Goal: Transaction & Acquisition: Purchase product/service

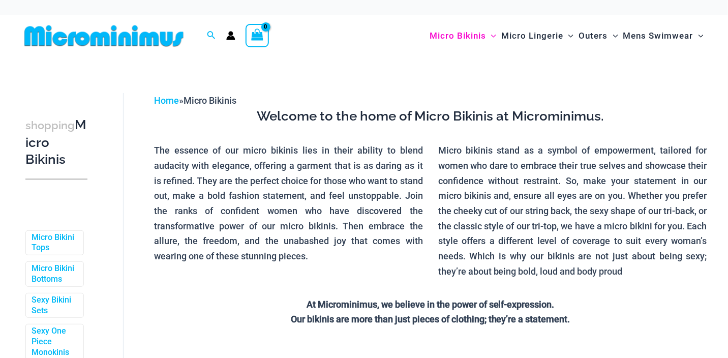
scroll to position [110, 0]
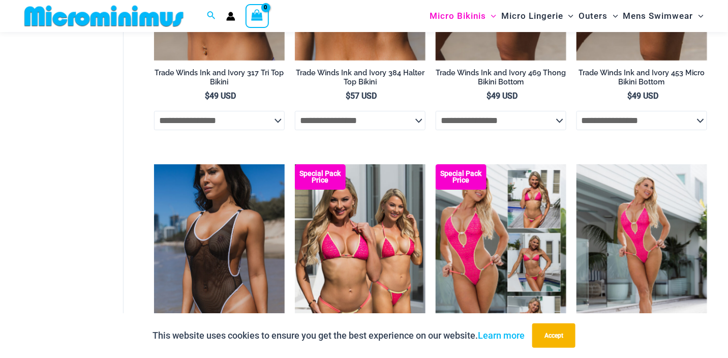
scroll to position [1118, 0]
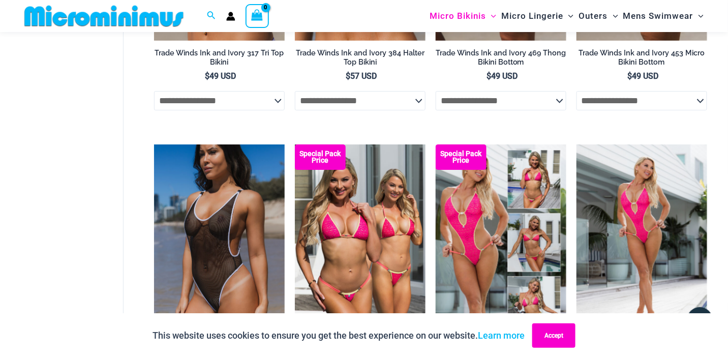
click at [555, 344] on button "Accept" at bounding box center [553, 335] width 43 height 24
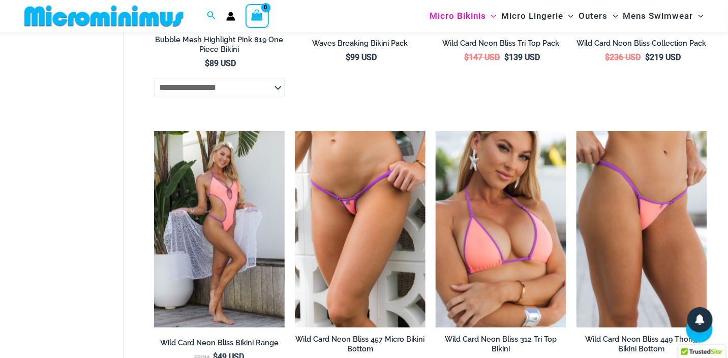
scroll to position [2032, 0]
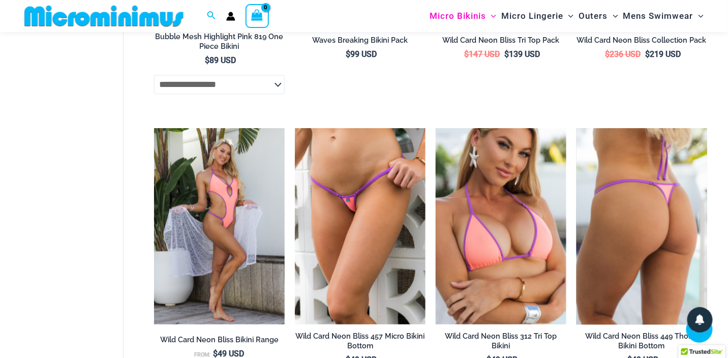
click at [627, 214] on img at bounding box center [641, 226] width 131 height 196
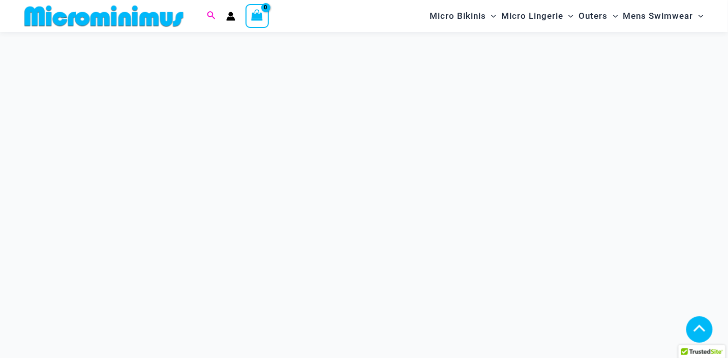
scroll to position [203, 0]
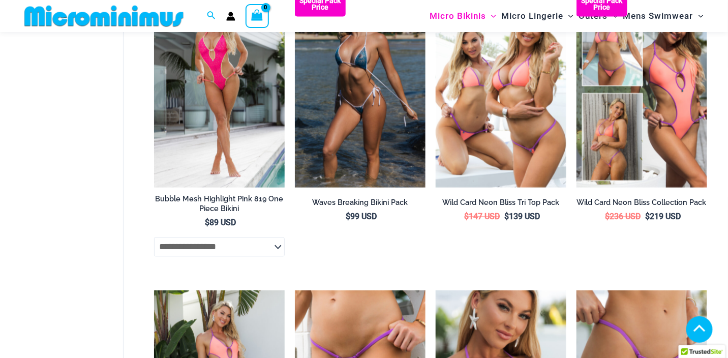
scroll to position [2024, 0]
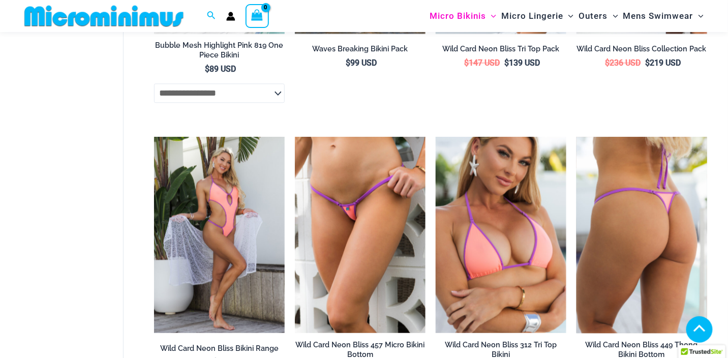
click at [660, 225] on img at bounding box center [641, 235] width 131 height 196
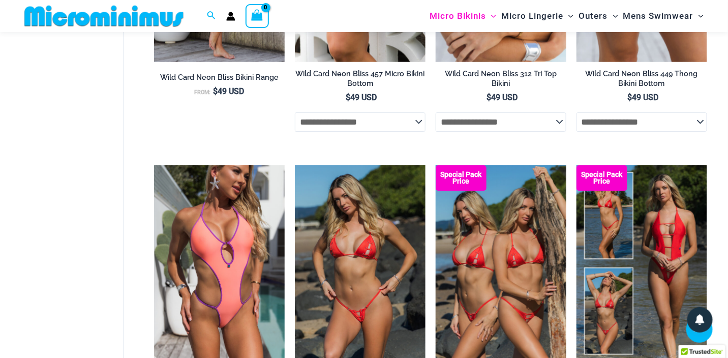
scroll to position [2329, 0]
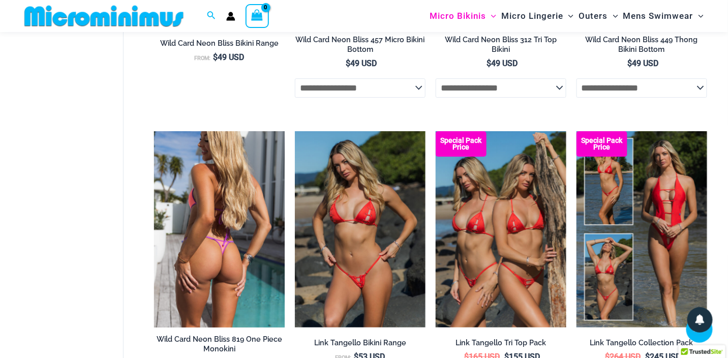
click at [222, 237] on img at bounding box center [219, 229] width 131 height 196
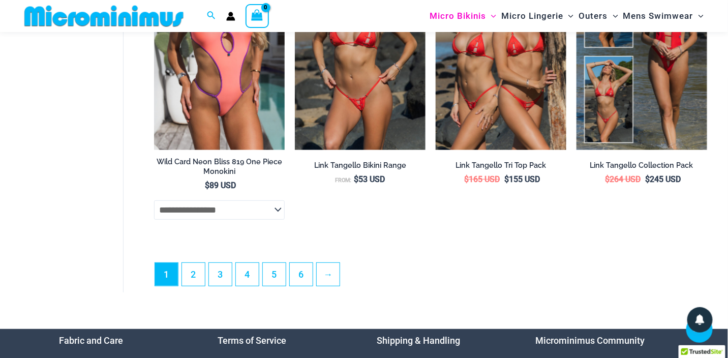
scroll to position [2532, 0]
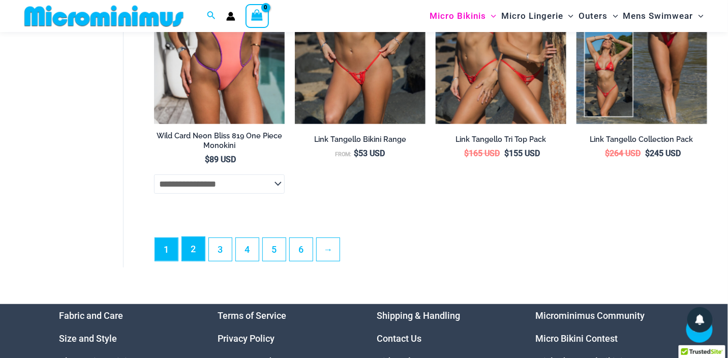
click at [197, 259] on link "2" at bounding box center [193, 249] width 23 height 24
click at [197, 261] on link "2" at bounding box center [193, 249] width 23 height 24
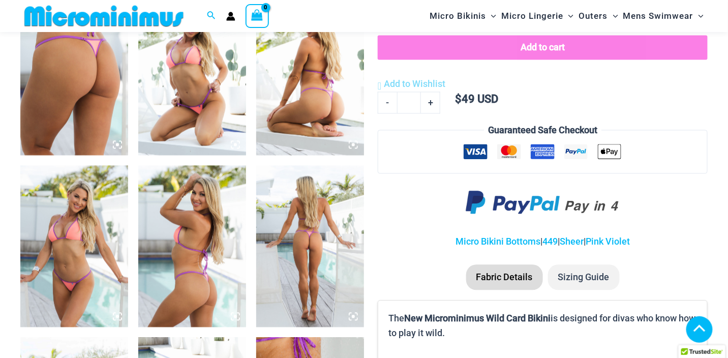
scroll to position [702, 0]
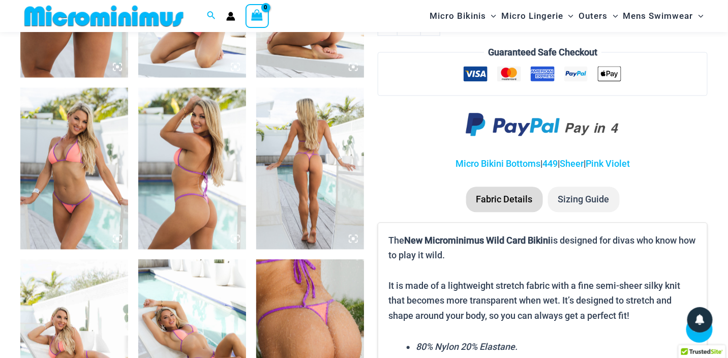
click at [311, 170] on img at bounding box center [310, 168] width 108 height 162
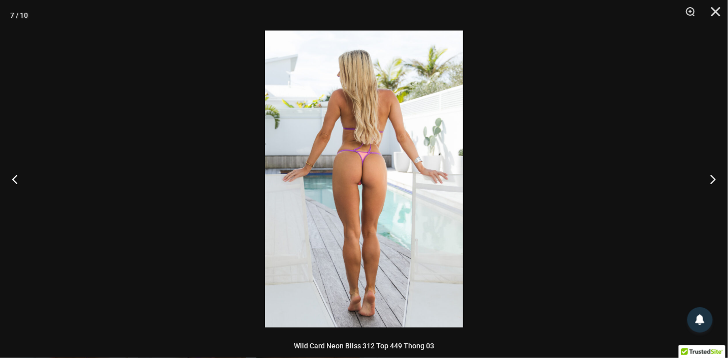
click at [357, 188] on img at bounding box center [364, 178] width 198 height 297
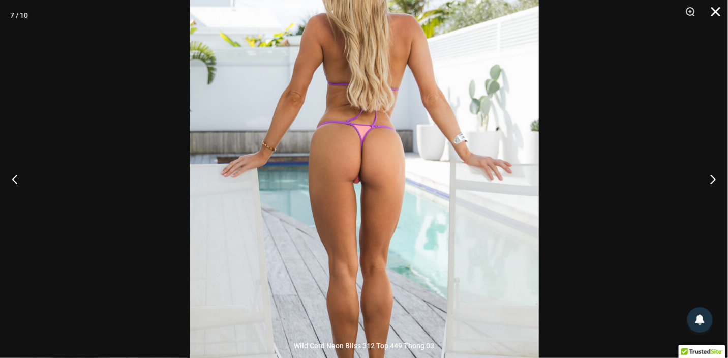
click at [717, 12] on button "Close" at bounding box center [711, 15] width 25 height 30
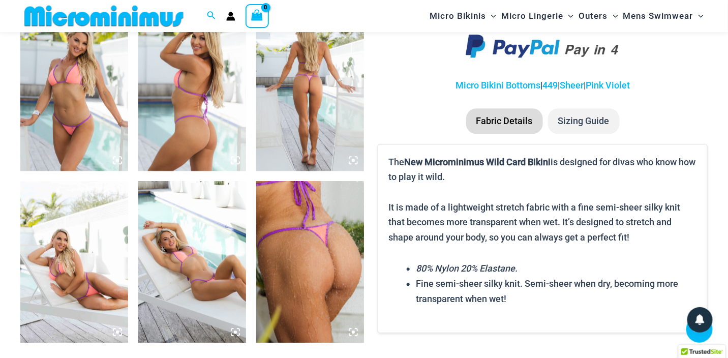
scroll to position [804, 0]
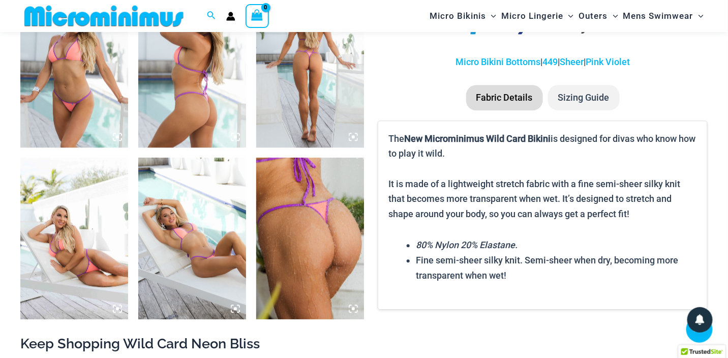
click at [311, 238] on img at bounding box center [310, 239] width 108 height 162
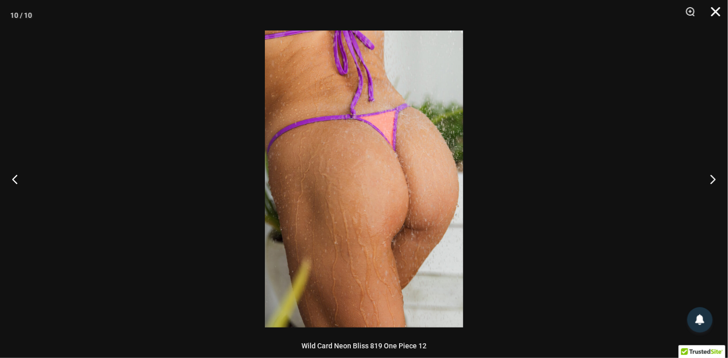
click at [717, 9] on button "Close" at bounding box center [711, 15] width 25 height 30
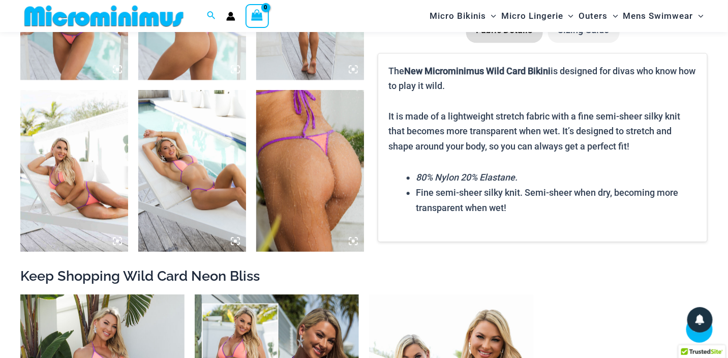
scroll to position [906, 0]
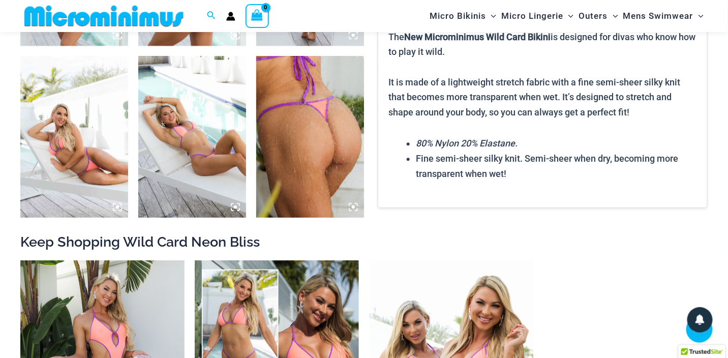
click at [74, 148] on img at bounding box center [74, 137] width 108 height 162
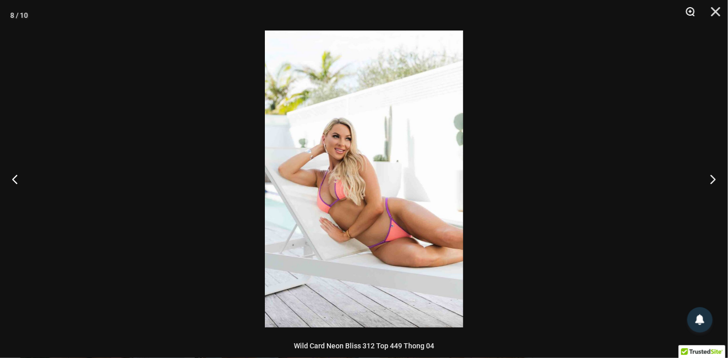
click at [687, 10] on button "Zoom" at bounding box center [686, 15] width 25 height 30
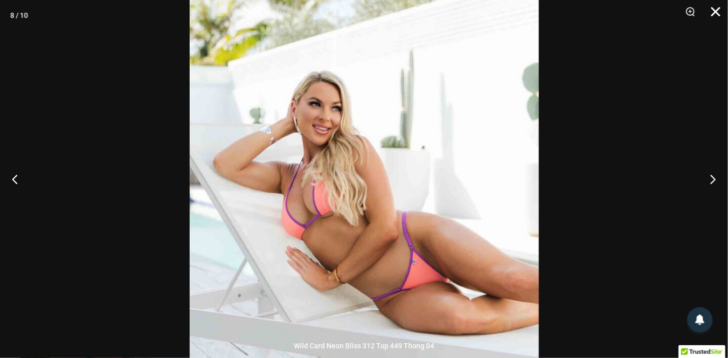
click at [716, 10] on button "Close" at bounding box center [711, 15] width 25 height 30
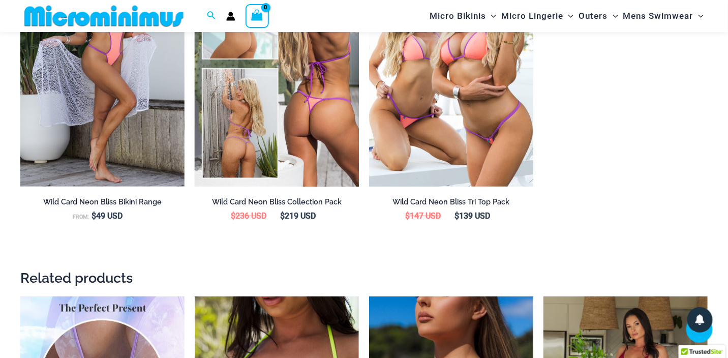
scroll to position [1312, 0]
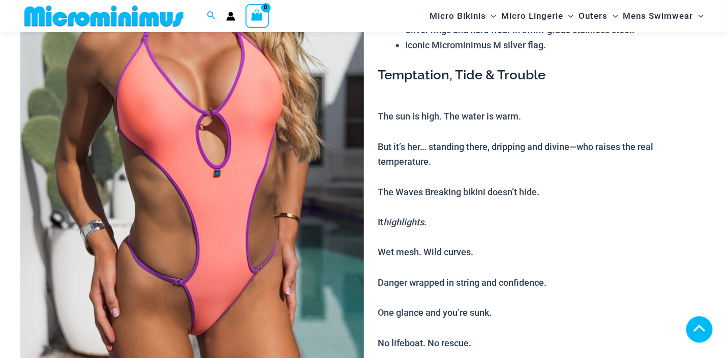
scroll to position [194, 0]
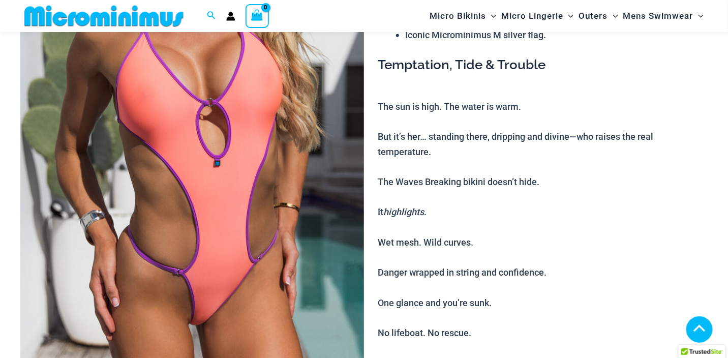
click at [228, 235] on img at bounding box center [192, 155] width 344 height 515
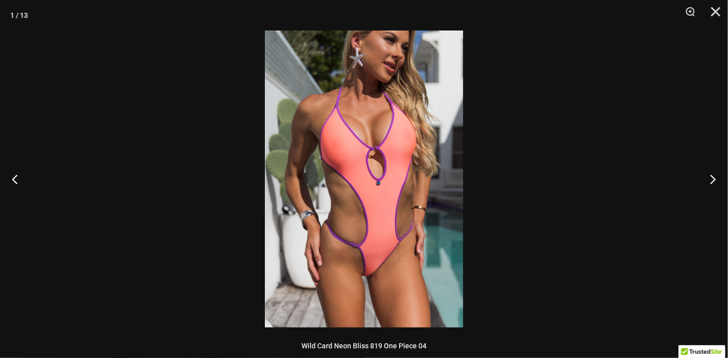
click at [389, 187] on img at bounding box center [364, 178] width 198 height 297
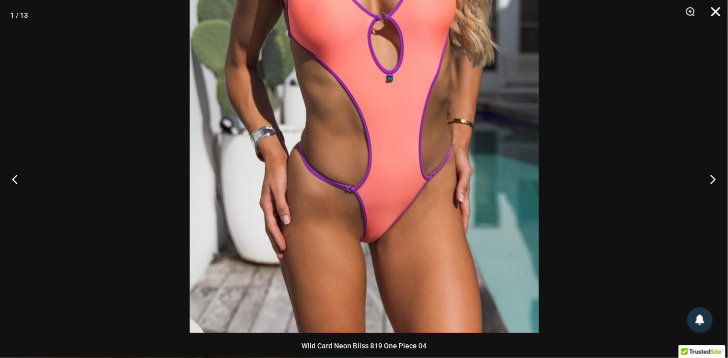
click at [712, 12] on button "Close" at bounding box center [711, 15] width 25 height 30
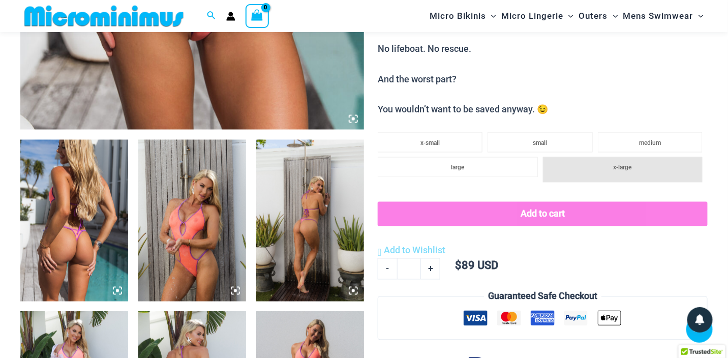
scroll to position [499, 0]
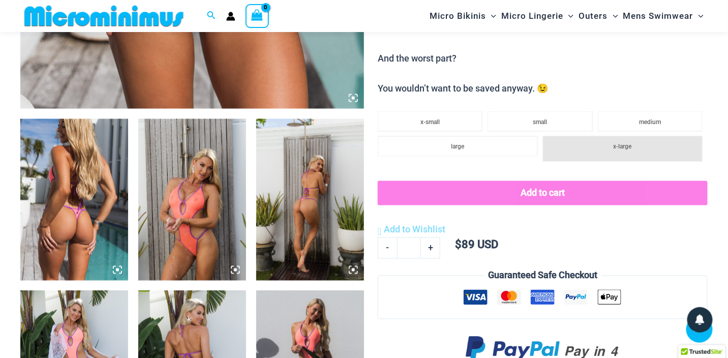
click at [63, 235] on img at bounding box center [74, 200] width 108 height 162
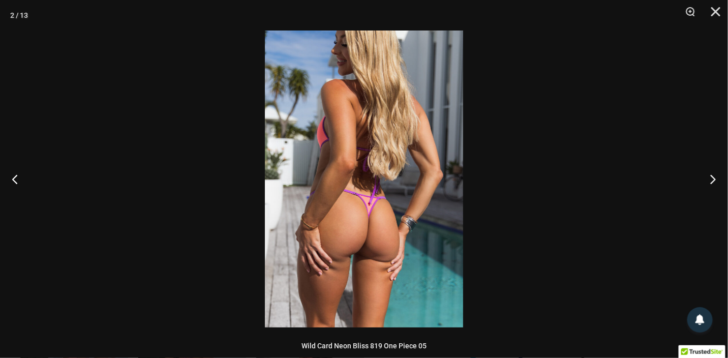
click at [374, 233] on img at bounding box center [364, 178] width 198 height 297
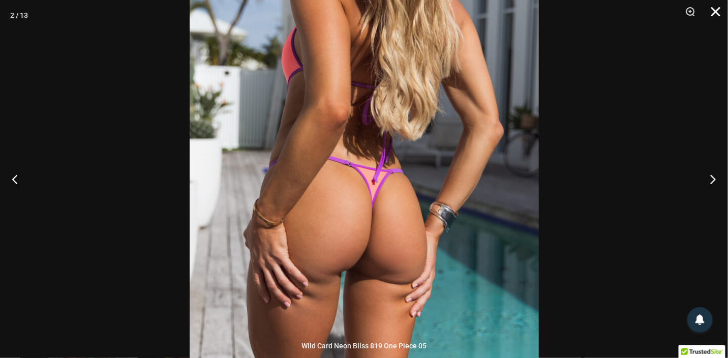
click at [715, 15] on button "Close" at bounding box center [711, 15] width 25 height 30
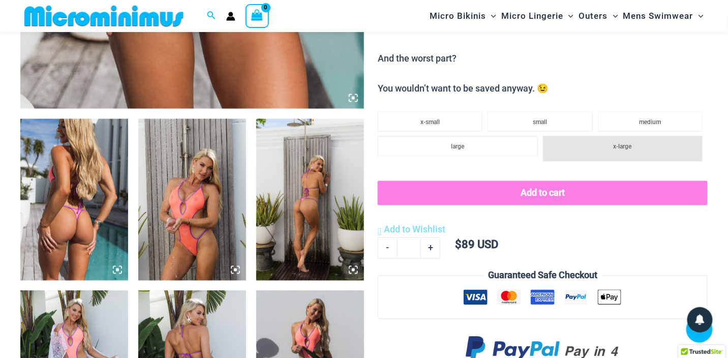
click at [185, 241] on img at bounding box center [192, 200] width 108 height 162
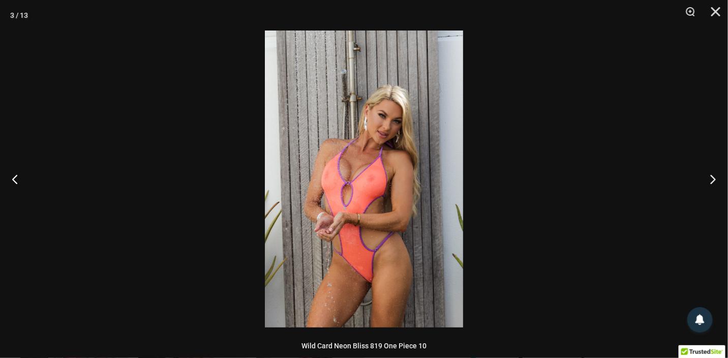
click at [348, 207] on img at bounding box center [364, 178] width 198 height 297
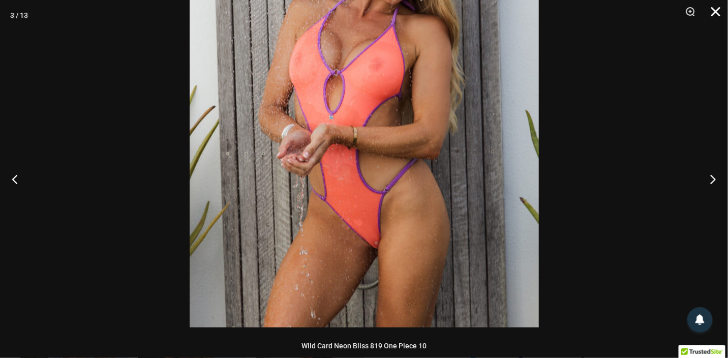
click at [714, 15] on button "Close" at bounding box center [711, 15] width 25 height 30
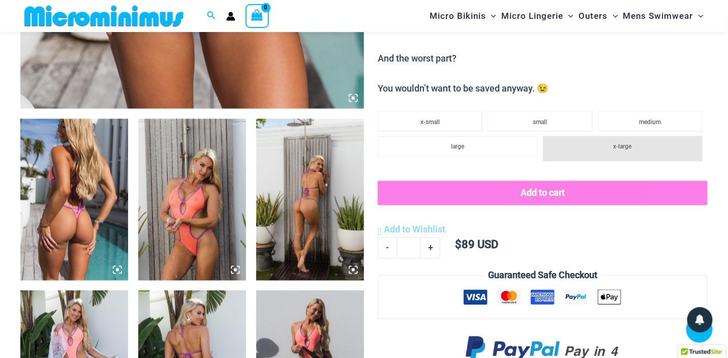
click at [304, 210] on img at bounding box center [310, 200] width 108 height 162
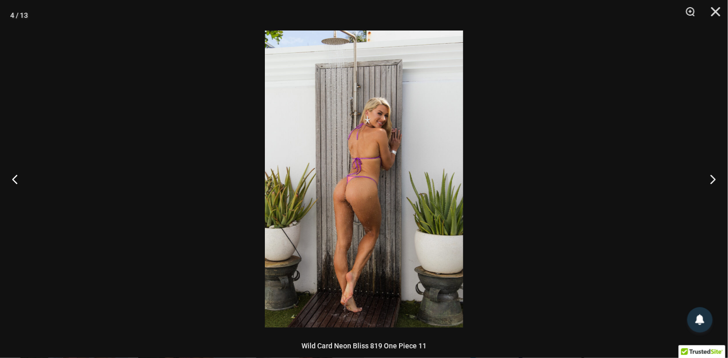
click at [307, 209] on img at bounding box center [364, 178] width 198 height 297
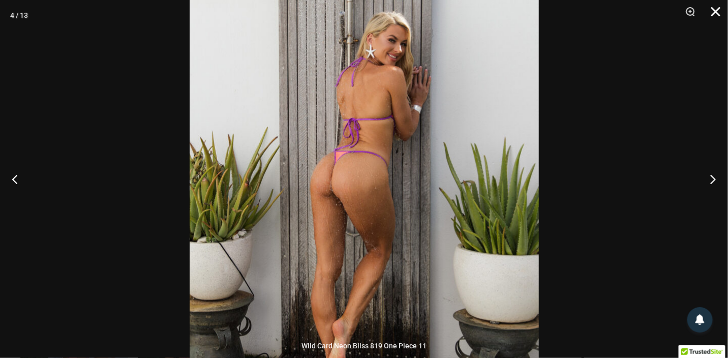
click at [715, 11] on button "Close" at bounding box center [711, 15] width 25 height 30
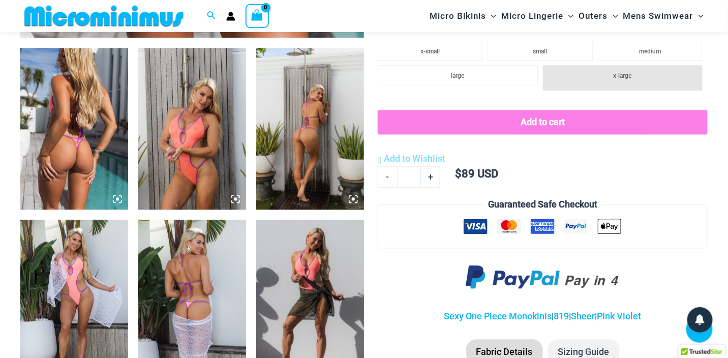
scroll to position [601, 0]
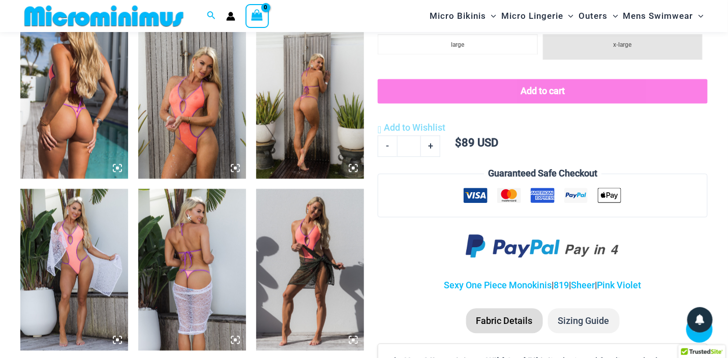
click at [76, 261] on img at bounding box center [74, 270] width 108 height 162
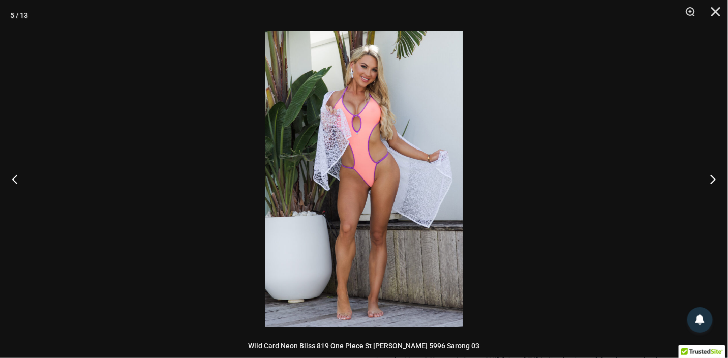
click at [354, 127] on img at bounding box center [364, 178] width 198 height 297
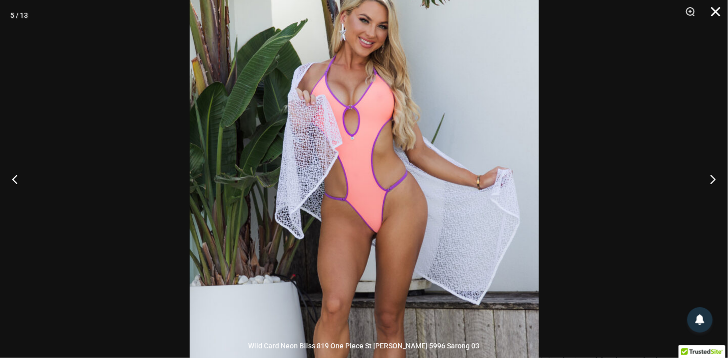
click at [720, 4] on button "Close" at bounding box center [711, 15] width 25 height 30
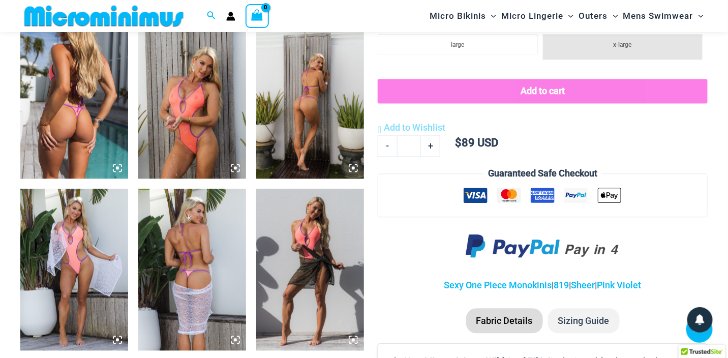
click at [193, 264] on img at bounding box center [192, 270] width 108 height 162
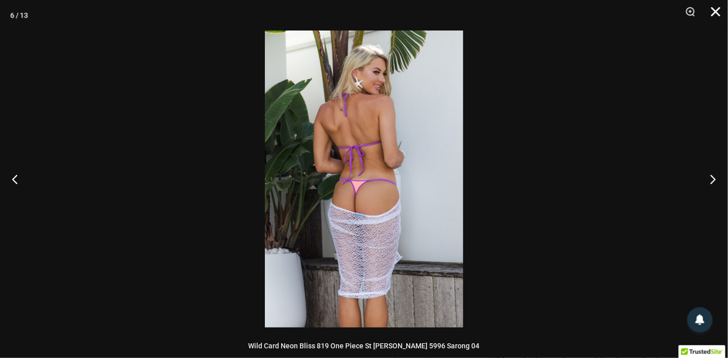
click at [712, 11] on button "Close" at bounding box center [711, 15] width 25 height 30
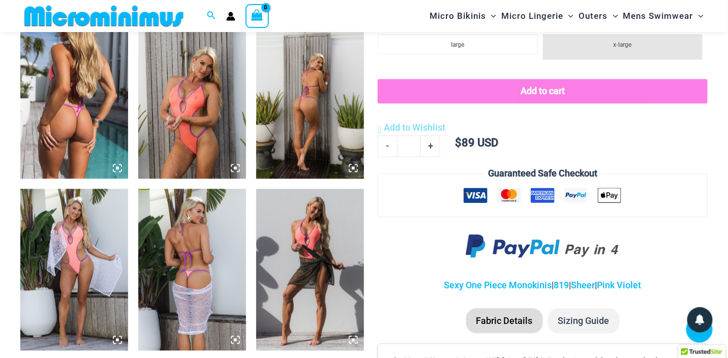
click at [275, 252] on img at bounding box center [310, 270] width 108 height 162
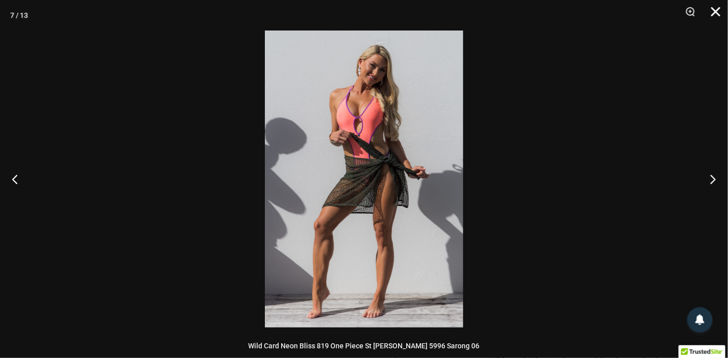
click at [717, 7] on button "Close" at bounding box center [711, 15] width 25 height 30
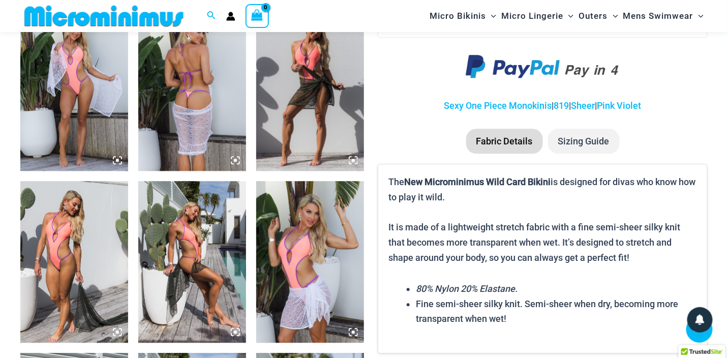
scroll to position [804, 0]
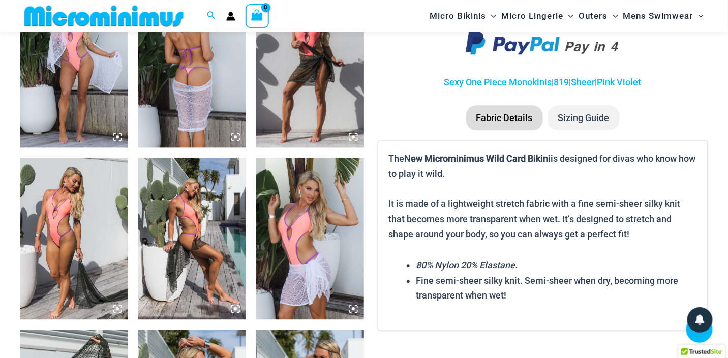
click at [72, 236] on img at bounding box center [74, 239] width 108 height 162
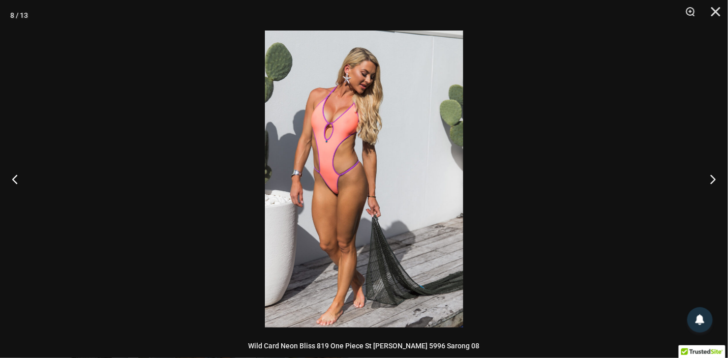
click at [346, 194] on img at bounding box center [364, 178] width 198 height 297
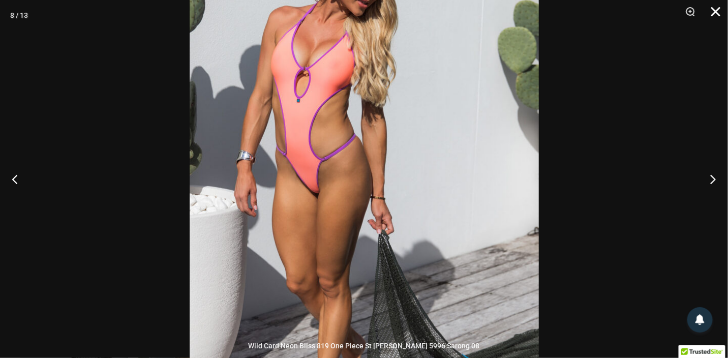
click at [720, 14] on button "Close" at bounding box center [711, 15] width 25 height 30
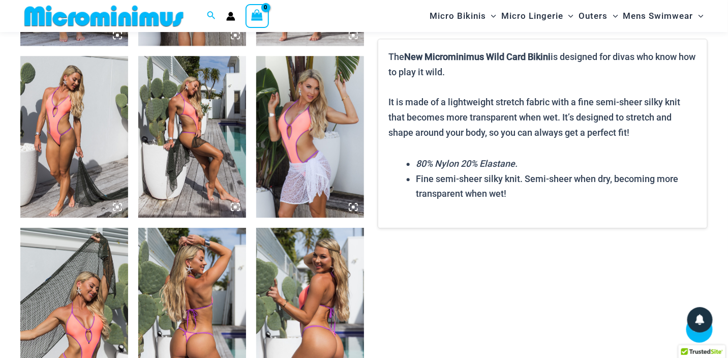
scroll to position [1007, 0]
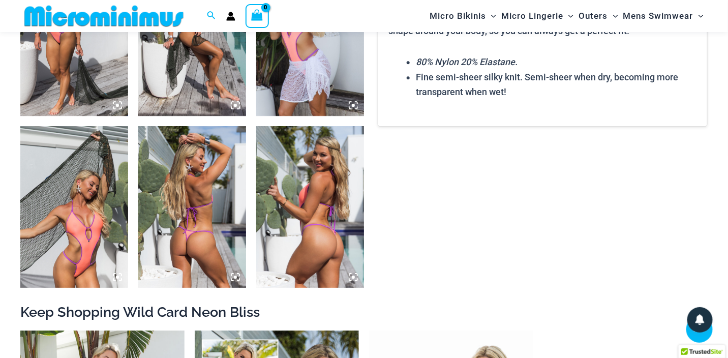
click at [75, 259] on img at bounding box center [74, 207] width 108 height 162
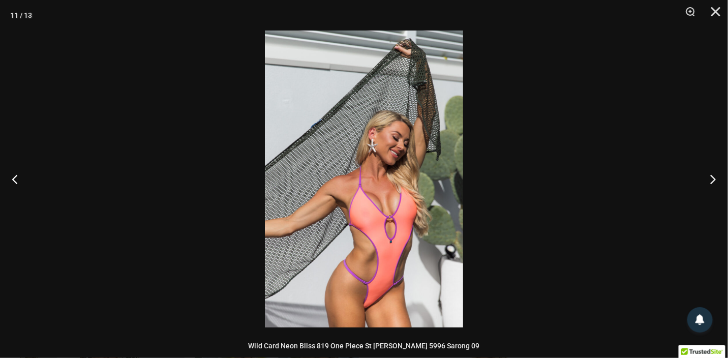
click at [325, 188] on img at bounding box center [364, 178] width 198 height 297
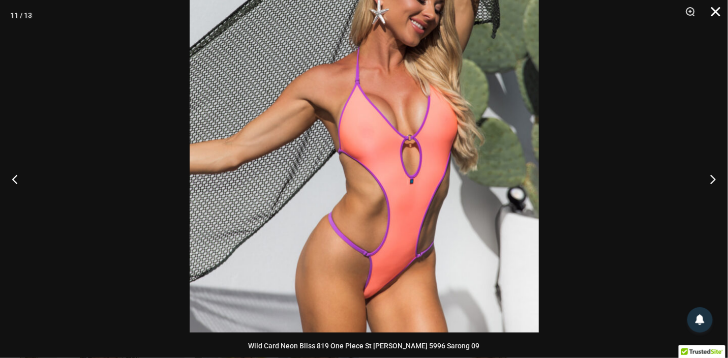
click at [719, 11] on button "Close" at bounding box center [711, 15] width 25 height 30
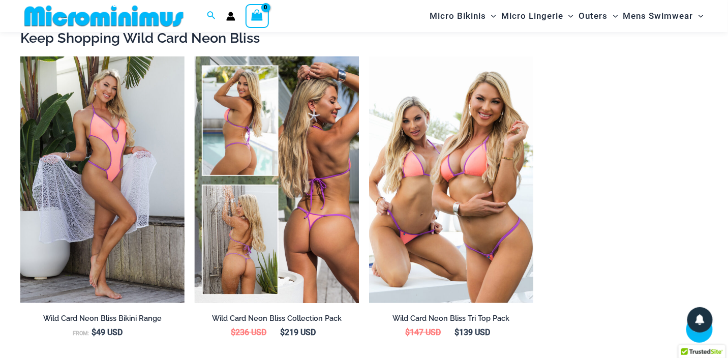
scroll to position [1312, 0]
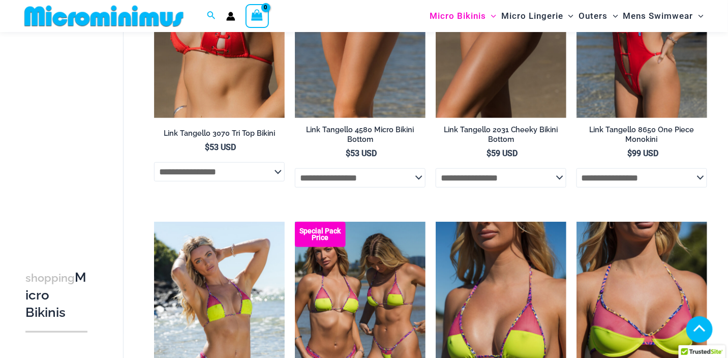
scroll to position [292, 0]
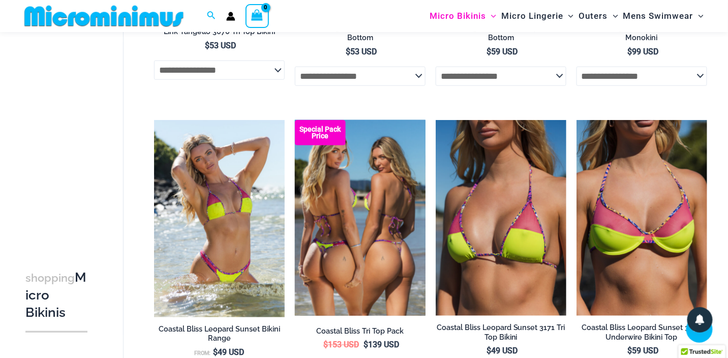
click at [372, 214] on img at bounding box center [360, 218] width 131 height 196
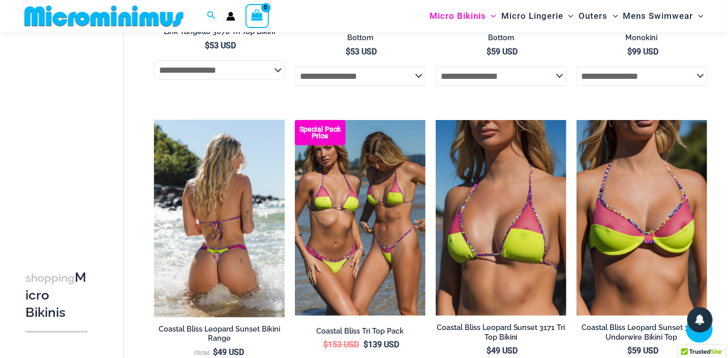
click at [242, 221] on img at bounding box center [219, 218] width 131 height 197
click at [227, 188] on img at bounding box center [219, 218] width 131 height 197
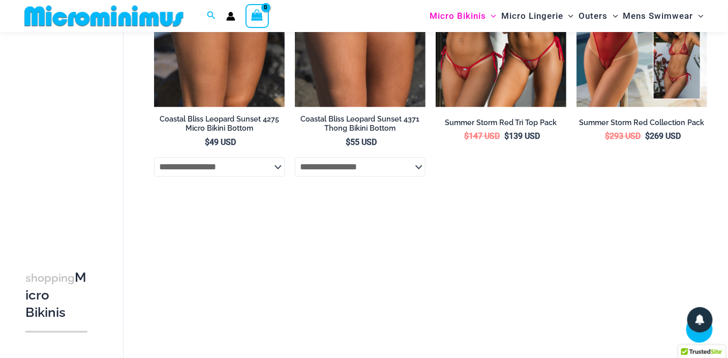
scroll to position [902, 0]
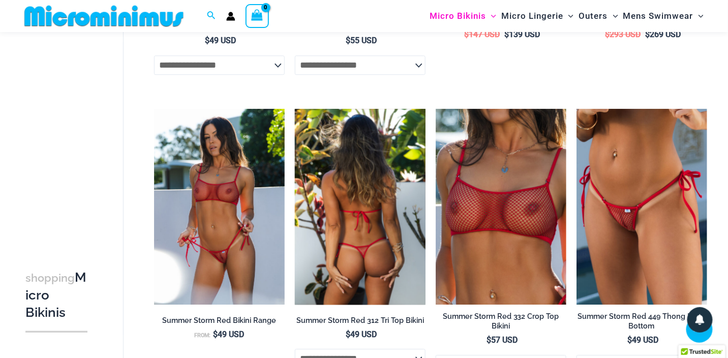
click at [376, 222] on img at bounding box center [360, 207] width 131 height 196
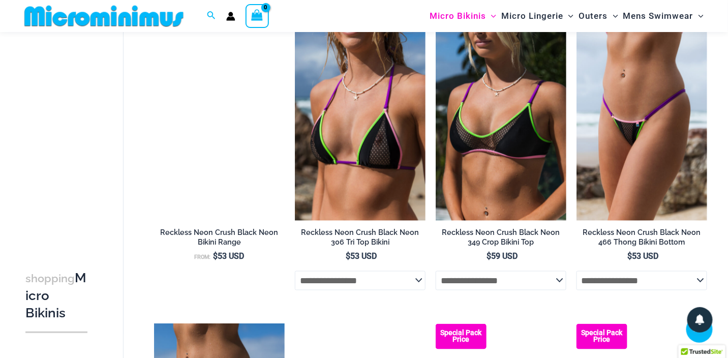
scroll to position [1614, 0]
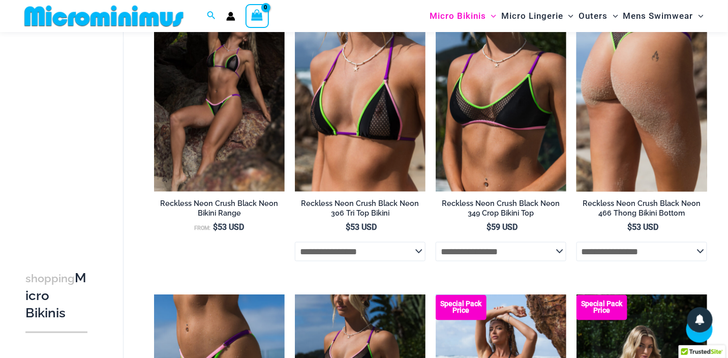
click at [633, 111] on img at bounding box center [641, 93] width 131 height 196
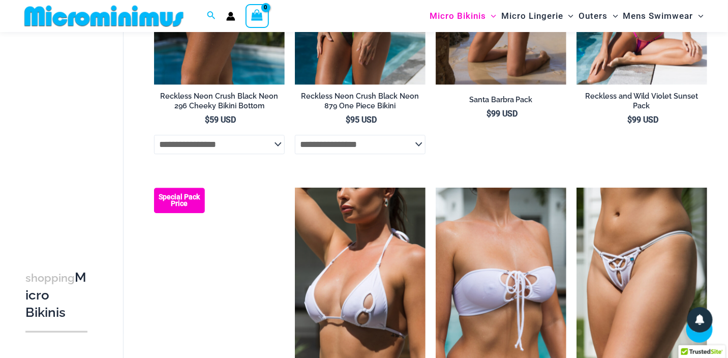
scroll to position [2122, 0]
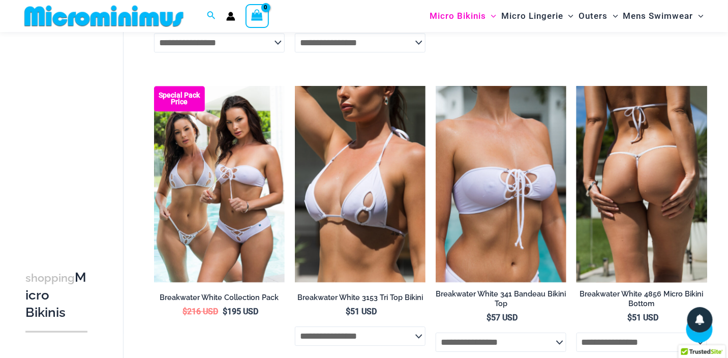
click at [636, 180] on img at bounding box center [641, 184] width 131 height 196
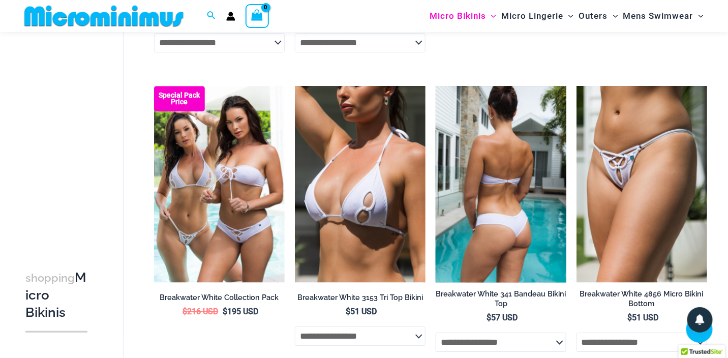
click at [501, 196] on img at bounding box center [501, 184] width 131 height 196
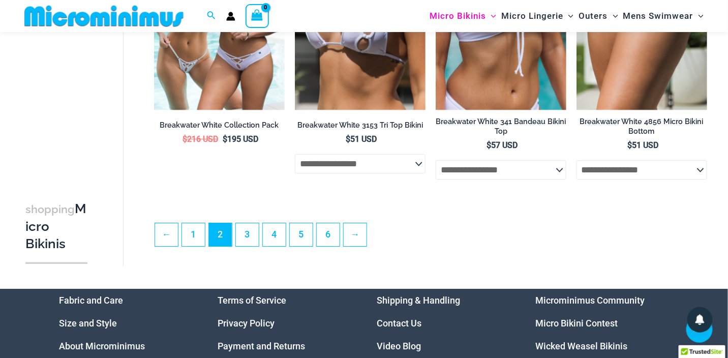
scroll to position [2325, 0]
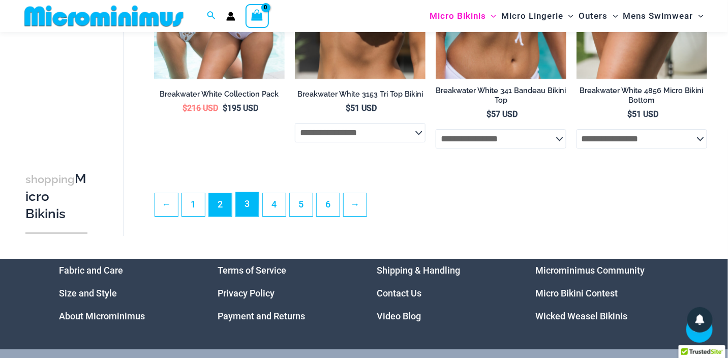
click at [248, 213] on link "3" at bounding box center [247, 204] width 23 height 24
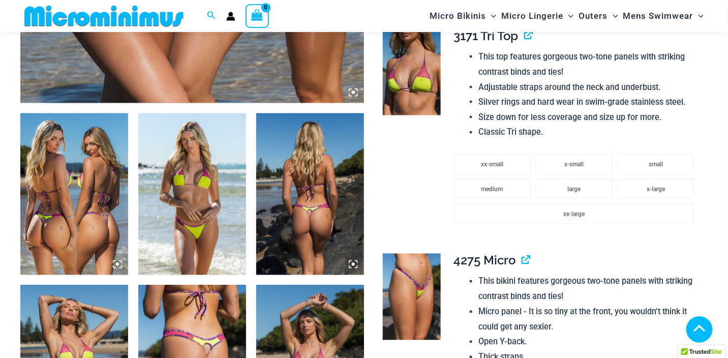
scroll to position [606, 0]
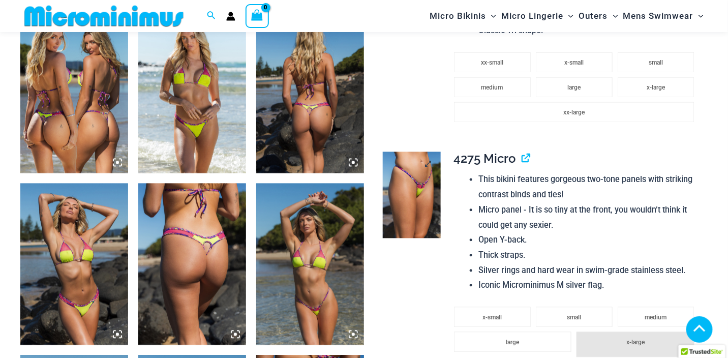
click at [414, 184] on img at bounding box center [412, 195] width 58 height 86
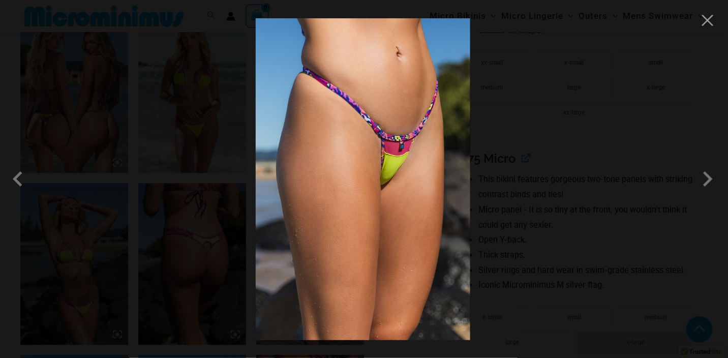
click at [385, 165] on img at bounding box center [363, 179] width 214 height 322
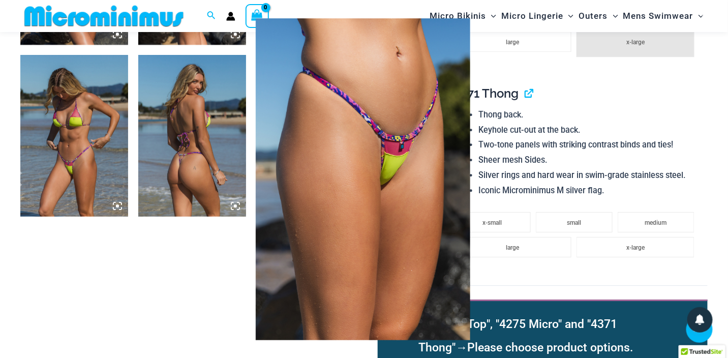
scroll to position [911, 0]
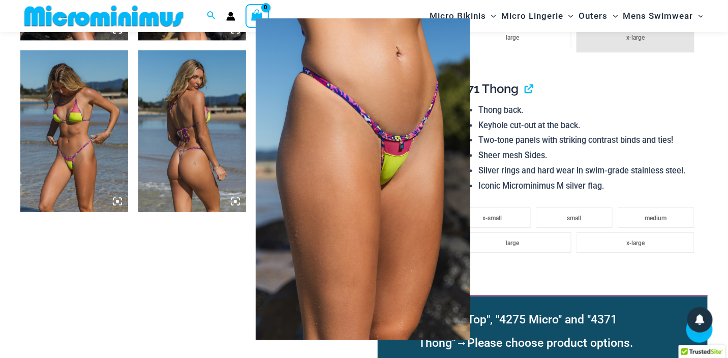
click at [82, 169] on div at bounding box center [364, 179] width 728 height 358
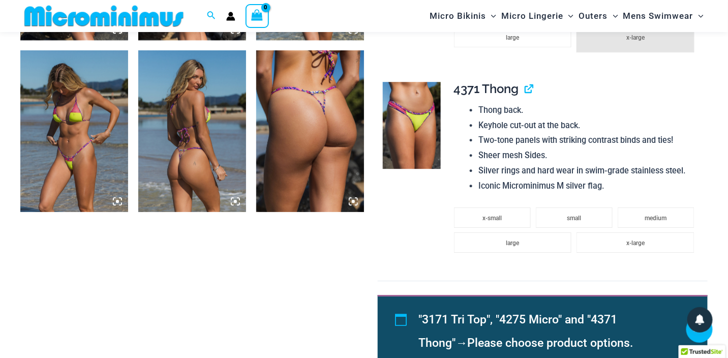
click at [81, 136] on img at bounding box center [74, 131] width 108 height 162
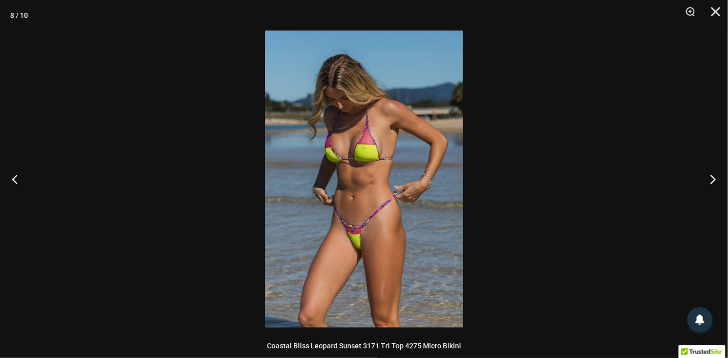
click at [372, 204] on img at bounding box center [364, 178] width 198 height 297
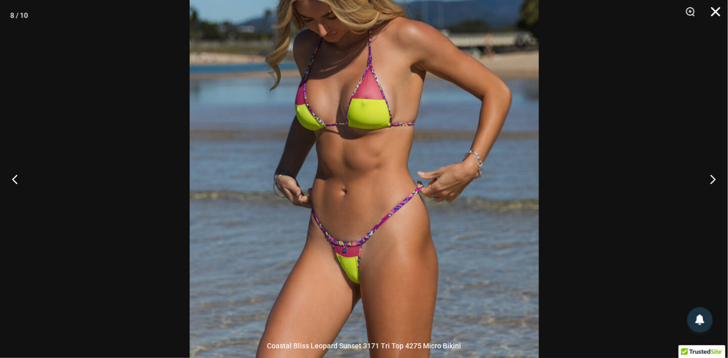
click at [713, 6] on button "Close" at bounding box center [711, 15] width 25 height 30
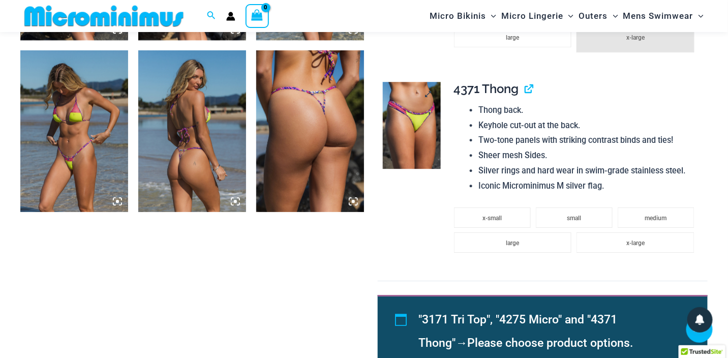
click at [418, 112] on img at bounding box center [412, 125] width 58 height 86
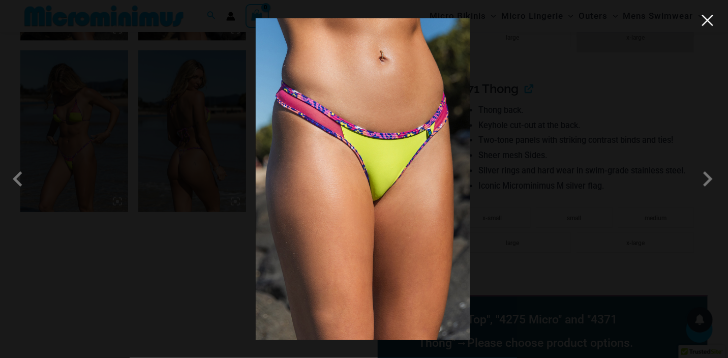
click at [712, 18] on button "Close" at bounding box center [707, 20] width 15 height 15
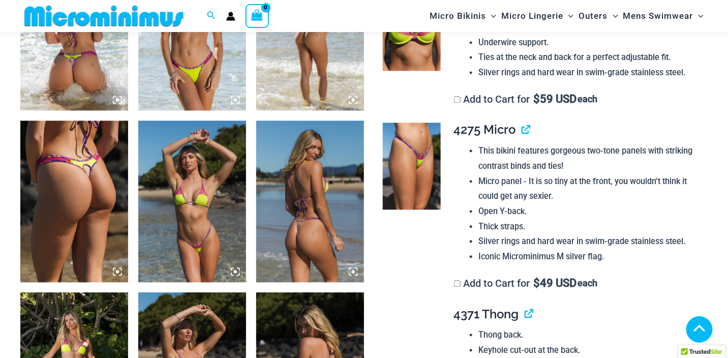
scroll to position [709, 0]
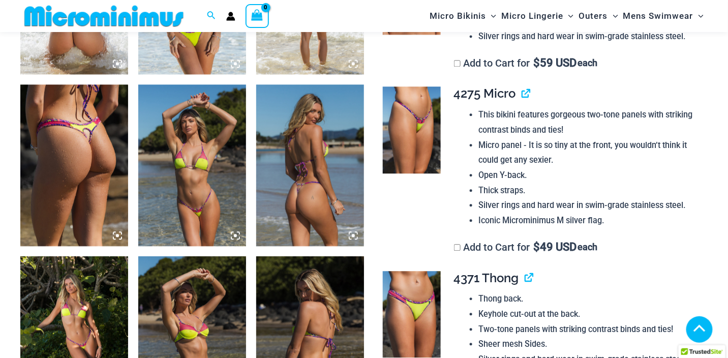
click at [197, 212] on img at bounding box center [192, 165] width 108 height 162
click at [193, 178] on img at bounding box center [192, 165] width 108 height 162
click at [193, 146] on img at bounding box center [192, 165] width 108 height 162
click at [316, 193] on img at bounding box center [310, 165] width 108 height 162
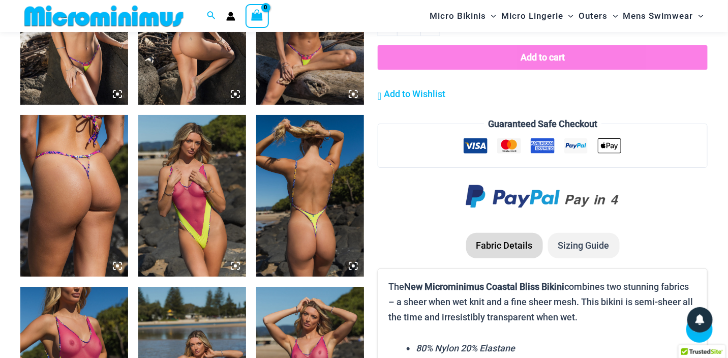
scroll to position [1217, 0]
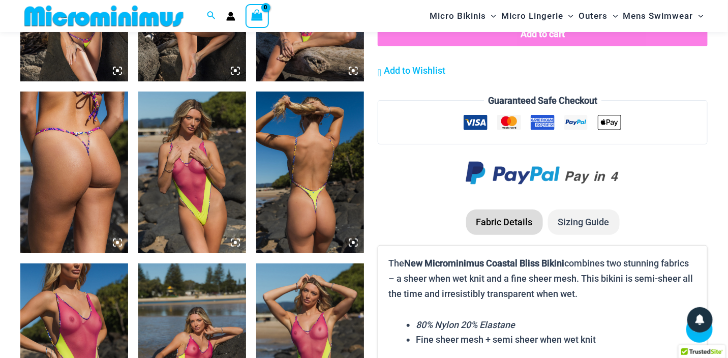
click at [233, 242] on icon at bounding box center [235, 242] width 9 height 9
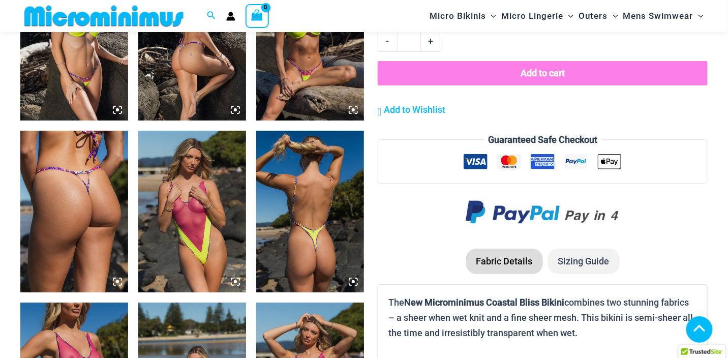
scroll to position [1214, 0]
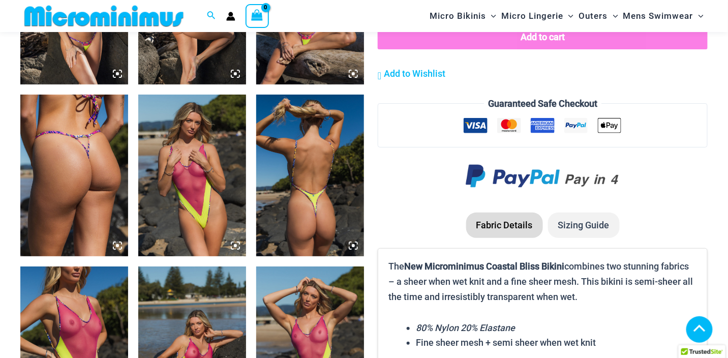
click at [192, 202] on img at bounding box center [192, 176] width 108 height 162
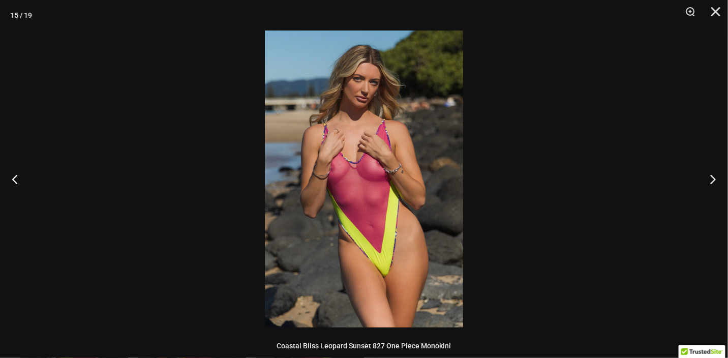
click at [359, 186] on img at bounding box center [364, 178] width 198 height 297
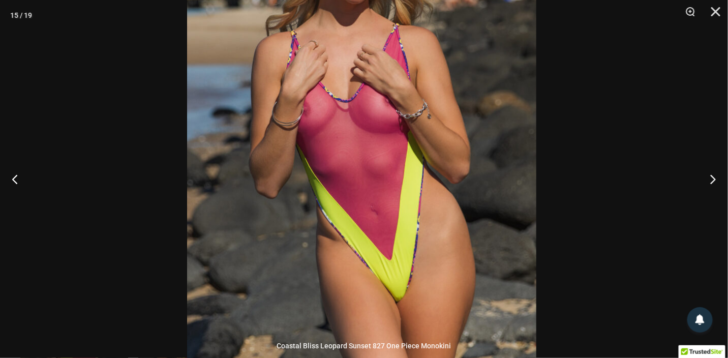
click at [365, 149] on img at bounding box center [361, 128] width 349 height 523
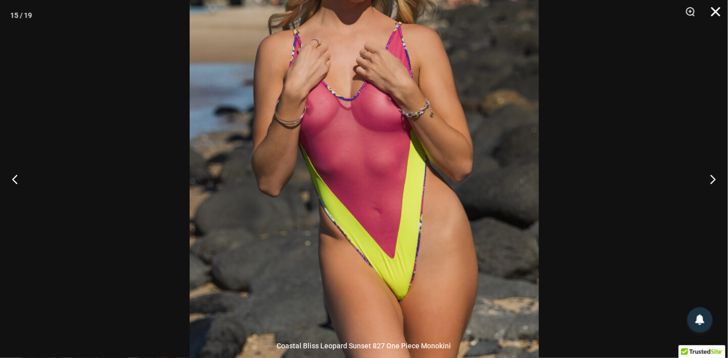
click at [717, 11] on button "Close" at bounding box center [711, 15] width 25 height 30
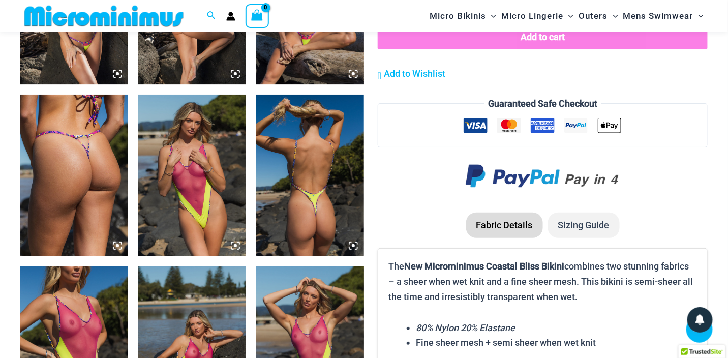
scroll to position [1316, 0]
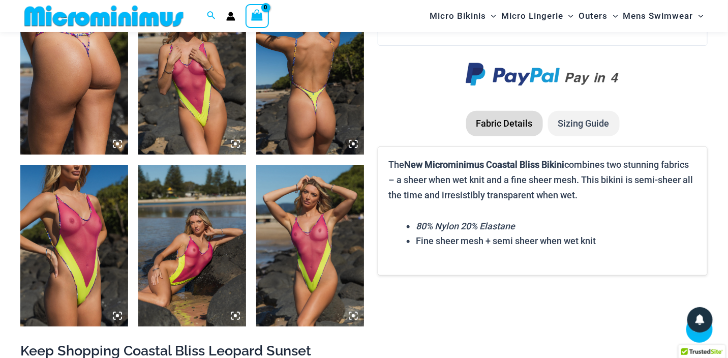
click at [85, 273] on img at bounding box center [74, 246] width 108 height 162
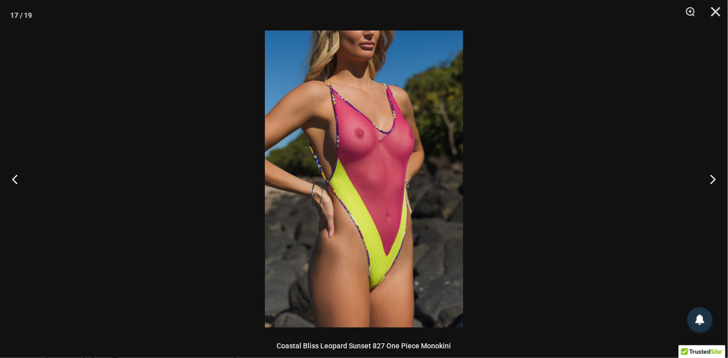
click at [322, 187] on img at bounding box center [364, 178] width 198 height 297
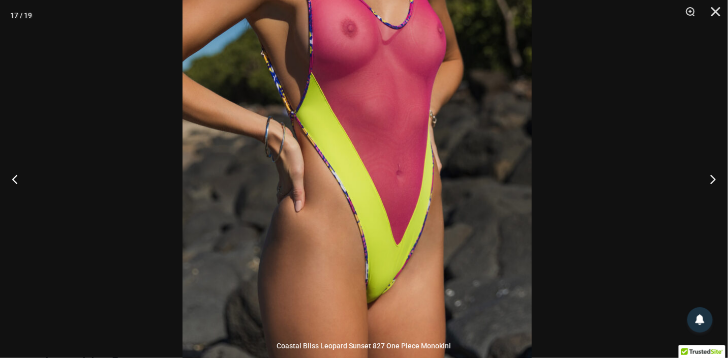
click at [333, 162] on img at bounding box center [356, 108] width 349 height 523
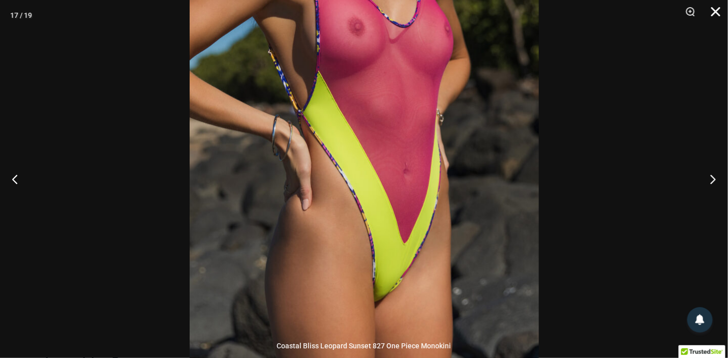
click at [712, 13] on button "Close" at bounding box center [711, 15] width 25 height 30
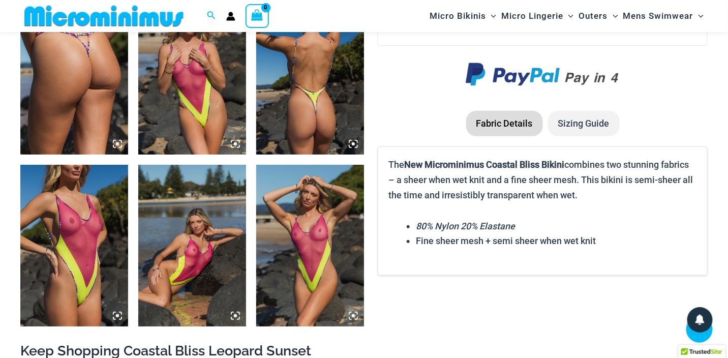
click at [307, 267] on img at bounding box center [310, 246] width 108 height 162
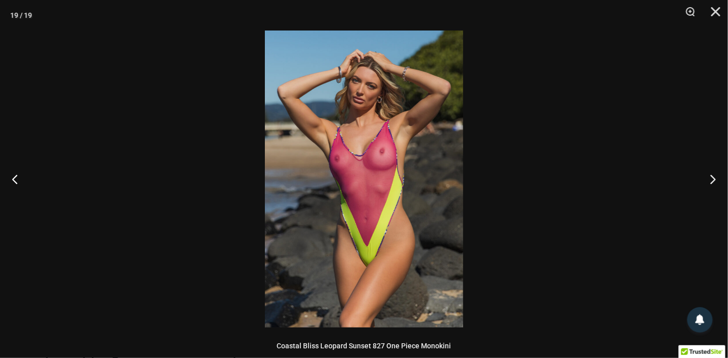
click at [378, 214] on img at bounding box center [364, 178] width 198 height 297
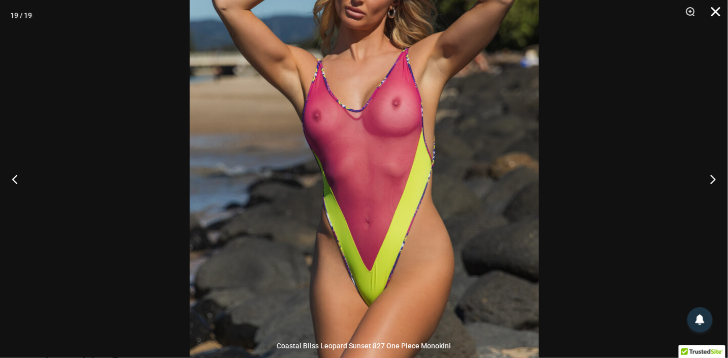
click at [709, 10] on button "Close" at bounding box center [711, 15] width 25 height 30
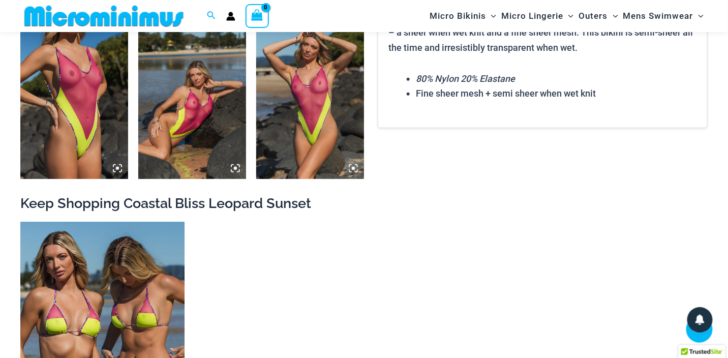
scroll to position [1519, 0]
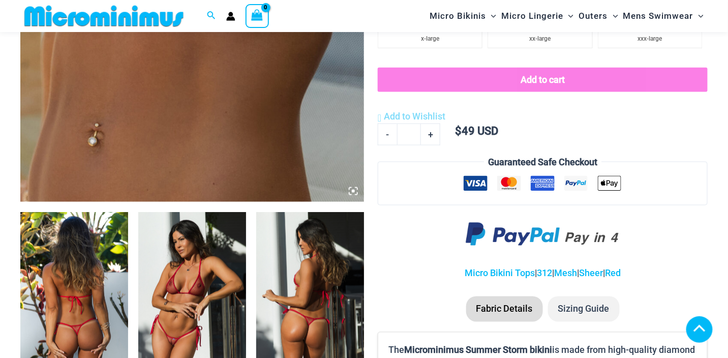
scroll to position [499, 0]
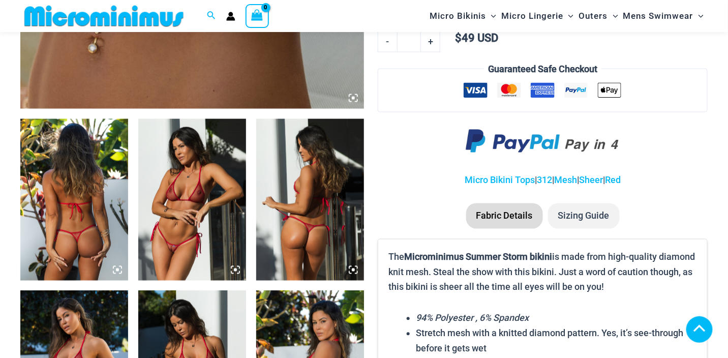
click at [176, 233] on img at bounding box center [192, 200] width 108 height 162
click at [179, 205] on img at bounding box center [192, 200] width 108 height 162
click at [180, 188] on img at bounding box center [192, 200] width 108 height 162
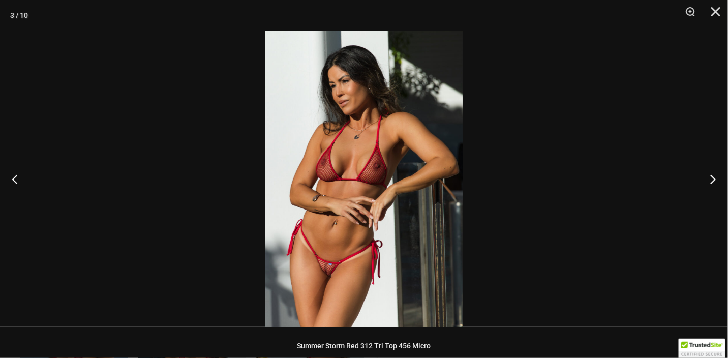
click at [360, 234] on img at bounding box center [364, 178] width 198 height 297
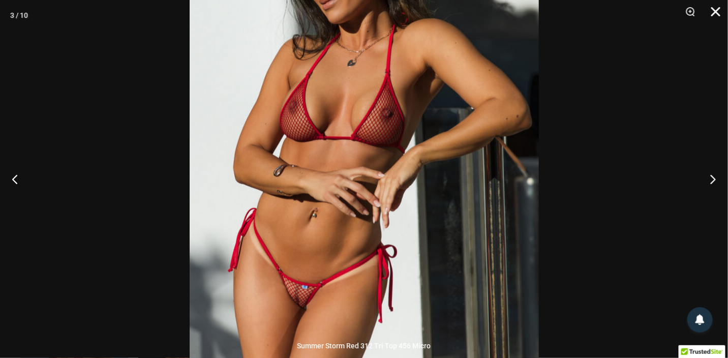
click at [715, 15] on button "Close" at bounding box center [711, 15] width 25 height 30
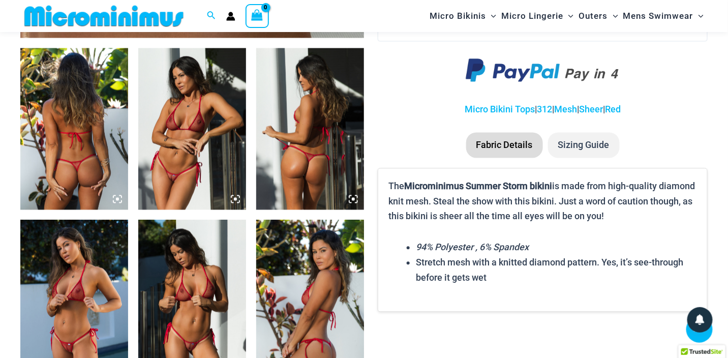
scroll to position [702, 0]
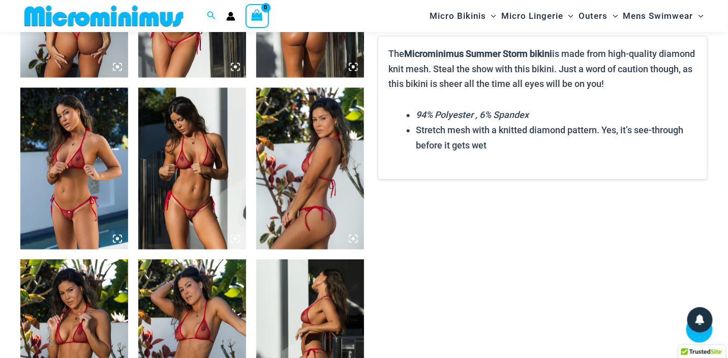
click at [180, 217] on img at bounding box center [192, 168] width 108 height 162
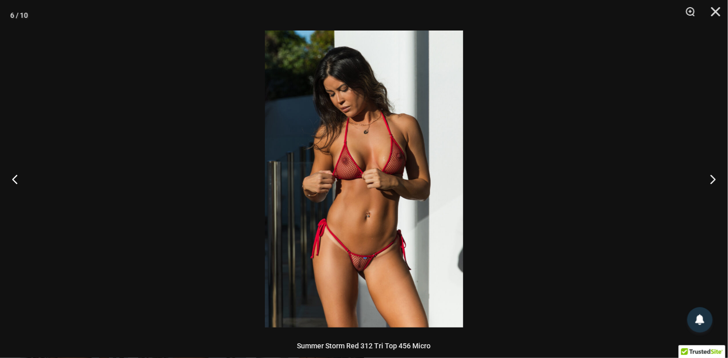
click at [342, 170] on img at bounding box center [364, 178] width 198 height 297
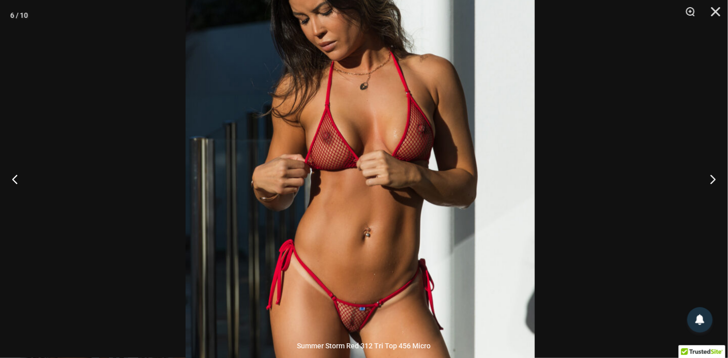
click at [343, 234] on img at bounding box center [360, 169] width 349 height 523
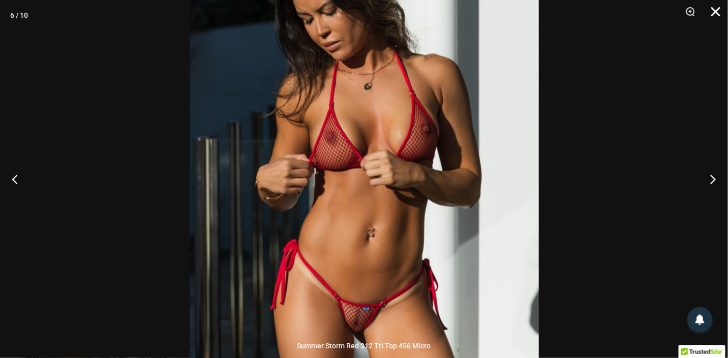
click at [716, 12] on button "Close" at bounding box center [711, 15] width 25 height 30
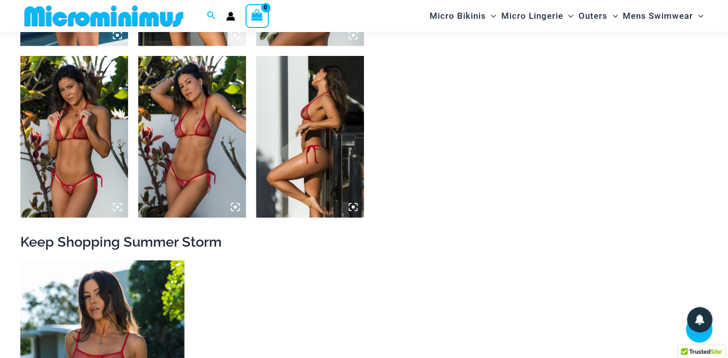
scroll to position [1007, 0]
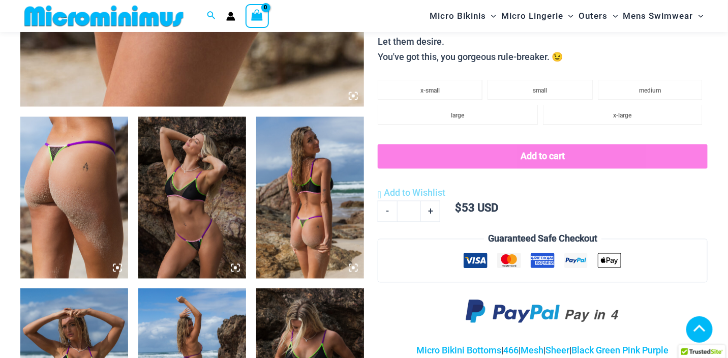
scroll to position [704, 0]
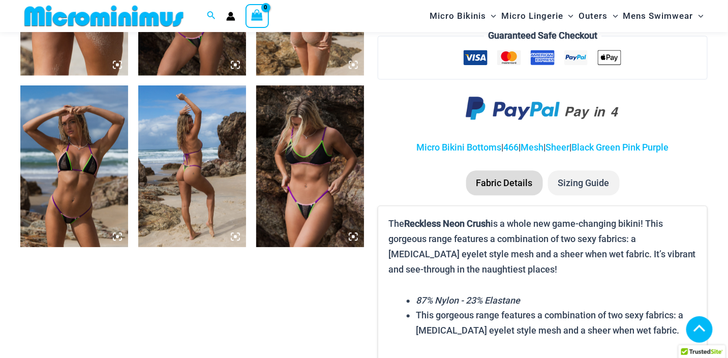
click at [308, 173] on img at bounding box center [310, 166] width 108 height 162
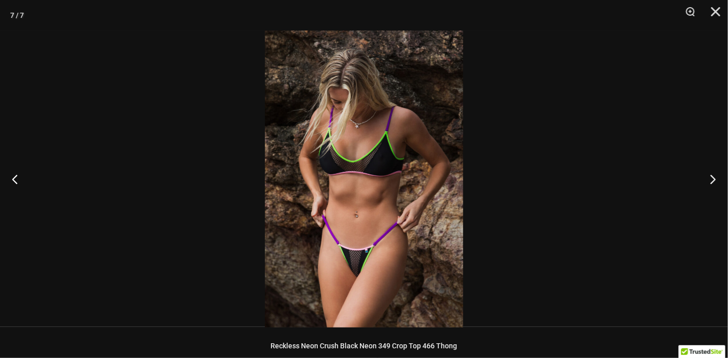
click at [348, 174] on img at bounding box center [364, 178] width 198 height 297
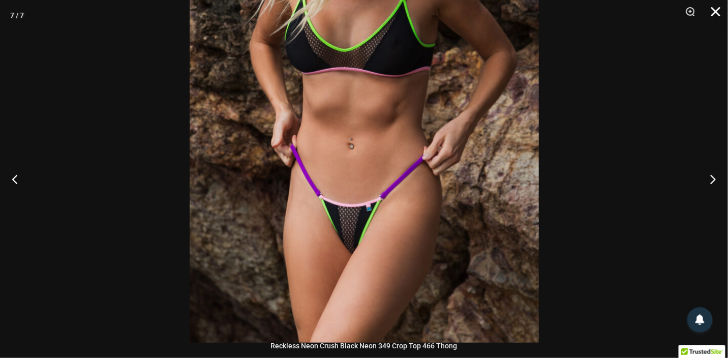
click at [708, 10] on button "Close" at bounding box center [711, 15] width 25 height 30
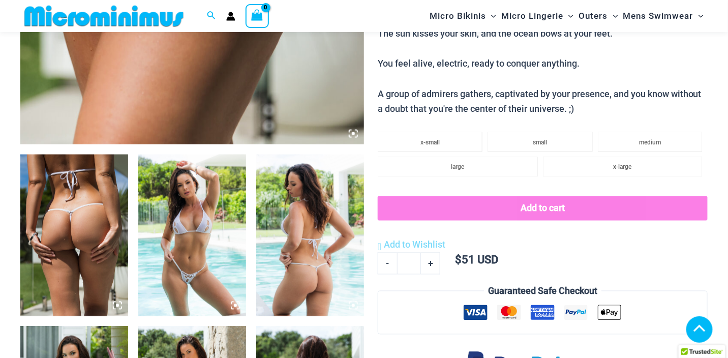
scroll to position [499, 0]
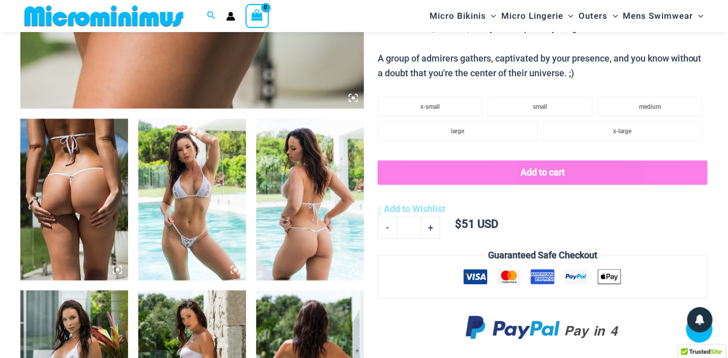
click at [72, 202] on img at bounding box center [74, 200] width 108 height 162
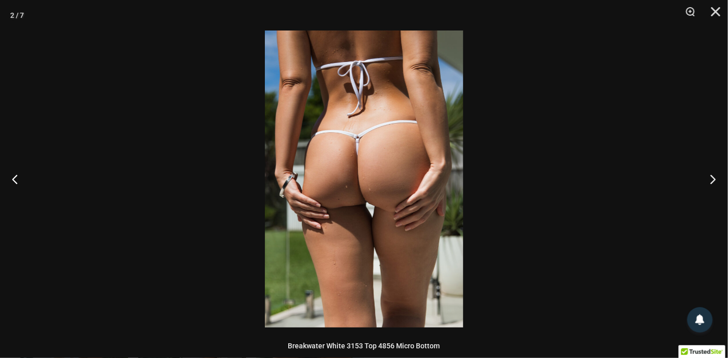
click at [382, 184] on img at bounding box center [364, 178] width 198 height 297
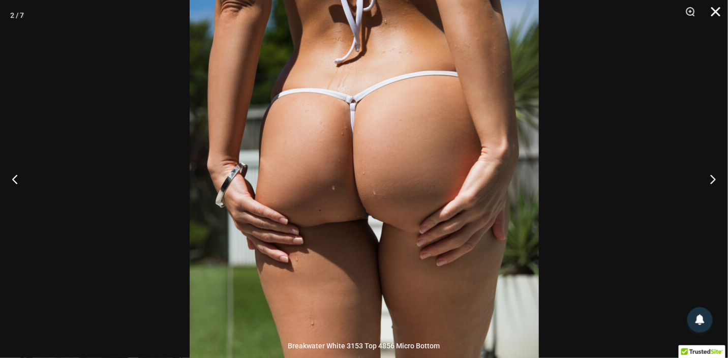
click at [717, 8] on button "Close" at bounding box center [711, 15] width 25 height 30
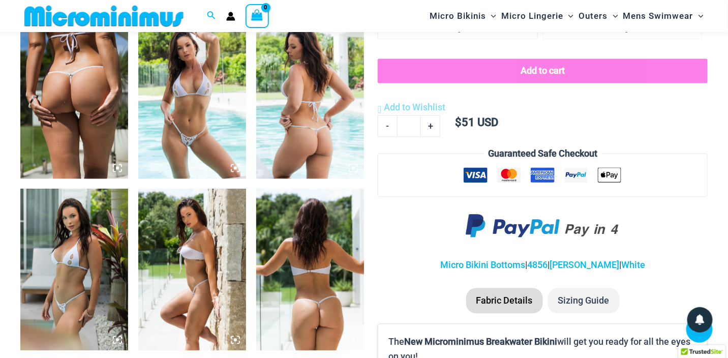
scroll to position [702, 0]
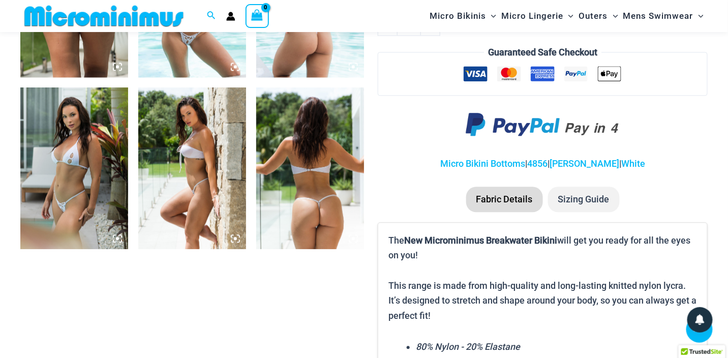
click at [316, 213] on img at bounding box center [310, 168] width 108 height 162
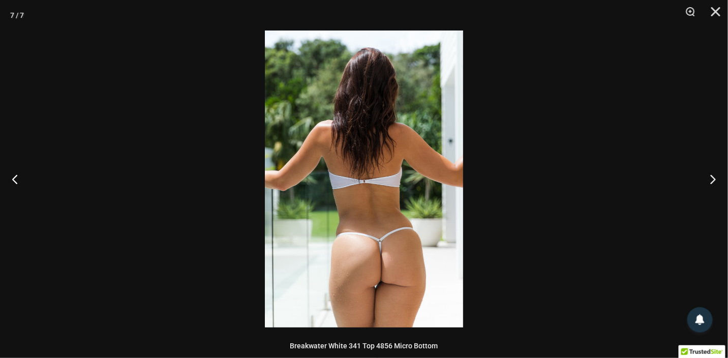
click at [361, 244] on img at bounding box center [364, 178] width 198 height 297
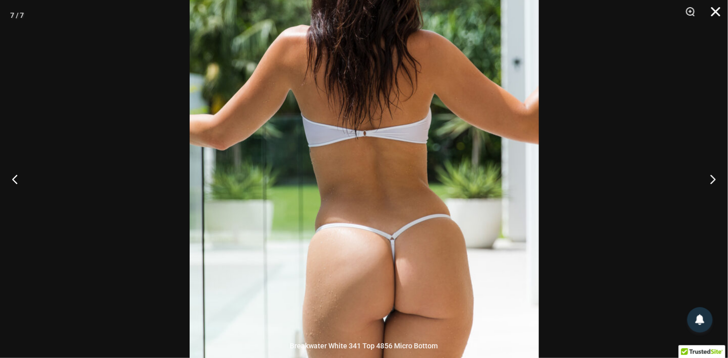
click at [715, 10] on button "Close" at bounding box center [711, 15] width 25 height 30
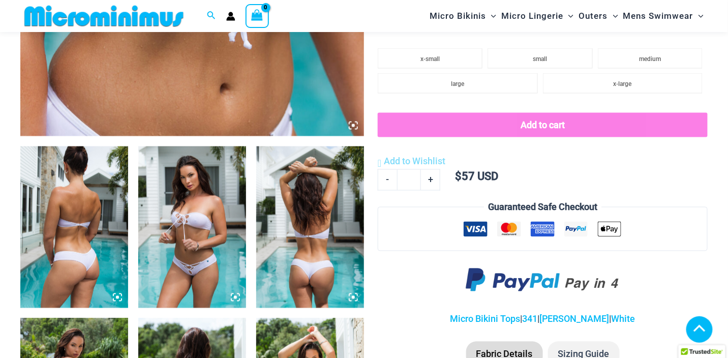
scroll to position [508, 0]
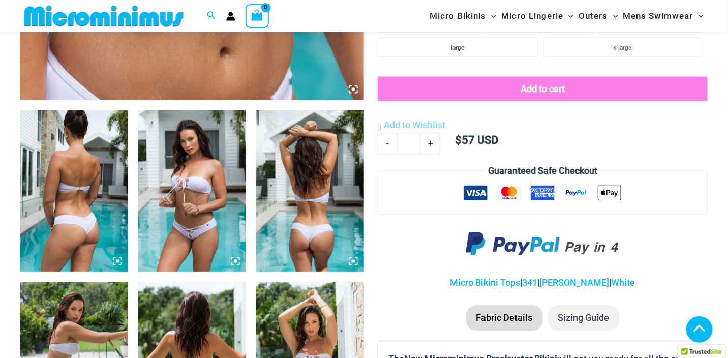
click at [188, 224] on img at bounding box center [192, 191] width 108 height 162
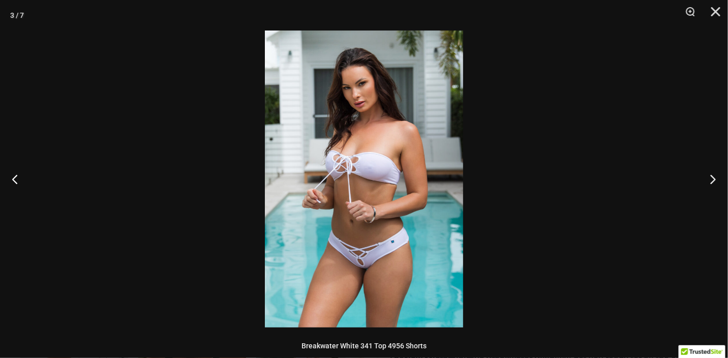
click at [359, 272] on img at bounding box center [364, 178] width 198 height 297
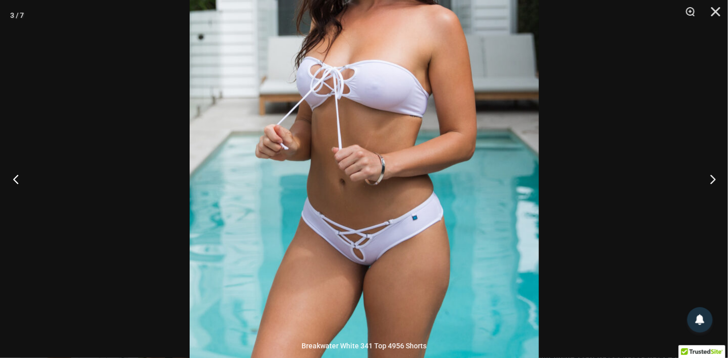
click at [20, 177] on button "Previous" at bounding box center [19, 178] width 38 height 51
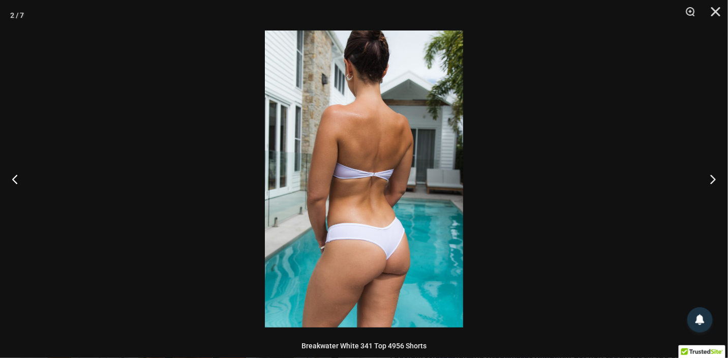
click at [359, 269] on img at bounding box center [364, 178] width 198 height 297
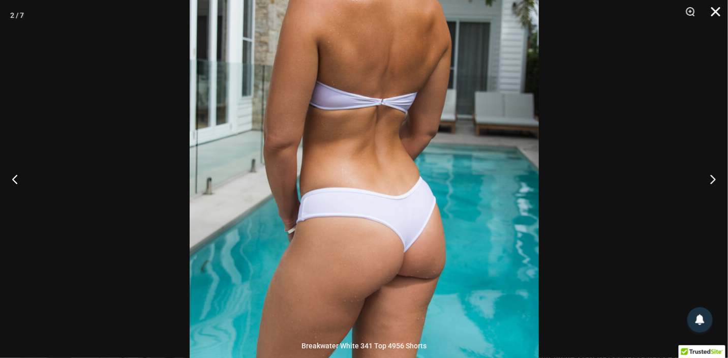
click at [719, 12] on button "Close" at bounding box center [711, 15] width 25 height 30
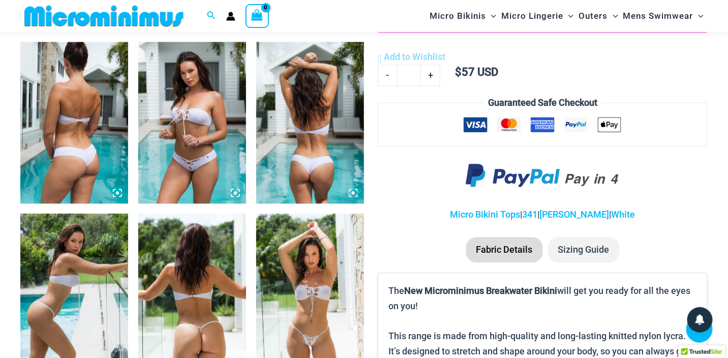
scroll to position [610, 0]
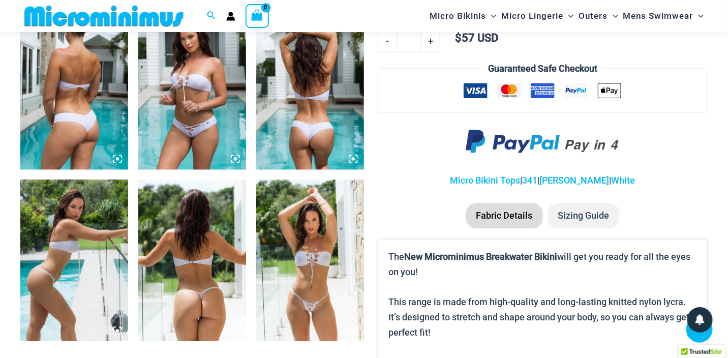
click at [305, 287] on img at bounding box center [310, 261] width 108 height 162
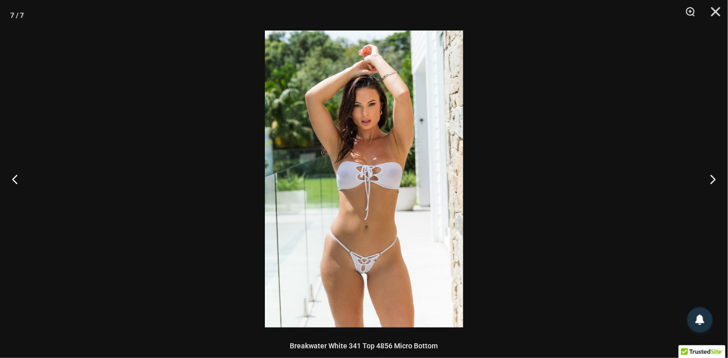
click at [373, 302] on img at bounding box center [364, 178] width 198 height 297
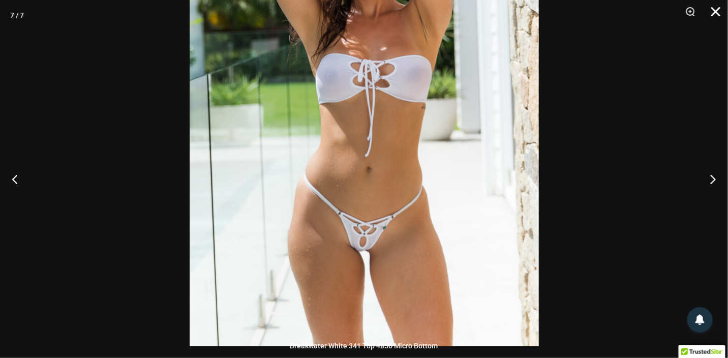
click at [716, 7] on button "Close" at bounding box center [711, 15] width 25 height 30
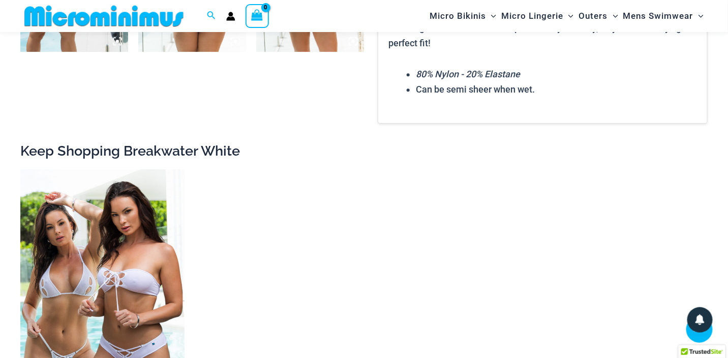
scroll to position [1016, 0]
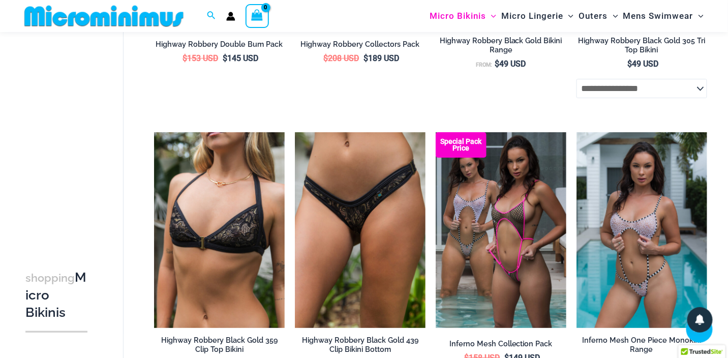
scroll to position [1211, 0]
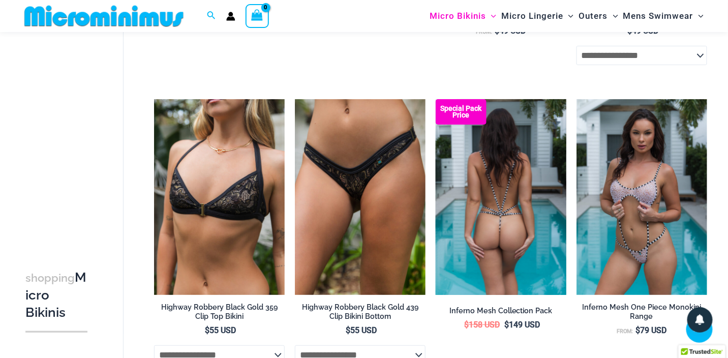
click at [469, 216] on img at bounding box center [501, 197] width 131 height 196
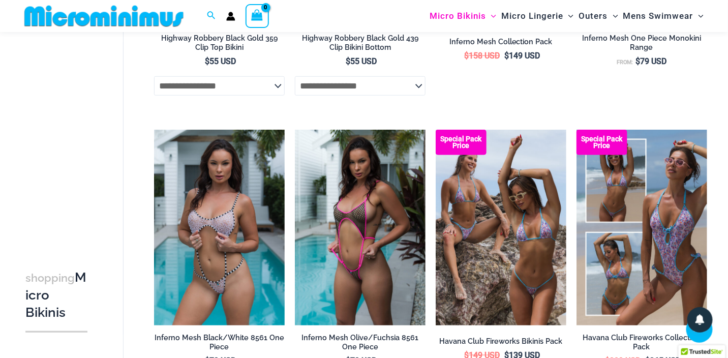
scroll to position [1516, 0]
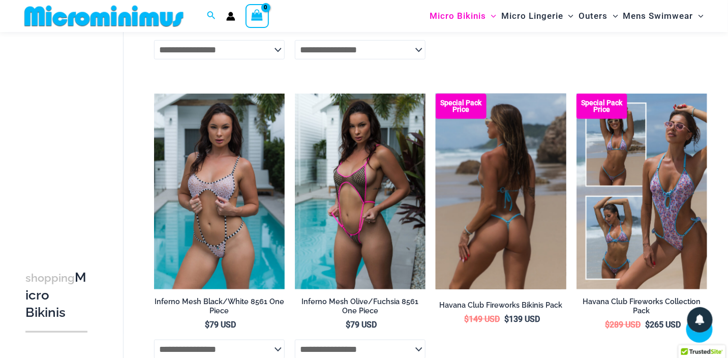
click at [485, 196] on img at bounding box center [501, 192] width 131 height 196
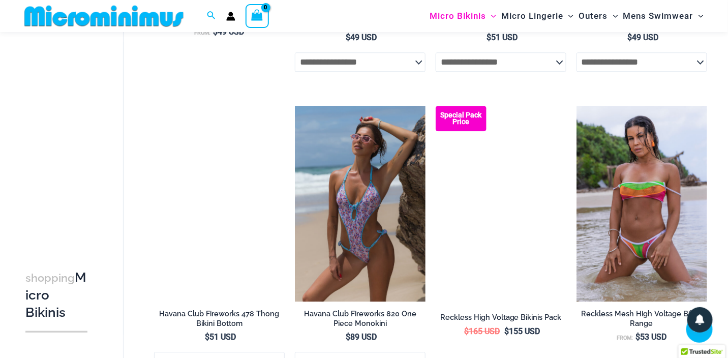
scroll to position [2126, 0]
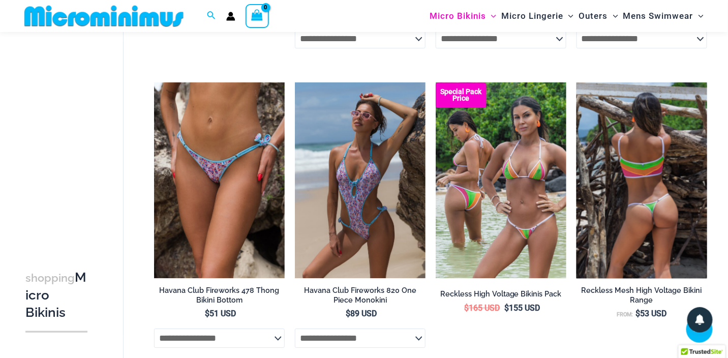
click at [642, 229] on img at bounding box center [641, 180] width 131 height 196
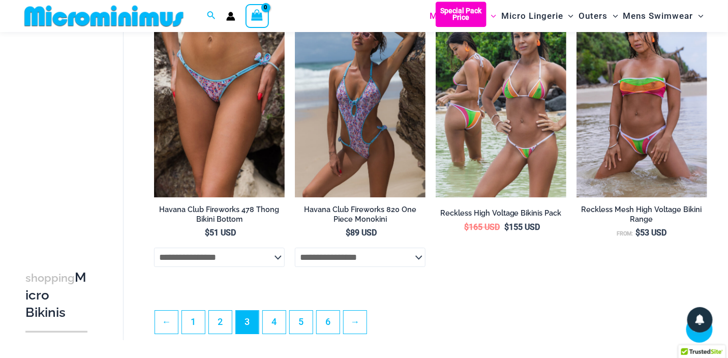
scroll to position [2329, 0]
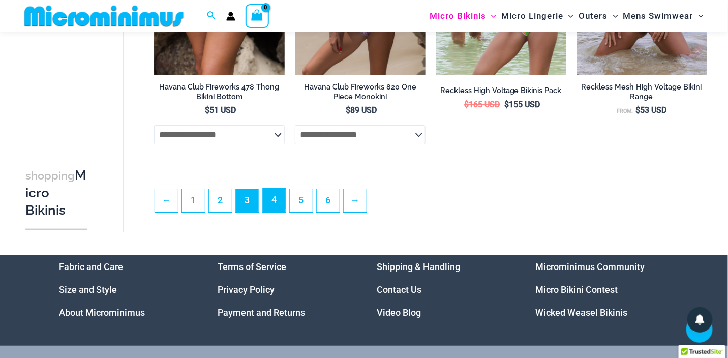
click at [272, 212] on link "4" at bounding box center [274, 200] width 23 height 24
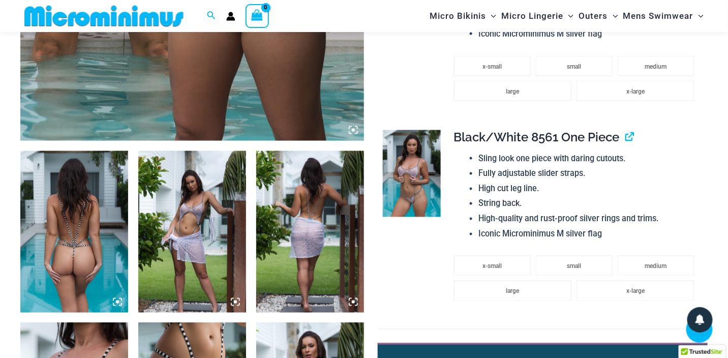
scroll to position [499, 0]
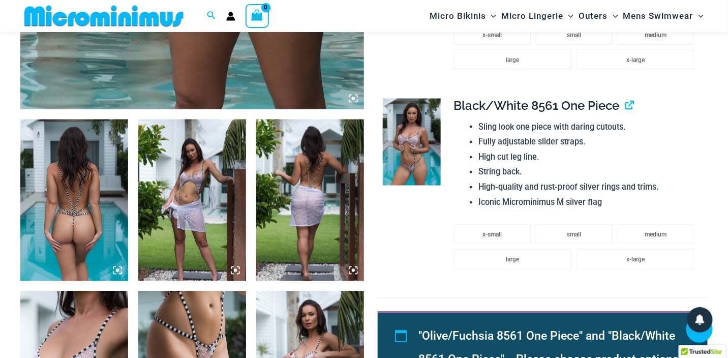
click at [397, 141] on img at bounding box center [412, 142] width 58 height 86
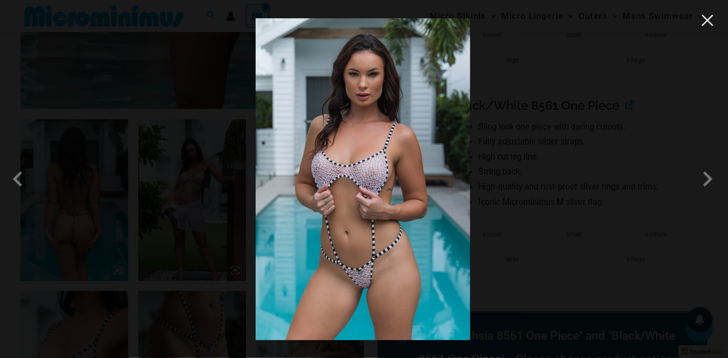
click at [711, 25] on button "Close" at bounding box center [707, 20] width 15 height 15
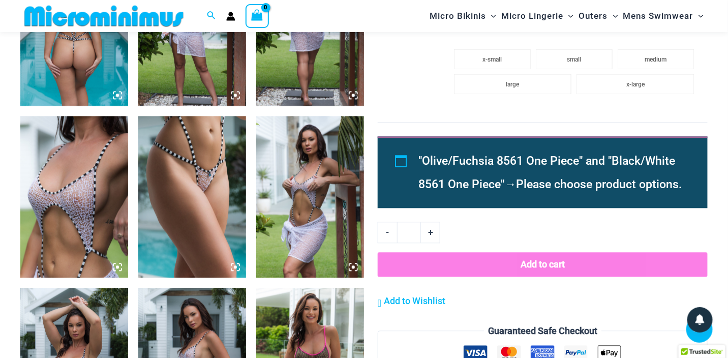
scroll to position [702, 0]
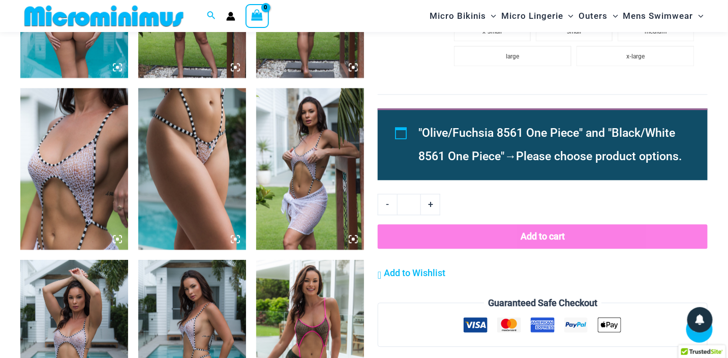
click at [204, 158] on img at bounding box center [192, 169] width 108 height 162
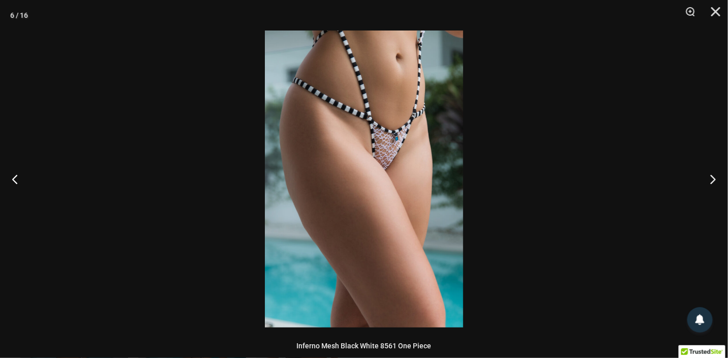
click at [373, 158] on img at bounding box center [364, 178] width 198 height 297
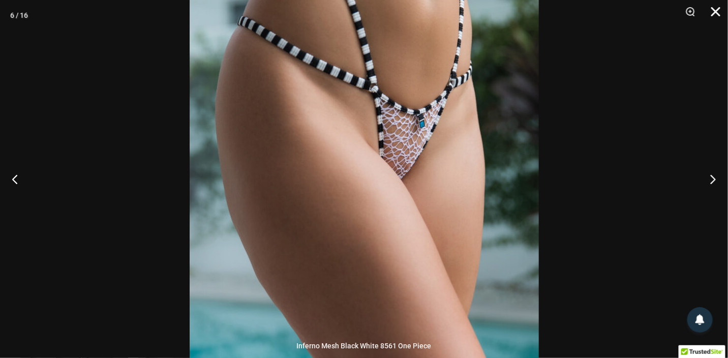
click at [714, 14] on button "Close" at bounding box center [711, 15] width 25 height 30
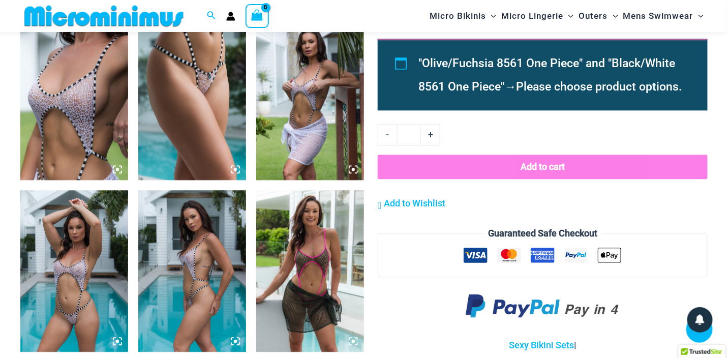
scroll to position [803, 0]
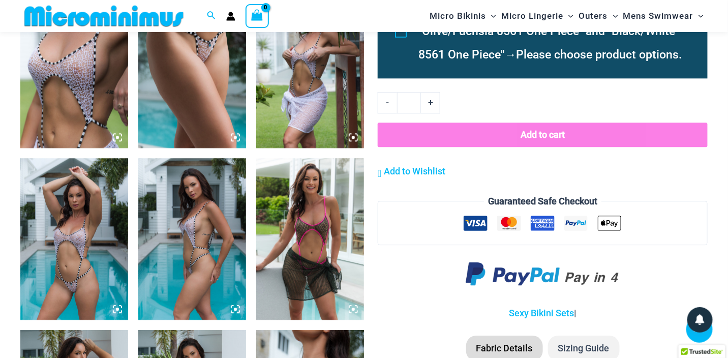
click at [79, 266] on img at bounding box center [74, 239] width 108 height 162
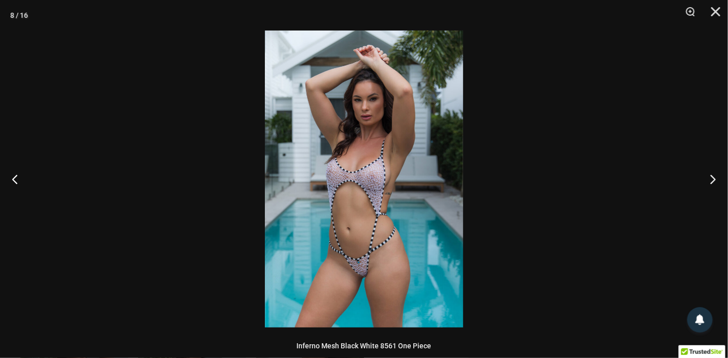
click at [351, 276] on img at bounding box center [364, 178] width 198 height 297
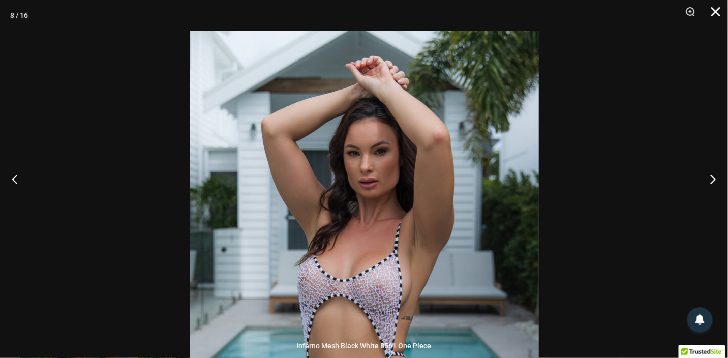
click at [718, 11] on button "Close" at bounding box center [711, 15] width 25 height 30
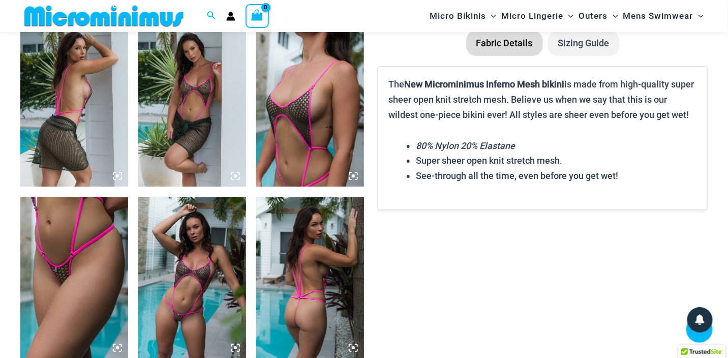
scroll to position [1210, 0]
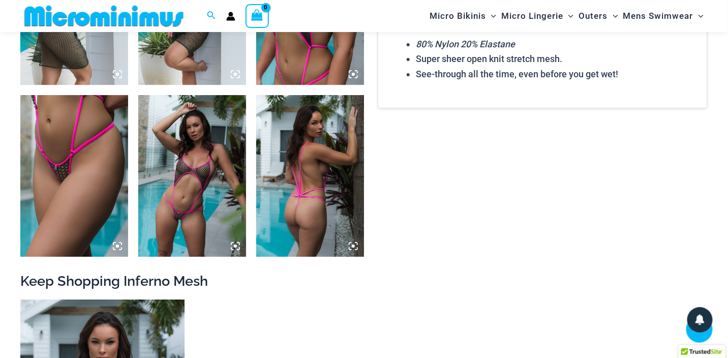
click at [177, 218] on img at bounding box center [192, 176] width 108 height 162
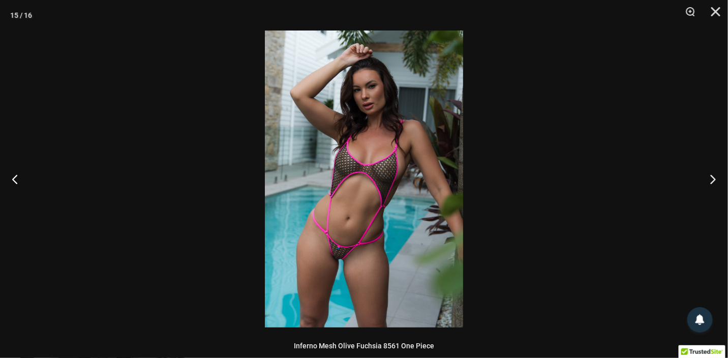
click at [357, 181] on img at bounding box center [364, 178] width 198 height 297
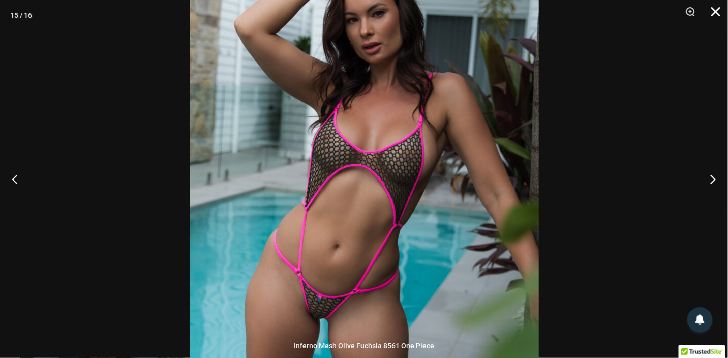
click at [721, 9] on button "Close" at bounding box center [711, 15] width 25 height 30
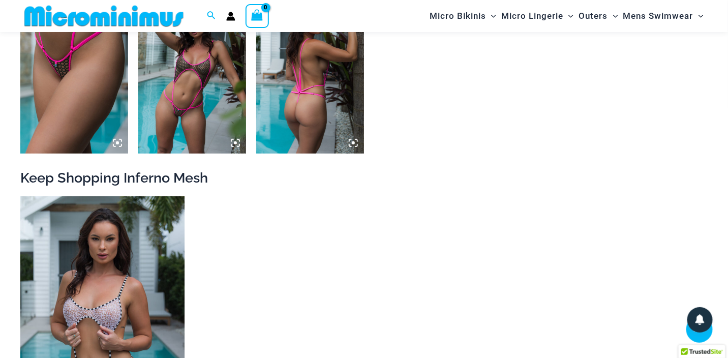
scroll to position [1413, 0]
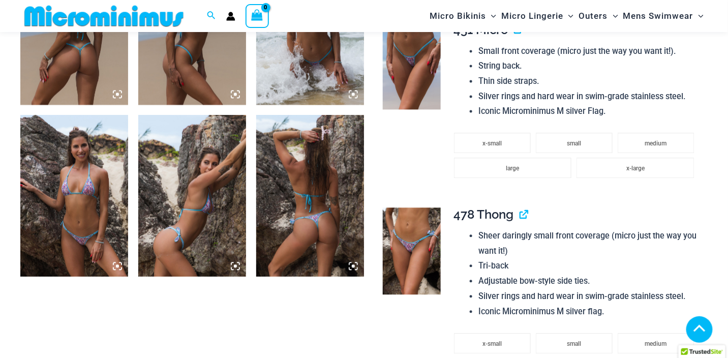
scroll to position [702, 0]
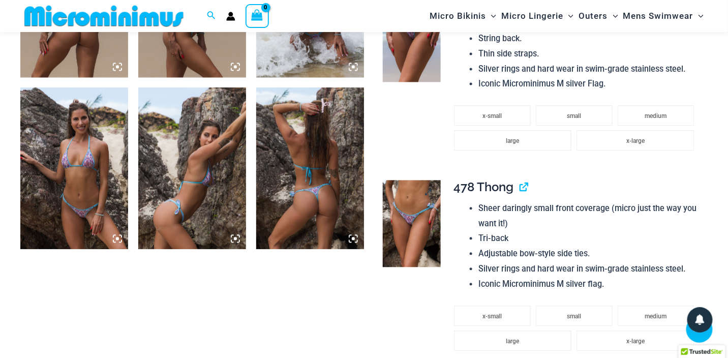
click at [408, 221] on img at bounding box center [412, 223] width 58 height 86
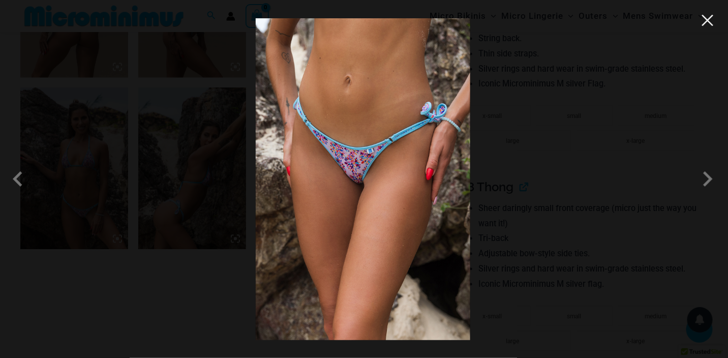
click at [712, 21] on button "Close" at bounding box center [707, 20] width 15 height 15
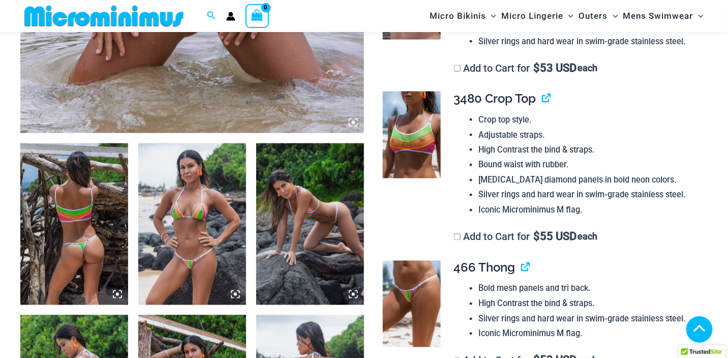
scroll to position [506, 0]
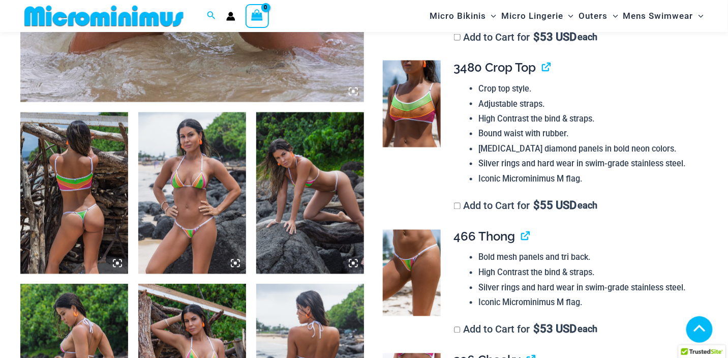
click at [75, 223] on img at bounding box center [74, 193] width 108 height 162
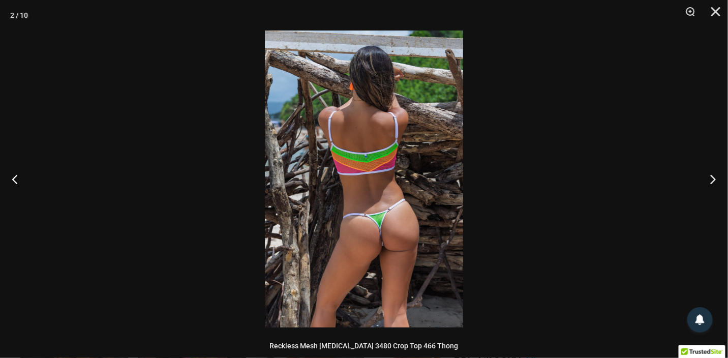
click at [350, 212] on img at bounding box center [364, 178] width 198 height 297
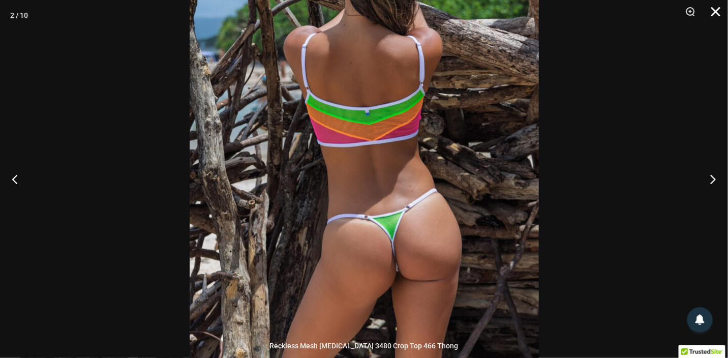
click at [715, 12] on button "Close" at bounding box center [711, 15] width 25 height 30
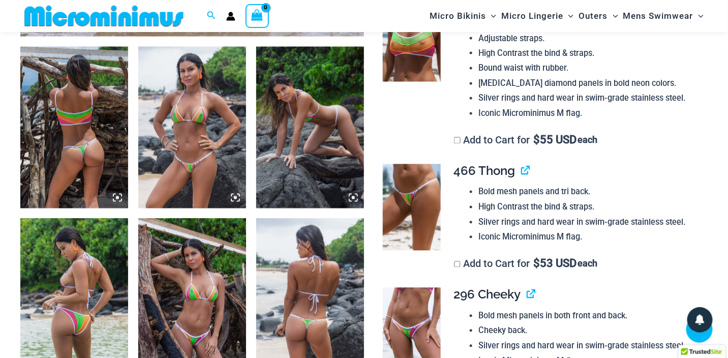
scroll to position [607, 0]
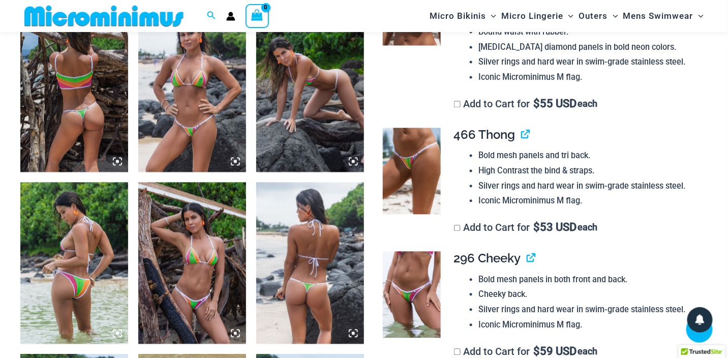
click at [194, 312] on img at bounding box center [192, 263] width 108 height 162
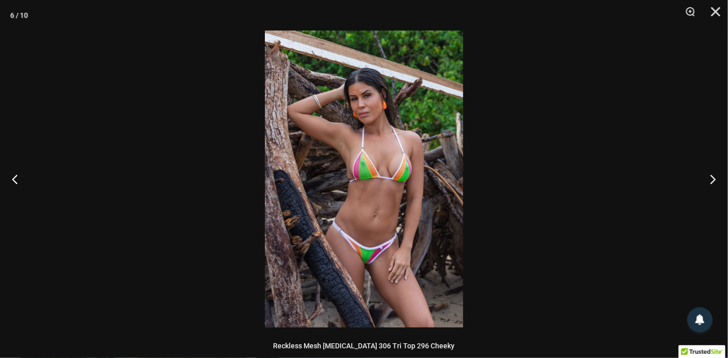
click at [347, 254] on img at bounding box center [364, 178] width 198 height 297
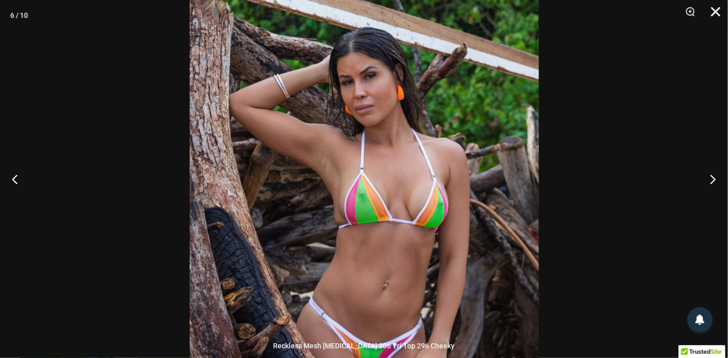
click at [718, 12] on button "Close" at bounding box center [711, 15] width 25 height 30
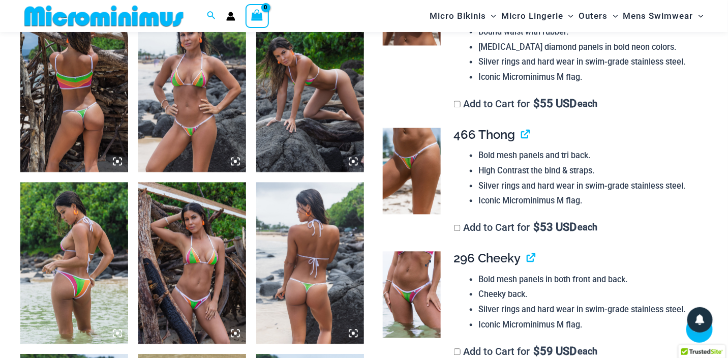
click at [406, 296] on img at bounding box center [412, 295] width 58 height 86
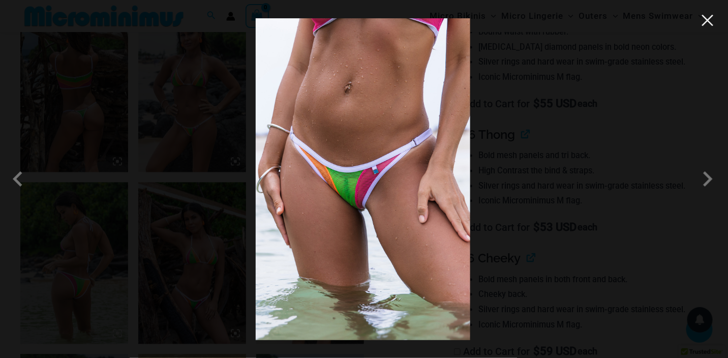
click at [705, 22] on button "Close" at bounding box center [707, 20] width 15 height 15
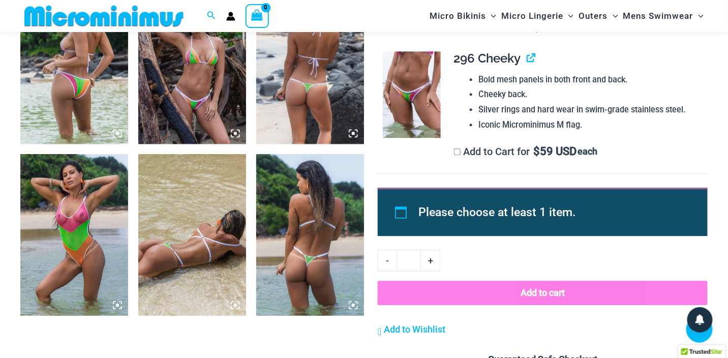
scroll to position [811, 0]
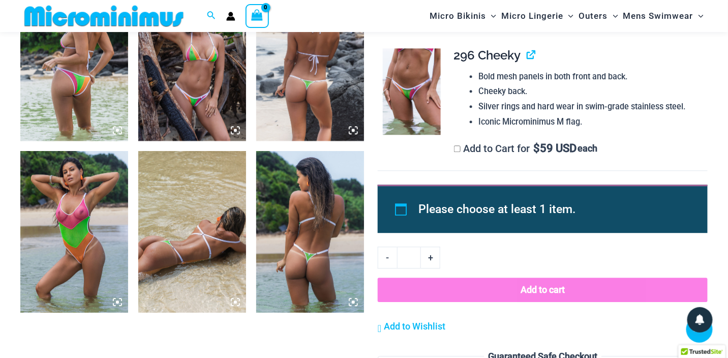
click at [156, 243] on img at bounding box center [192, 232] width 108 height 162
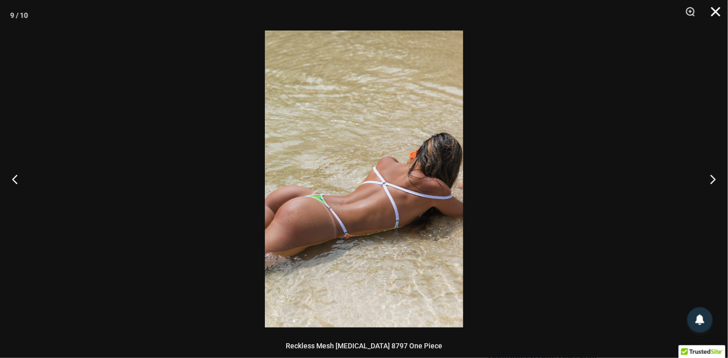
click at [717, 16] on button "Close" at bounding box center [711, 15] width 25 height 30
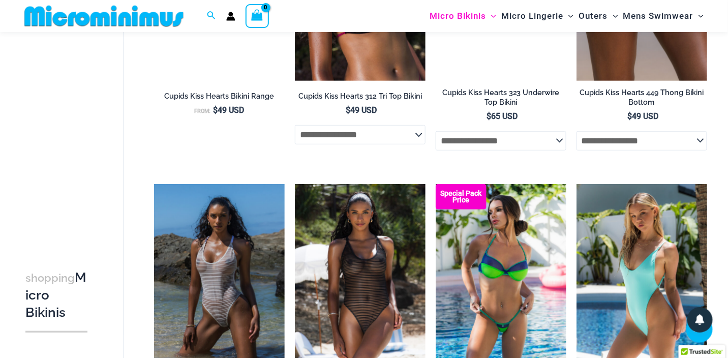
scroll to position [1515, 0]
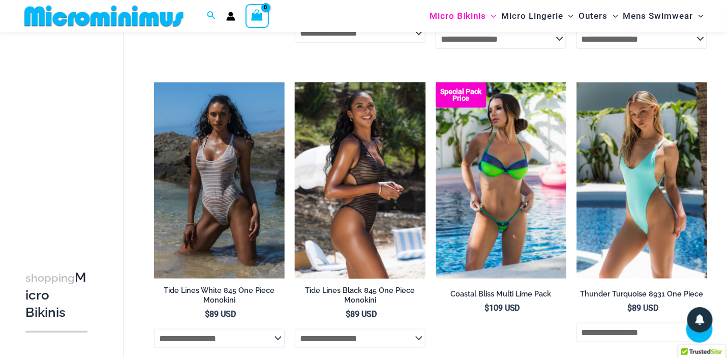
click at [376, 201] on img at bounding box center [360, 180] width 131 height 196
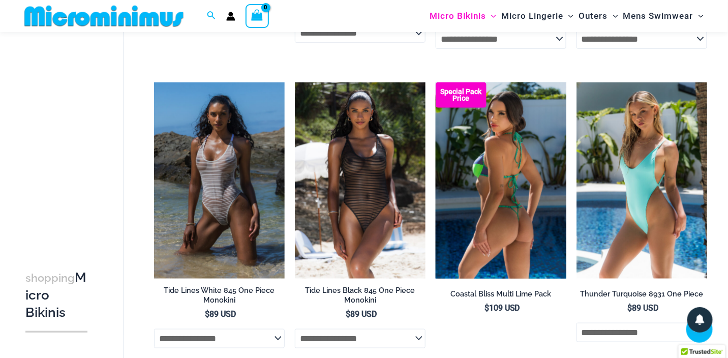
click at [500, 189] on img at bounding box center [501, 180] width 131 height 196
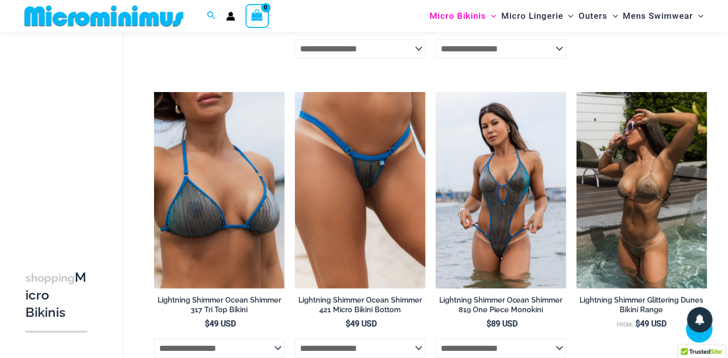
scroll to position [2125, 0]
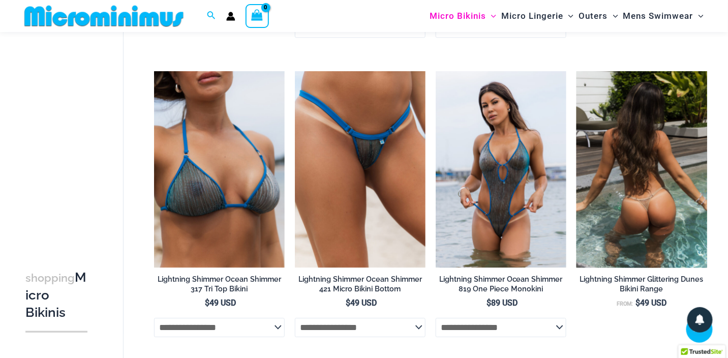
click at [637, 175] on img at bounding box center [641, 169] width 131 height 196
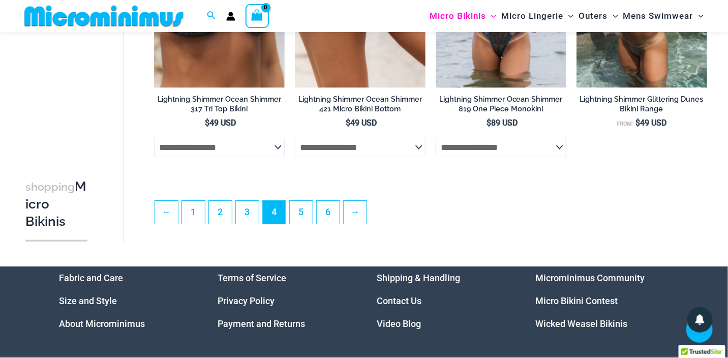
scroll to position [2328, 0]
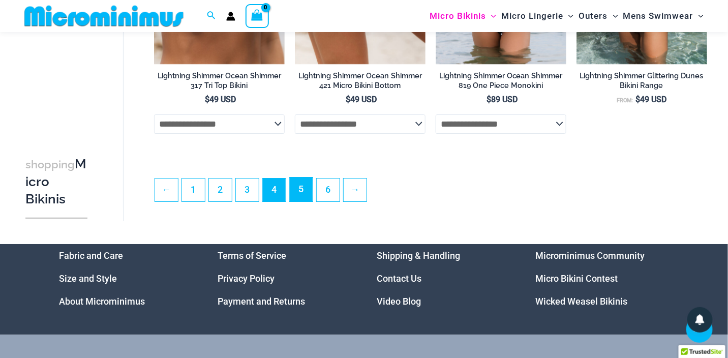
click at [303, 200] on link "5" at bounding box center [301, 189] width 23 height 24
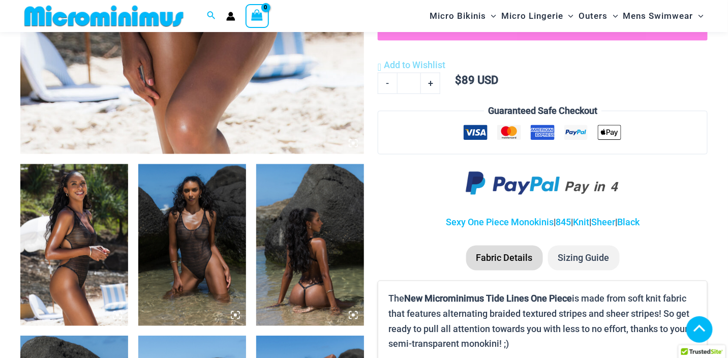
scroll to position [508, 0]
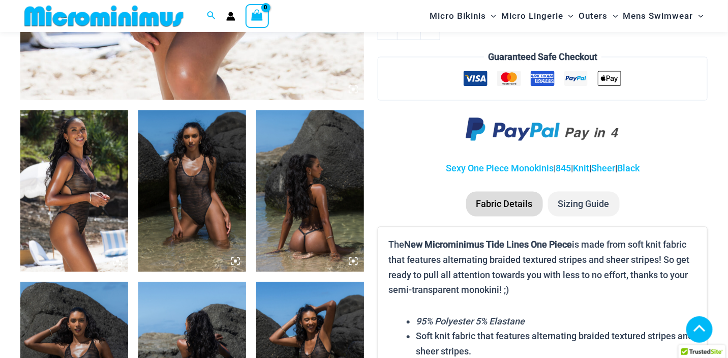
click at [201, 213] on img at bounding box center [192, 191] width 108 height 162
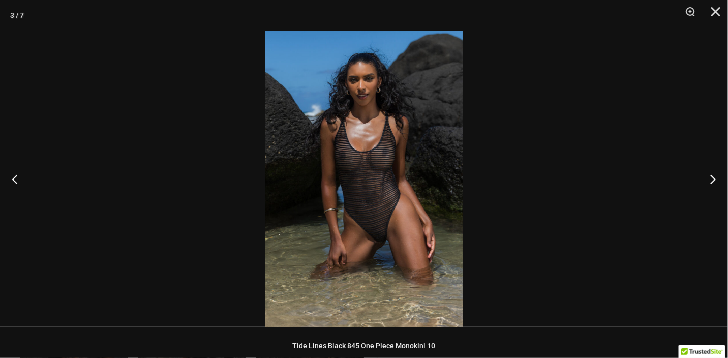
click at [350, 210] on img at bounding box center [364, 178] width 198 height 297
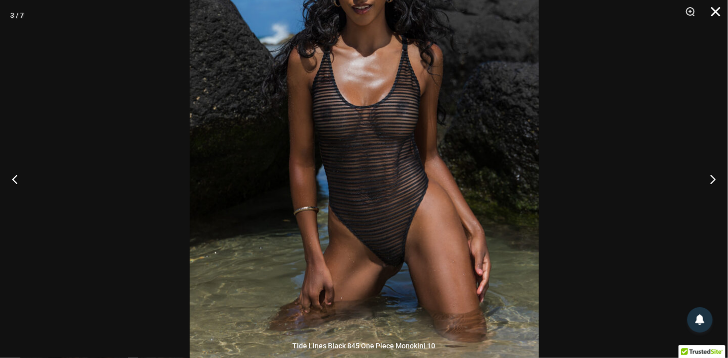
click at [713, 14] on button "Close" at bounding box center [711, 15] width 25 height 30
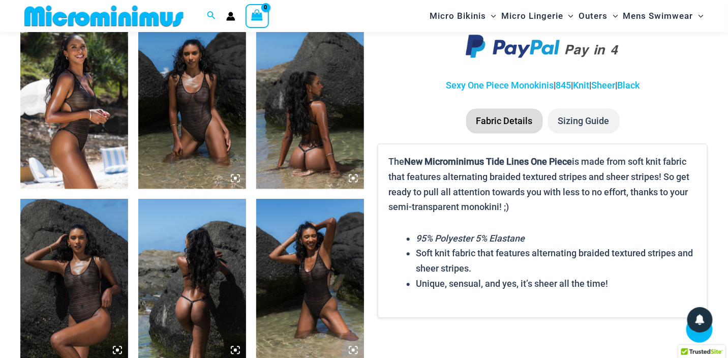
scroll to position [610, 0]
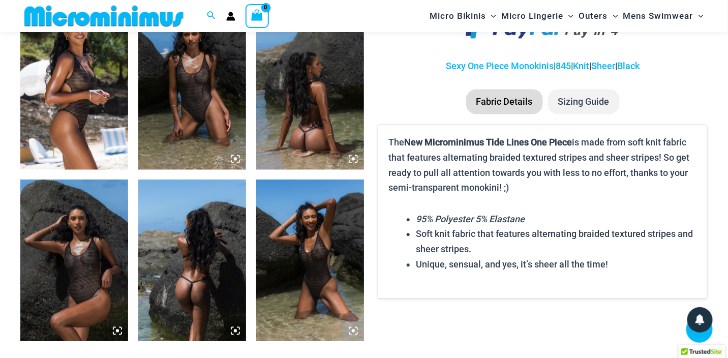
click at [311, 281] on img at bounding box center [310, 261] width 108 height 162
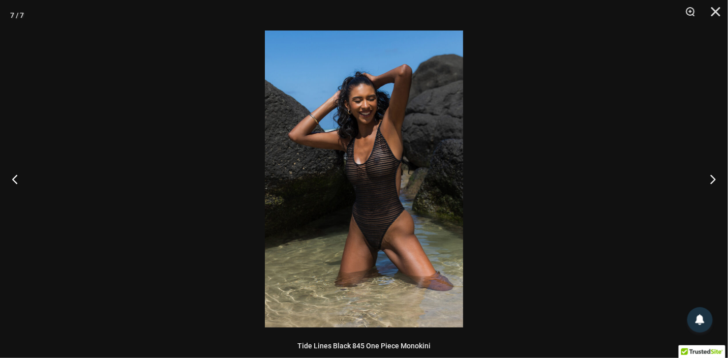
click at [335, 223] on img at bounding box center [364, 178] width 198 height 297
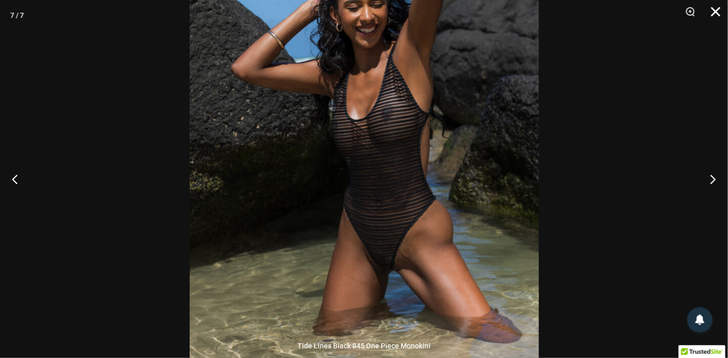
click at [714, 11] on button "Close" at bounding box center [711, 15] width 25 height 30
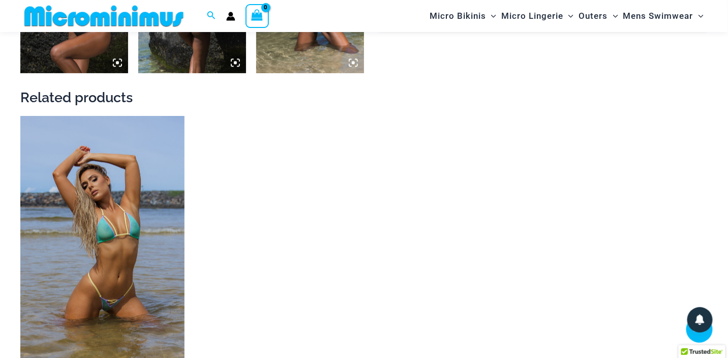
scroll to position [914, 0]
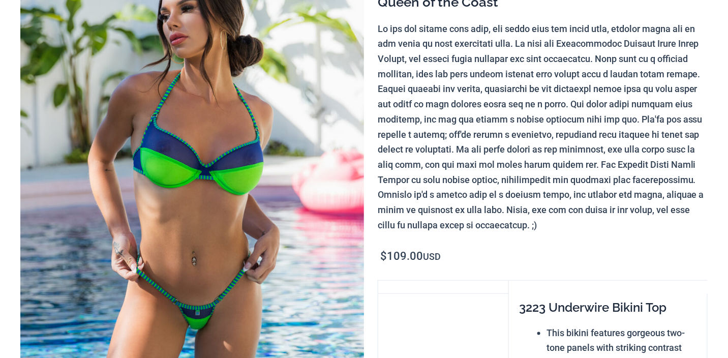
scroll to position [203, 0]
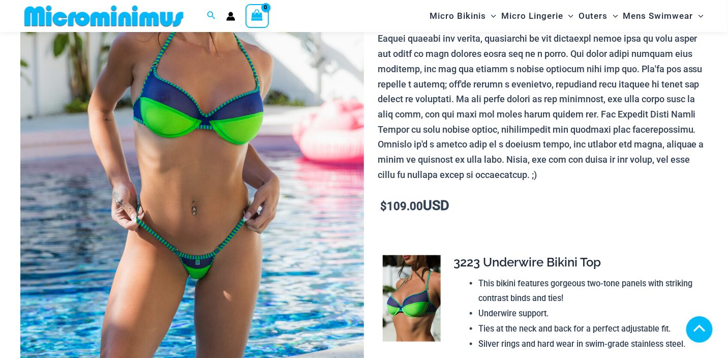
click at [198, 226] on img at bounding box center [192, 147] width 344 height 515
click at [216, 167] on img at bounding box center [192, 147] width 344 height 515
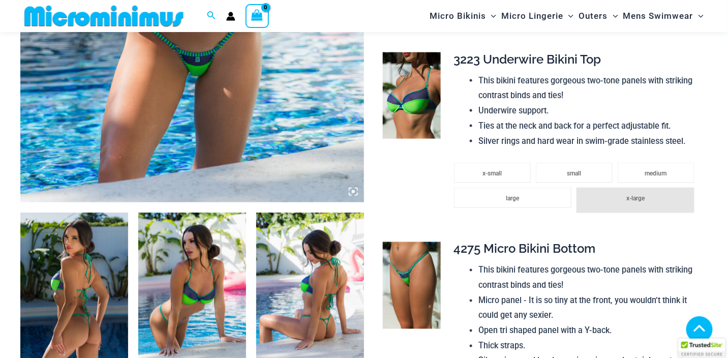
scroll to position [406, 0]
click at [417, 276] on img at bounding box center [412, 284] width 58 height 86
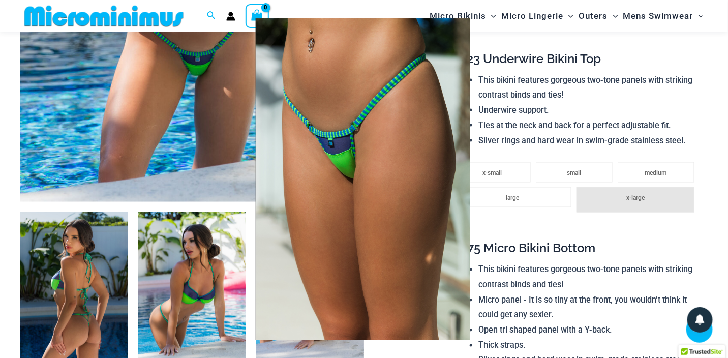
click at [350, 200] on img at bounding box center [363, 179] width 214 height 322
click at [347, 186] on img at bounding box center [363, 179] width 214 height 322
click at [512, 229] on div at bounding box center [364, 179] width 728 height 358
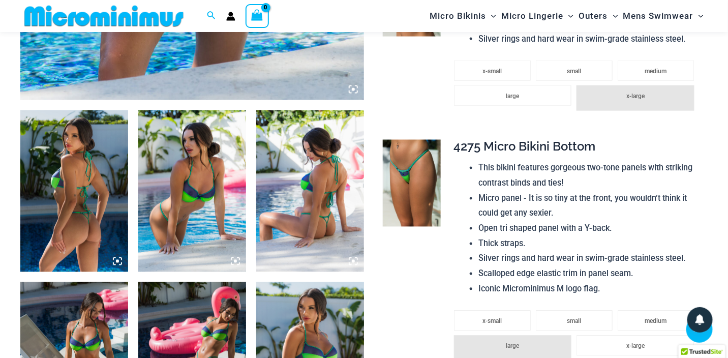
scroll to position [610, 0]
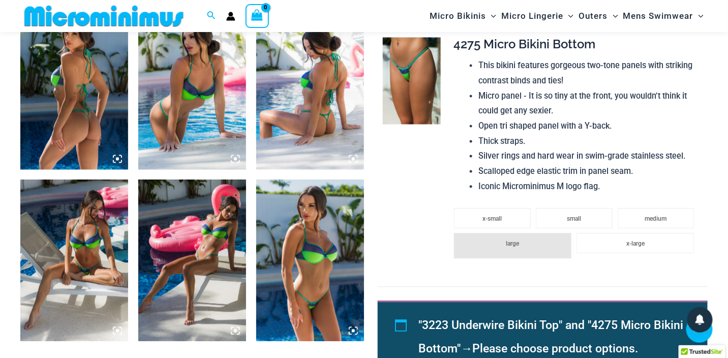
click at [302, 268] on img at bounding box center [310, 261] width 108 height 162
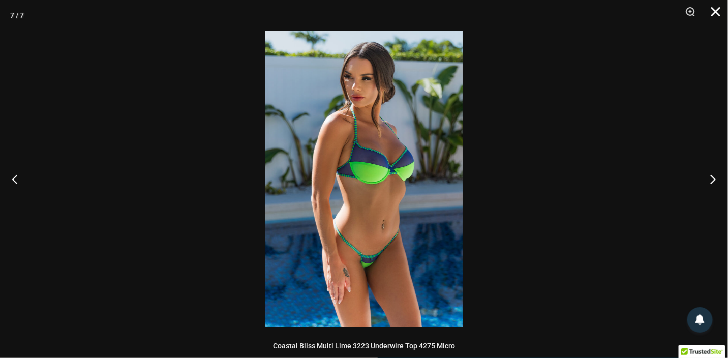
click at [718, 13] on button "Close" at bounding box center [711, 15] width 25 height 30
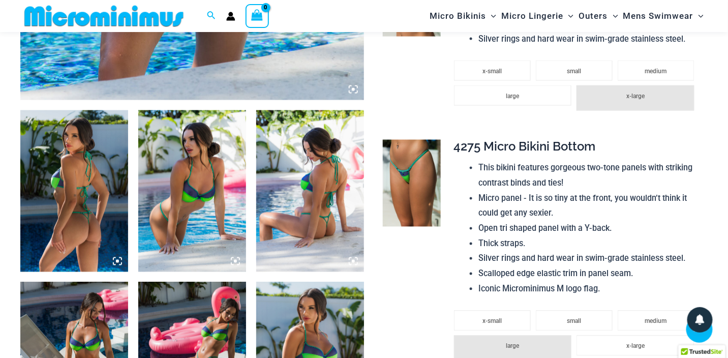
scroll to position [305, 0]
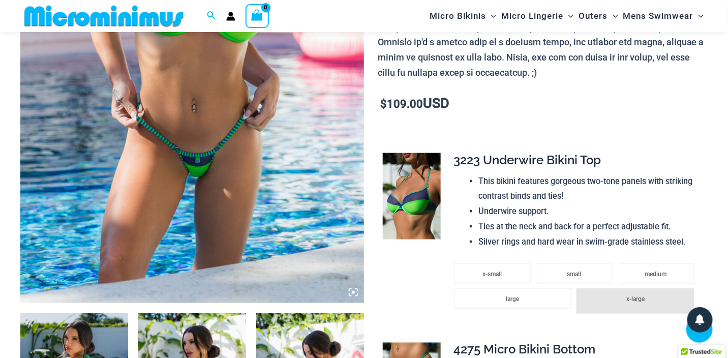
click at [199, 132] on img at bounding box center [192, 45] width 344 height 515
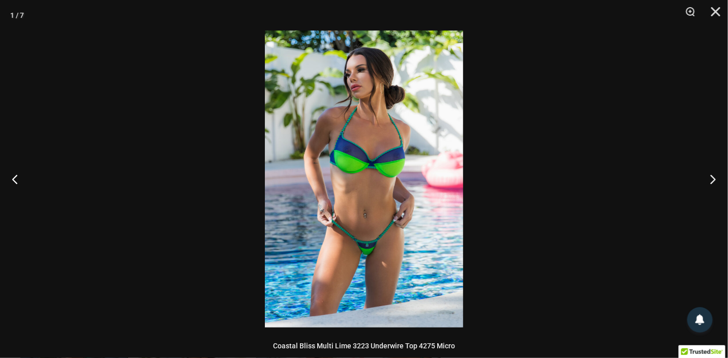
click at [335, 184] on img at bounding box center [364, 178] width 198 height 297
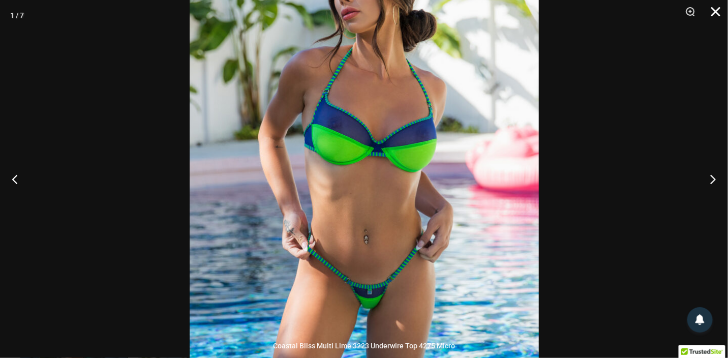
click at [719, 11] on button "Close" at bounding box center [711, 15] width 25 height 30
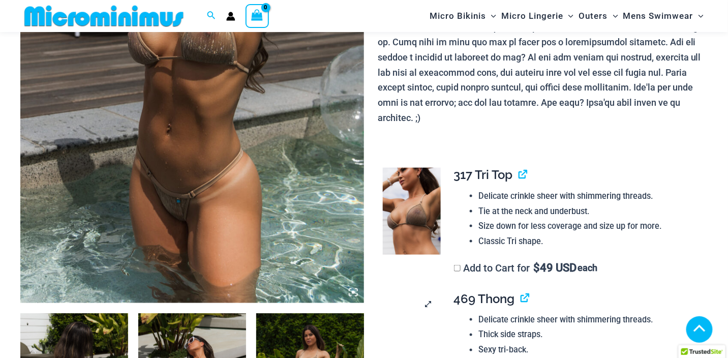
scroll to position [406, 0]
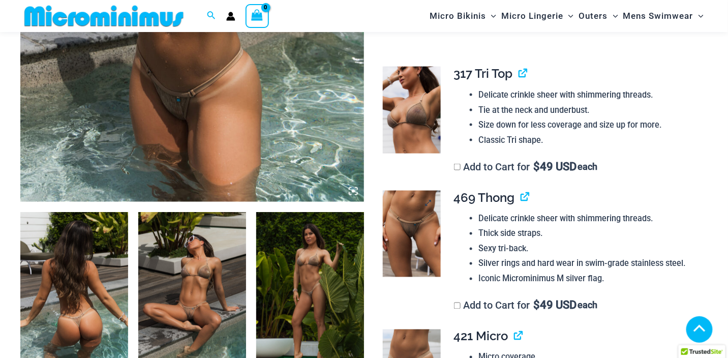
click at [409, 222] on img at bounding box center [412, 234] width 58 height 86
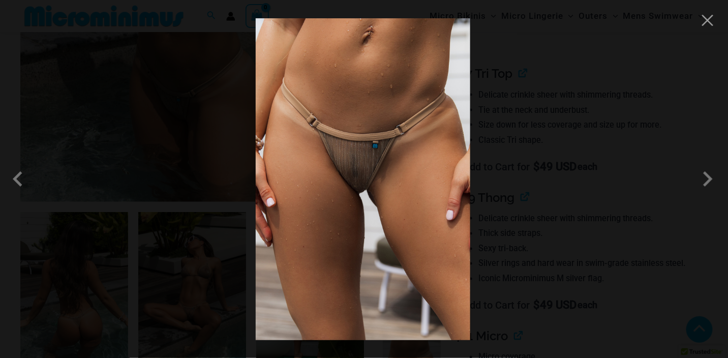
click at [391, 187] on img at bounding box center [363, 179] width 214 height 322
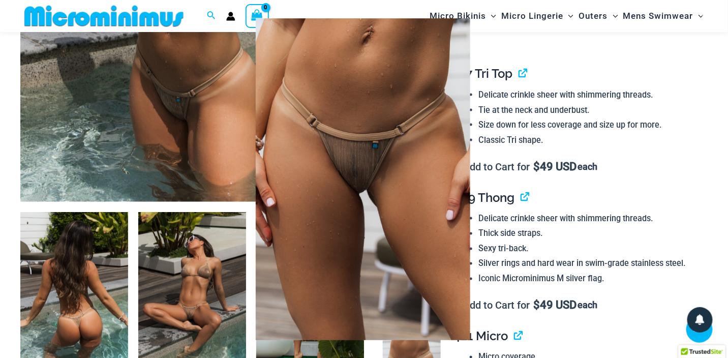
click at [638, 221] on div at bounding box center [364, 179] width 728 height 358
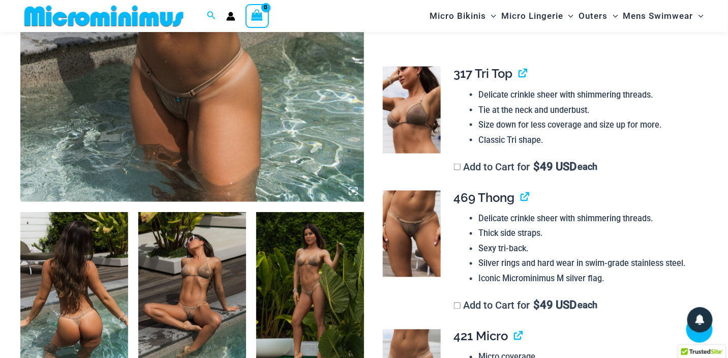
click at [217, 274] on img at bounding box center [192, 293] width 108 height 162
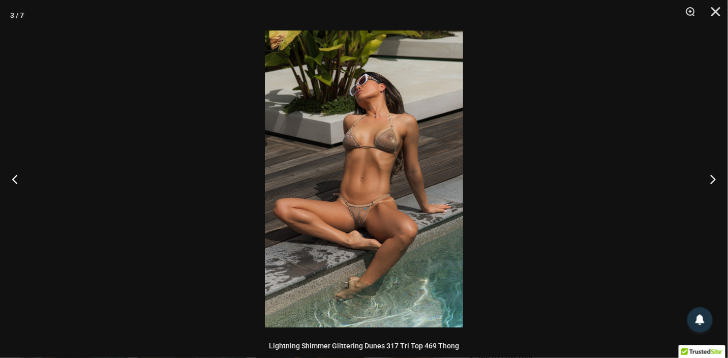
click at [336, 159] on img at bounding box center [364, 178] width 198 height 297
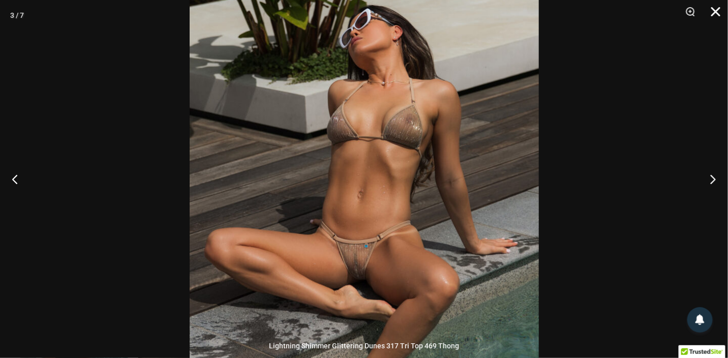
click at [716, 11] on button "Close" at bounding box center [711, 15] width 25 height 30
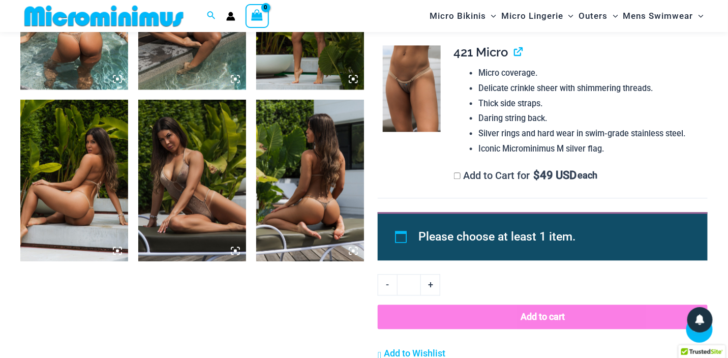
scroll to position [712, 0]
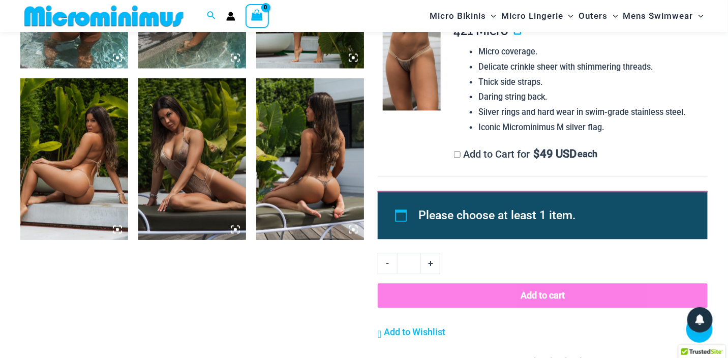
click at [79, 194] on img at bounding box center [74, 159] width 108 height 162
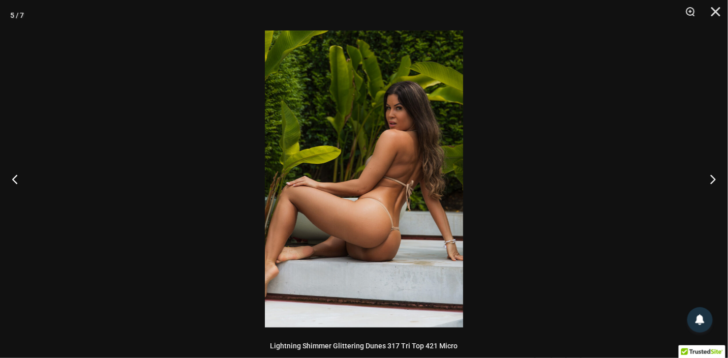
click at [323, 173] on img at bounding box center [364, 178] width 198 height 297
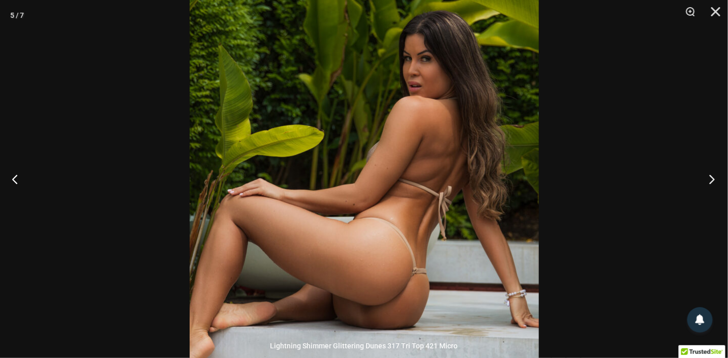
click at [710, 176] on button "Next" at bounding box center [709, 178] width 38 height 51
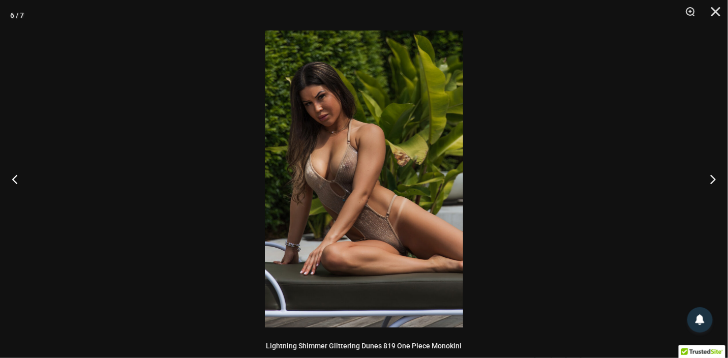
click at [414, 163] on img at bounding box center [364, 178] width 198 height 297
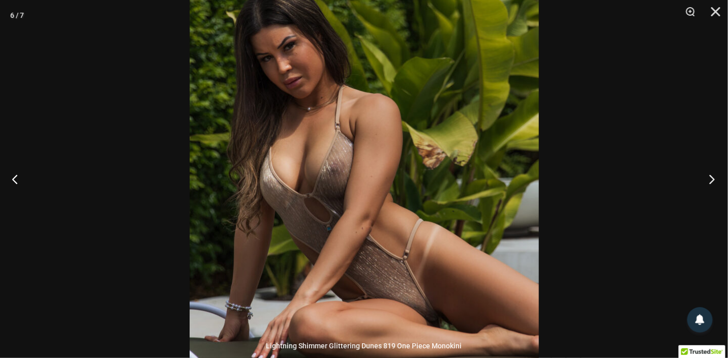
click at [712, 178] on button "Next" at bounding box center [709, 178] width 38 height 51
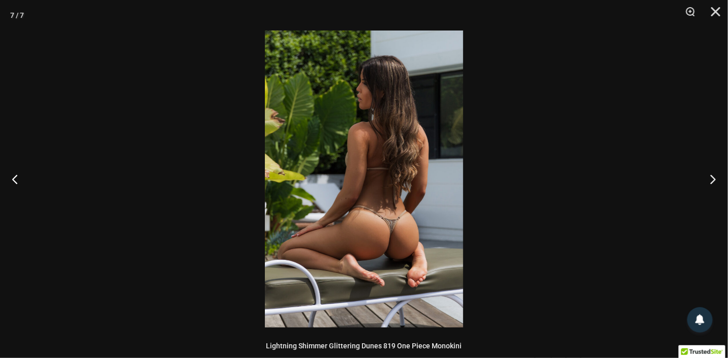
click at [387, 247] on img at bounding box center [364, 178] width 198 height 297
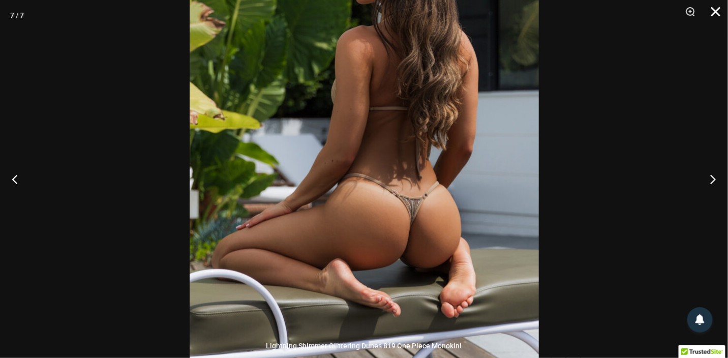
click at [717, 9] on button "Close" at bounding box center [711, 15] width 25 height 30
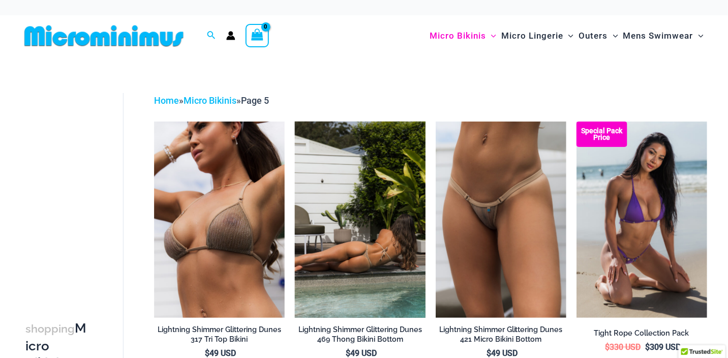
click at [350, 250] on img at bounding box center [360, 219] width 131 height 196
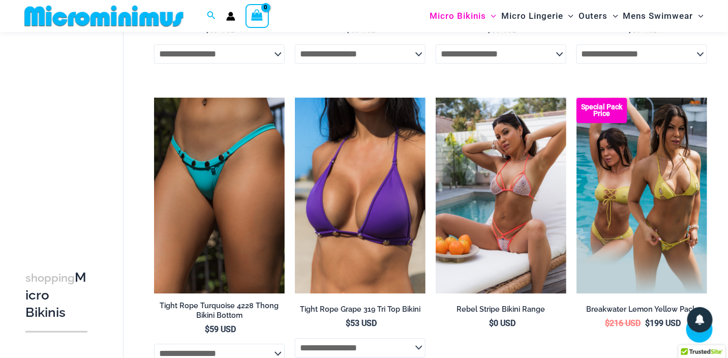
scroll to position [906, 0]
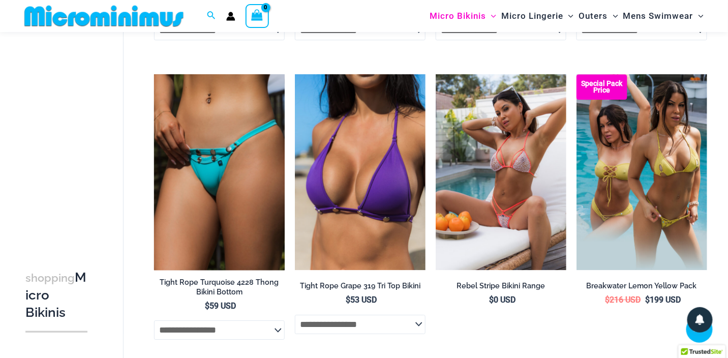
click at [211, 160] on img at bounding box center [219, 172] width 131 height 196
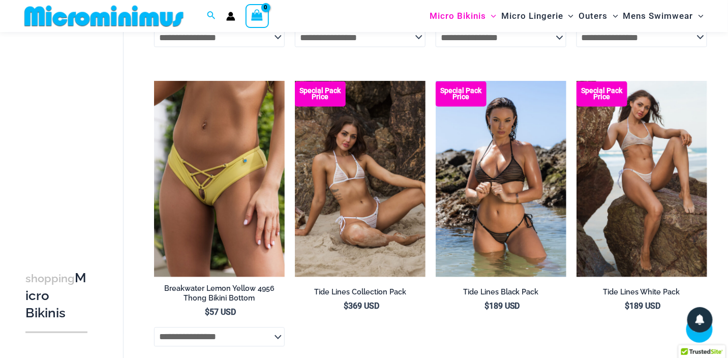
scroll to position [1821, 0]
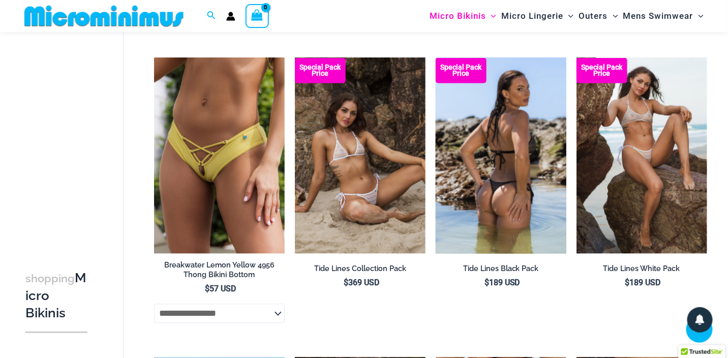
click at [489, 163] on img at bounding box center [501, 156] width 131 height 196
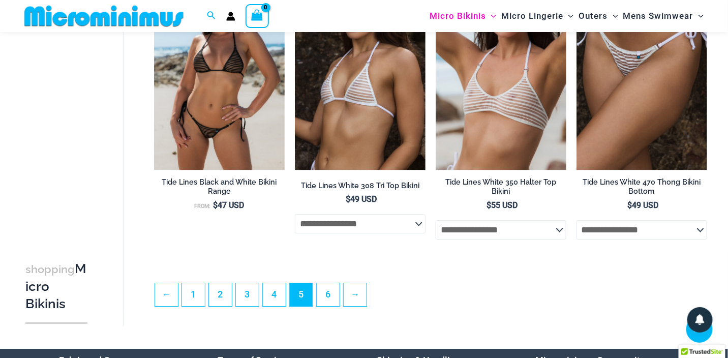
scroll to position [2228, 0]
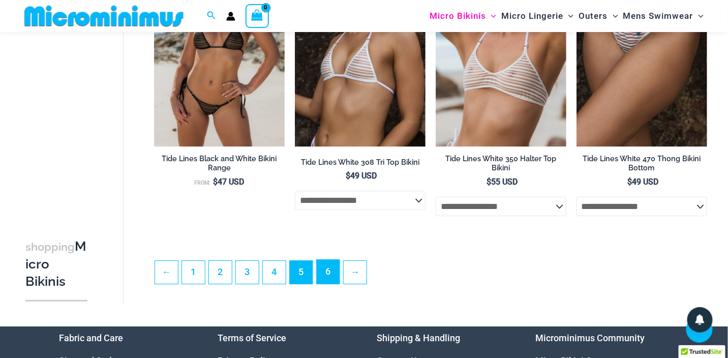
click at [323, 281] on link "6" at bounding box center [328, 272] width 23 height 24
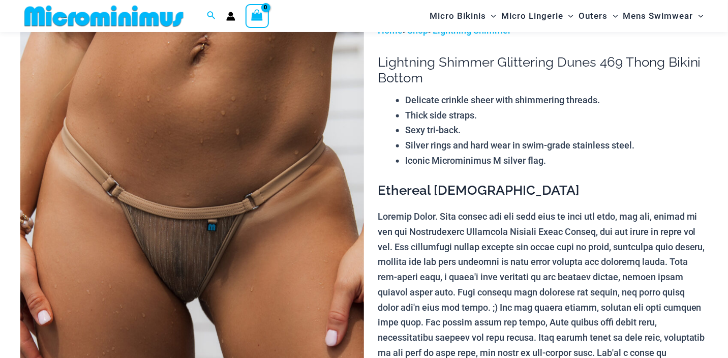
scroll to position [101, 0]
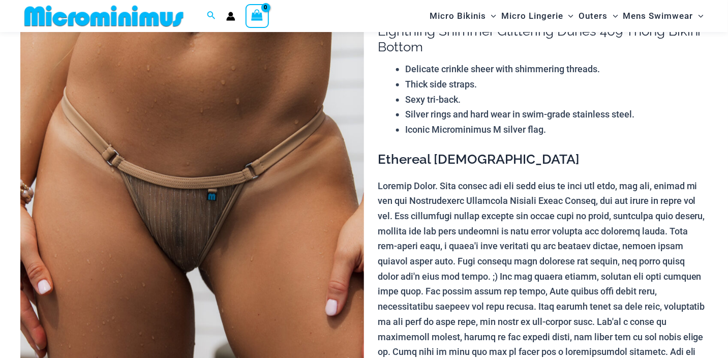
click at [189, 222] on img at bounding box center [192, 249] width 344 height 515
click at [187, 242] on img at bounding box center [192, 248] width 344 height 515
click at [180, 122] on img at bounding box center [192, 248] width 344 height 515
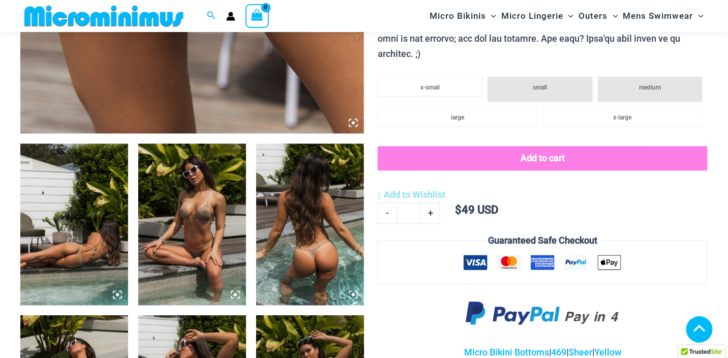
scroll to position [508, 0]
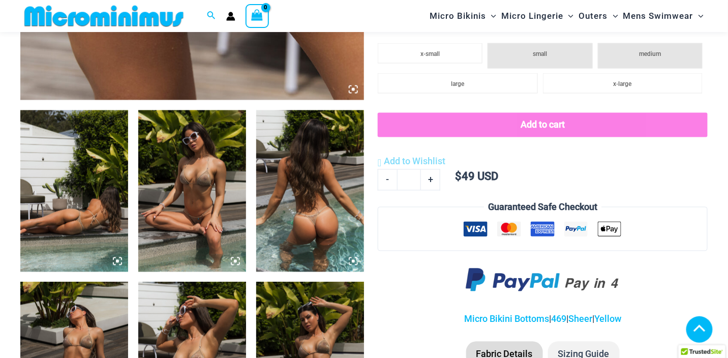
click at [72, 211] on img at bounding box center [74, 191] width 108 height 162
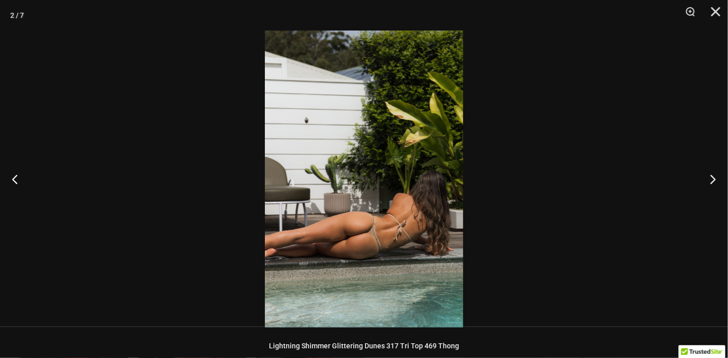
click at [353, 218] on img at bounding box center [364, 178] width 198 height 297
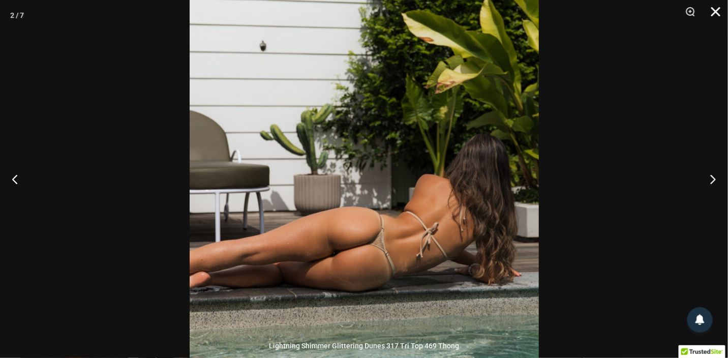
click at [720, 11] on button "Close" at bounding box center [711, 15] width 25 height 30
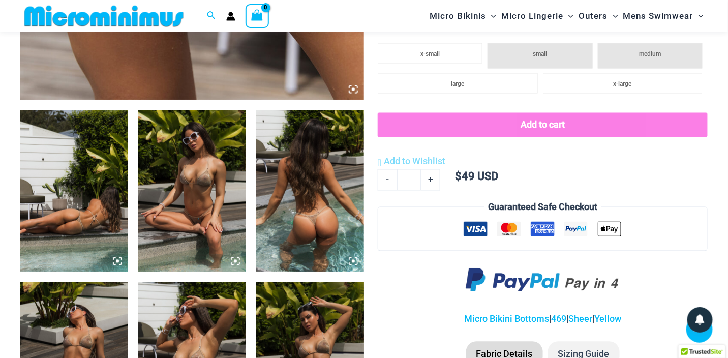
click at [306, 224] on img at bounding box center [310, 191] width 108 height 162
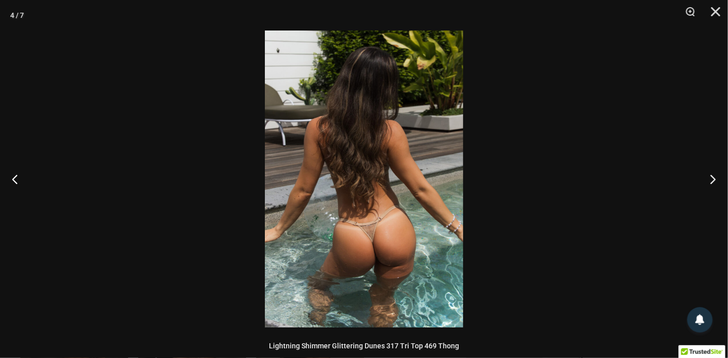
click at [358, 249] on img at bounding box center [364, 178] width 198 height 297
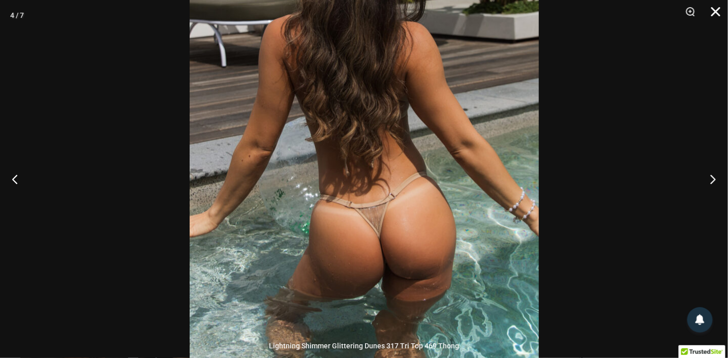
click at [718, 8] on button "Close" at bounding box center [711, 15] width 25 height 30
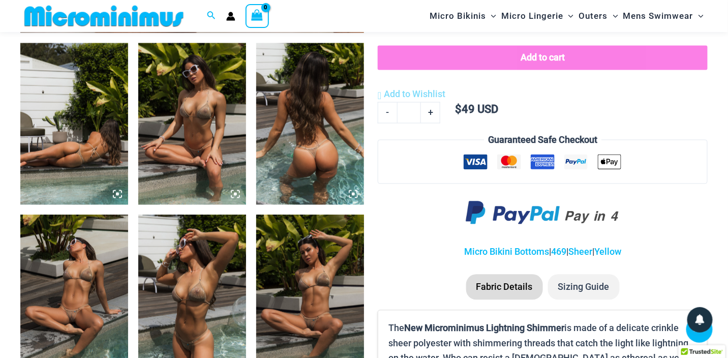
scroll to position [610, 0]
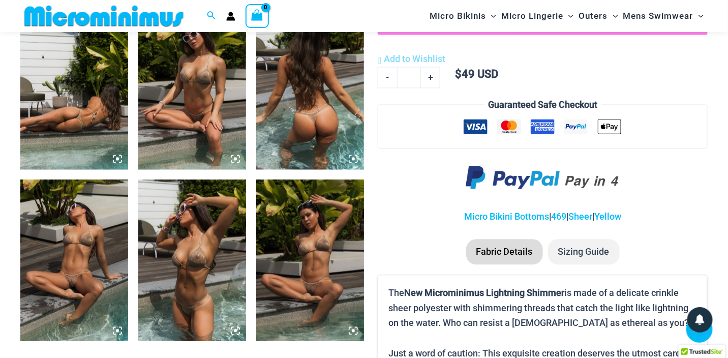
click at [313, 291] on img at bounding box center [310, 261] width 108 height 162
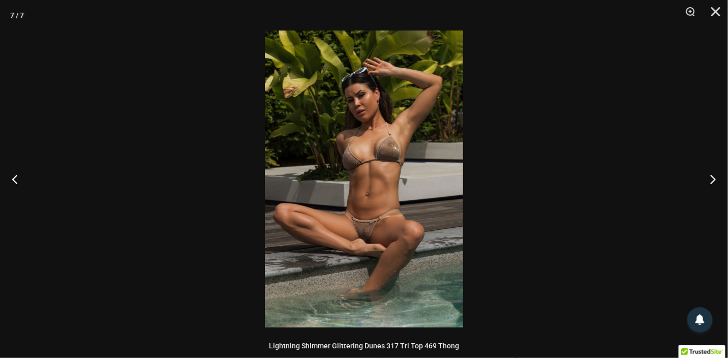
click at [396, 169] on img at bounding box center [364, 178] width 198 height 297
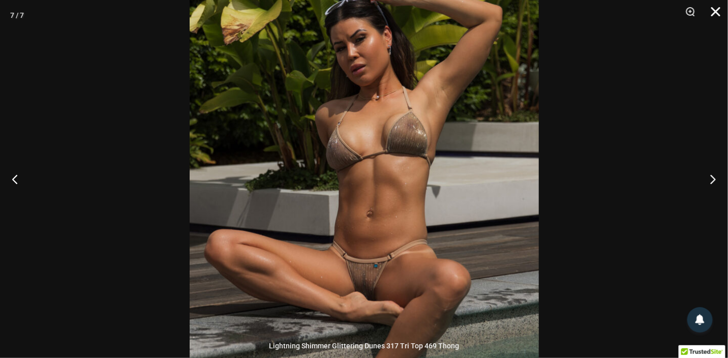
click at [711, 12] on button "Close" at bounding box center [711, 15] width 25 height 30
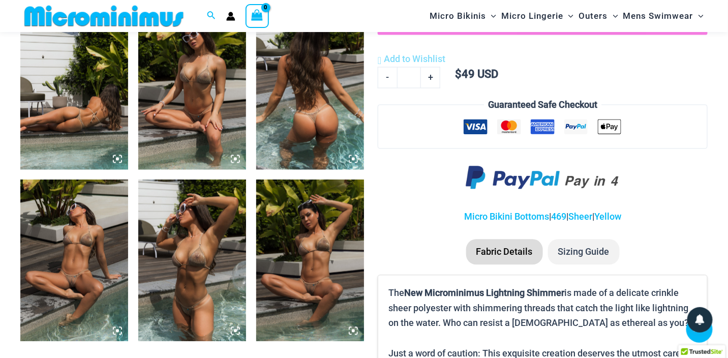
click at [73, 275] on img at bounding box center [74, 261] width 108 height 162
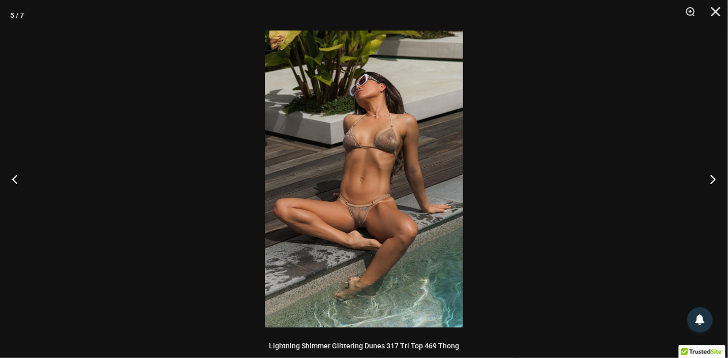
click at [337, 213] on img at bounding box center [364, 178] width 198 height 297
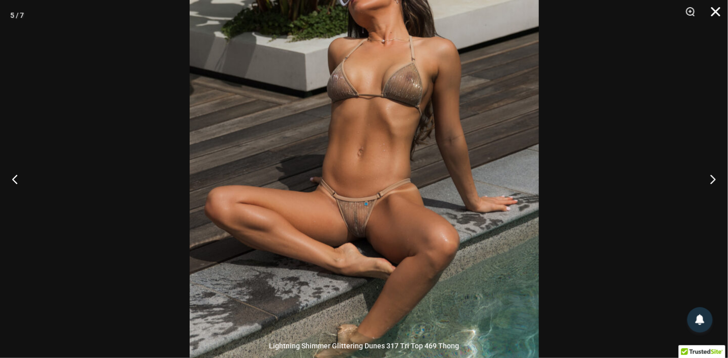
click at [715, 10] on button "Close" at bounding box center [711, 15] width 25 height 30
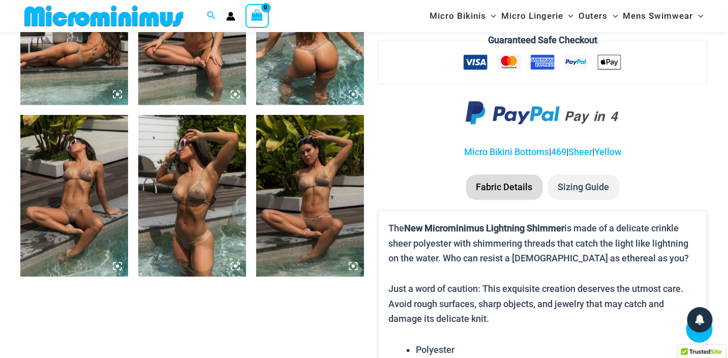
scroll to position [712, 0]
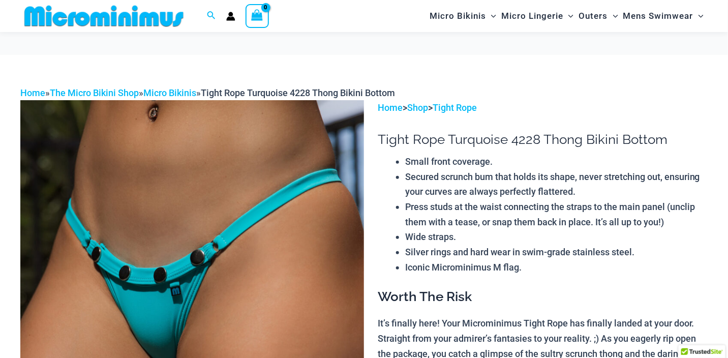
click at [191, 181] on img at bounding box center [192, 357] width 344 height 515
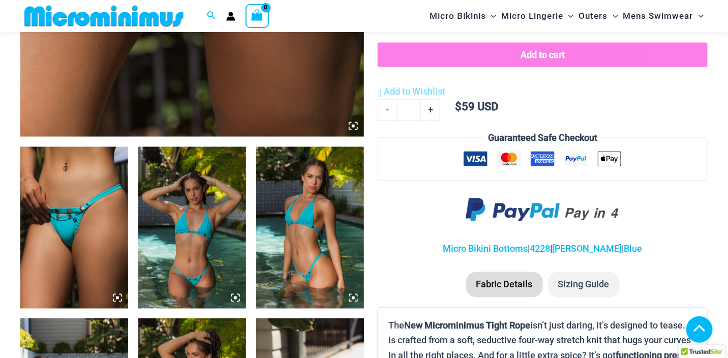
scroll to position [505, 0]
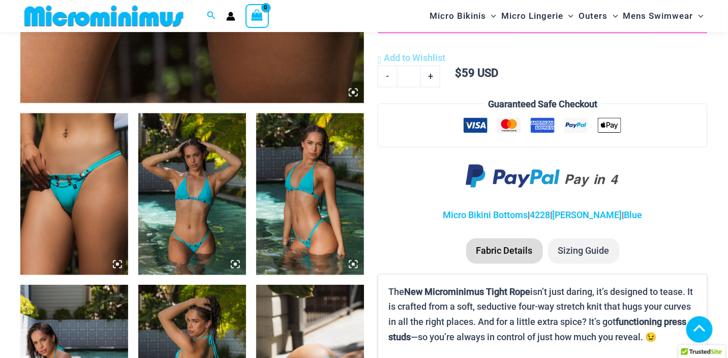
click at [66, 186] on img at bounding box center [74, 194] width 108 height 162
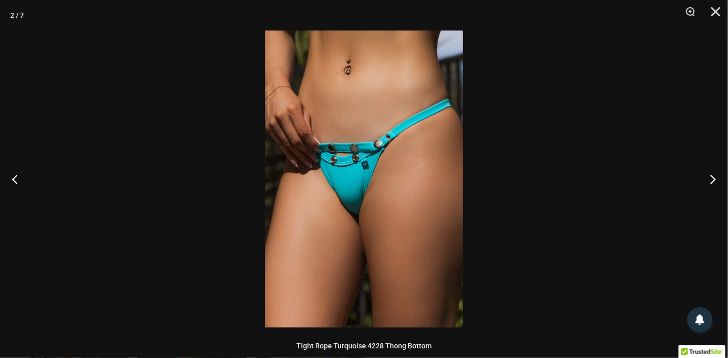
click at [346, 194] on img at bounding box center [364, 178] width 198 height 297
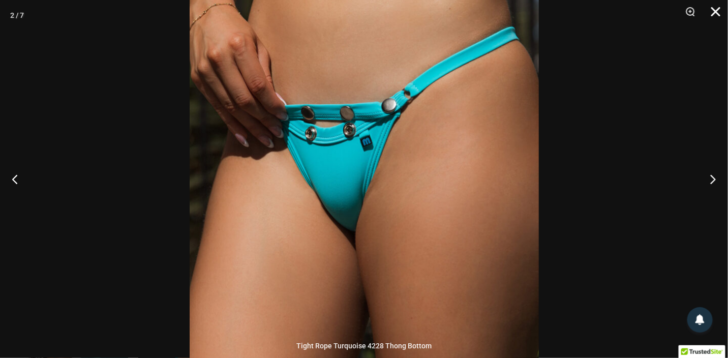
click at [717, 8] on button "Close" at bounding box center [711, 15] width 25 height 30
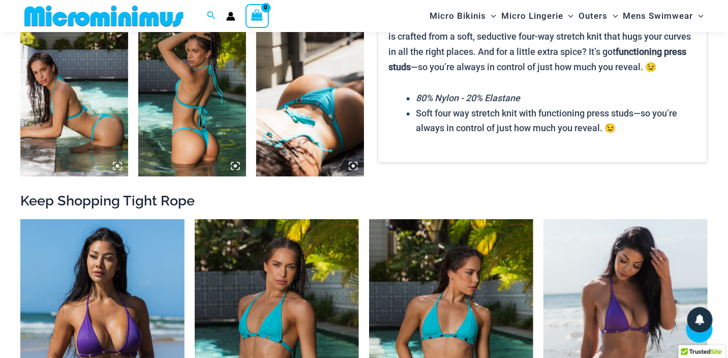
scroll to position [810, 0]
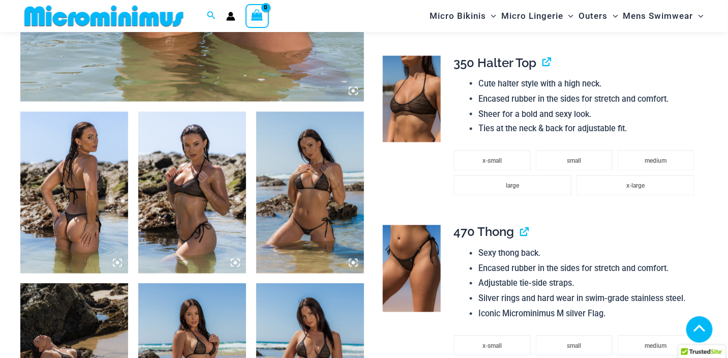
scroll to position [609, 0]
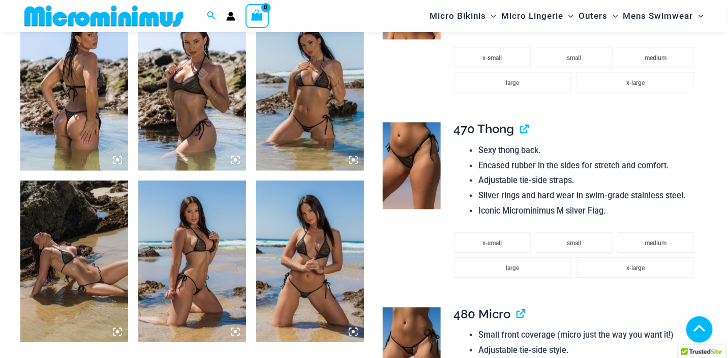
click at [411, 161] on img at bounding box center [412, 165] width 58 height 86
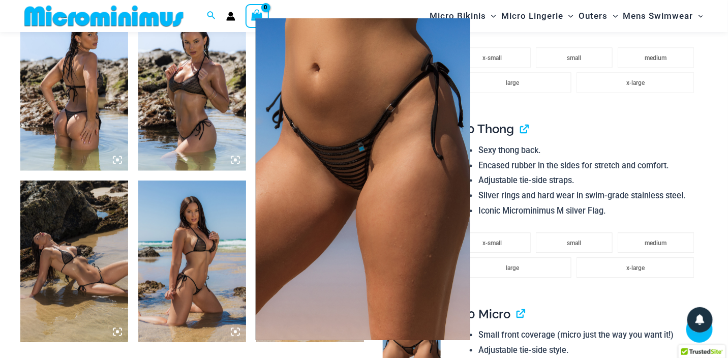
click at [616, 135] on div at bounding box center [364, 179] width 728 height 358
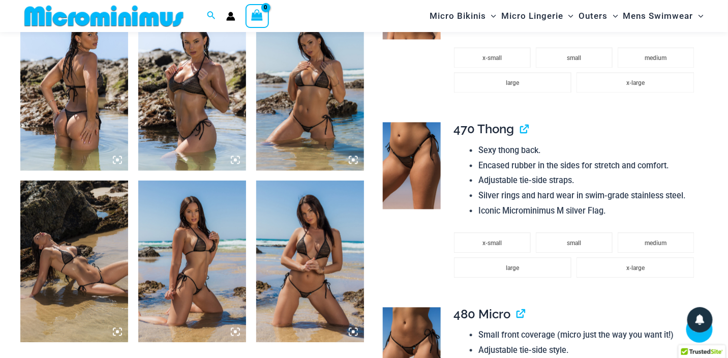
click at [304, 291] on img at bounding box center [310, 262] width 108 height 162
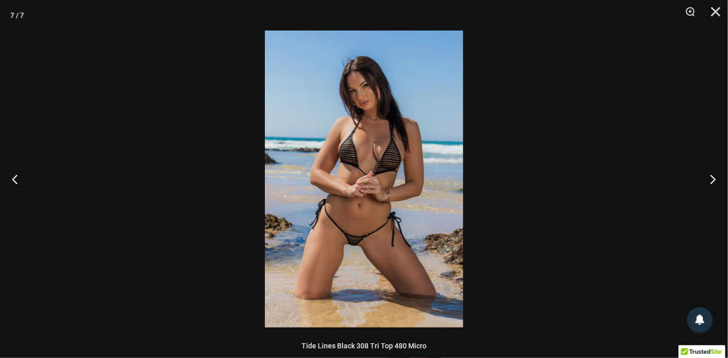
click at [363, 243] on img at bounding box center [364, 178] width 198 height 297
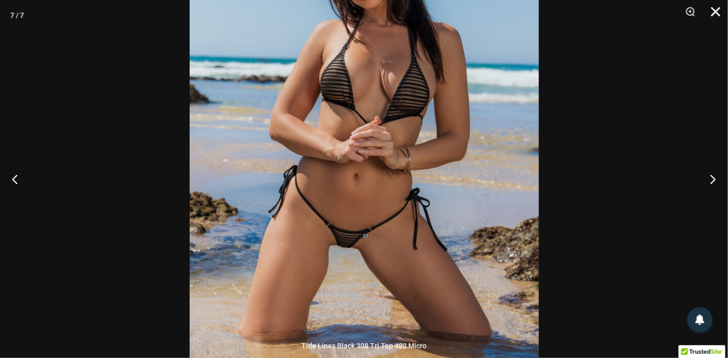
click at [723, 12] on button "Close" at bounding box center [711, 15] width 25 height 30
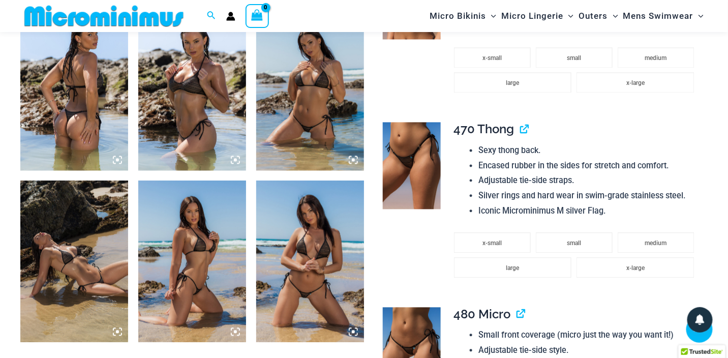
click at [72, 121] on img at bounding box center [74, 90] width 108 height 162
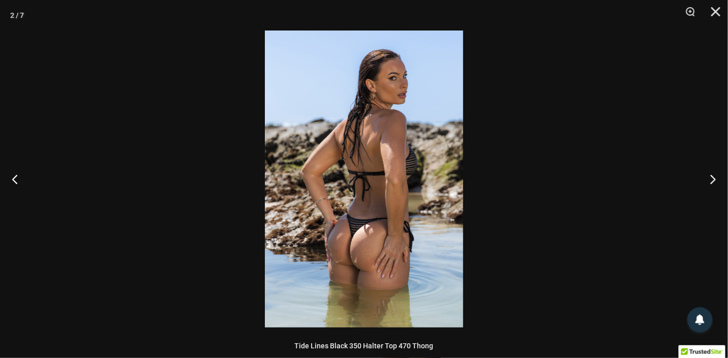
click at [327, 213] on img at bounding box center [364, 178] width 198 height 297
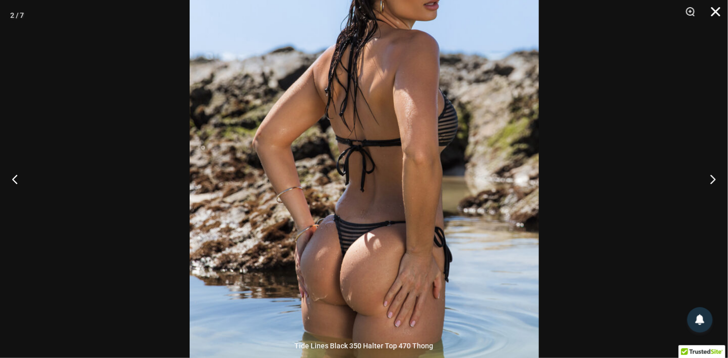
click at [717, 11] on button "Close" at bounding box center [711, 15] width 25 height 30
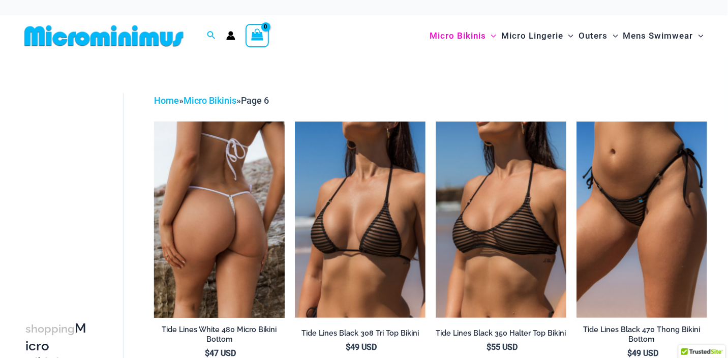
click at [237, 211] on img at bounding box center [219, 219] width 131 height 196
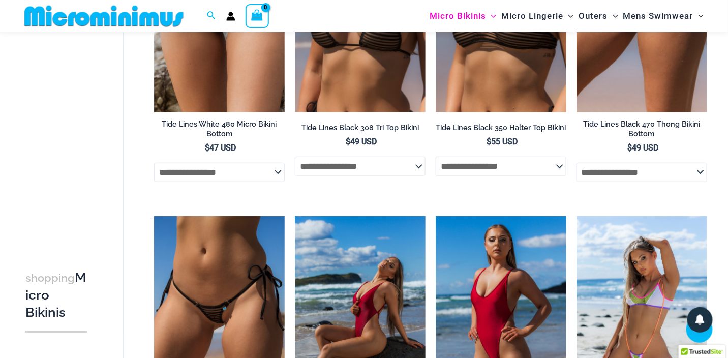
scroll to position [298, 0]
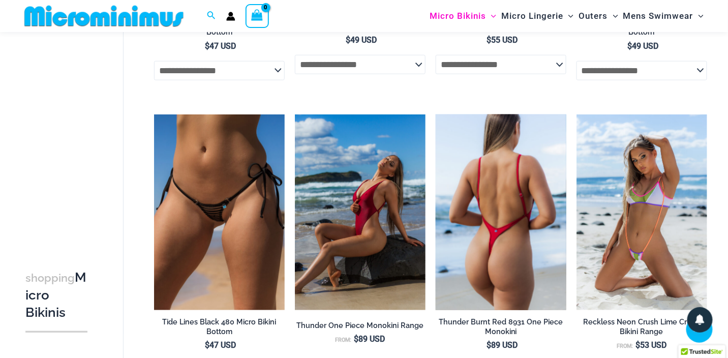
click at [505, 261] on img at bounding box center [501, 212] width 131 height 196
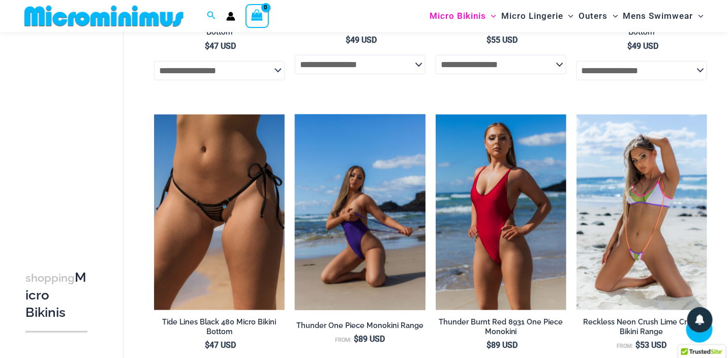
click at [359, 197] on img at bounding box center [360, 212] width 131 height 196
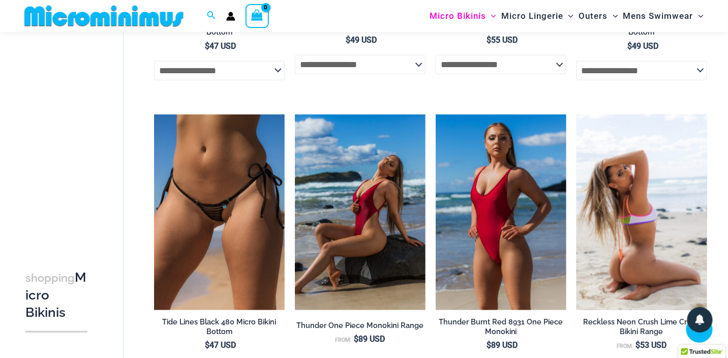
click at [631, 248] on img at bounding box center [641, 212] width 131 height 196
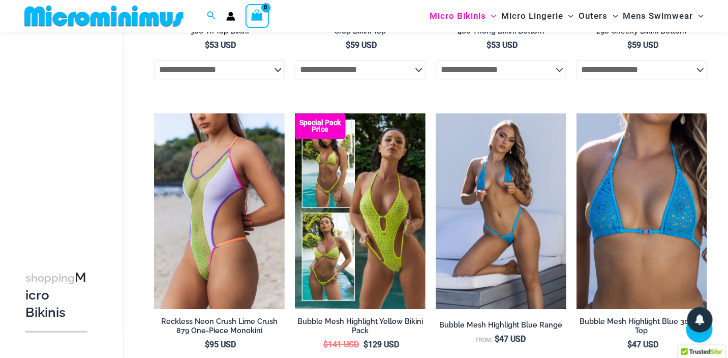
scroll to position [908, 0]
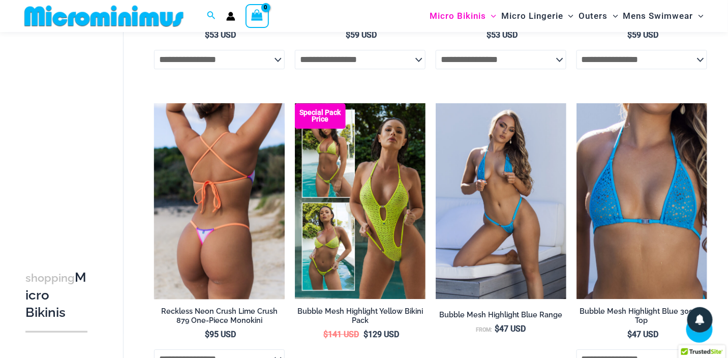
click at [229, 205] on img at bounding box center [219, 201] width 131 height 196
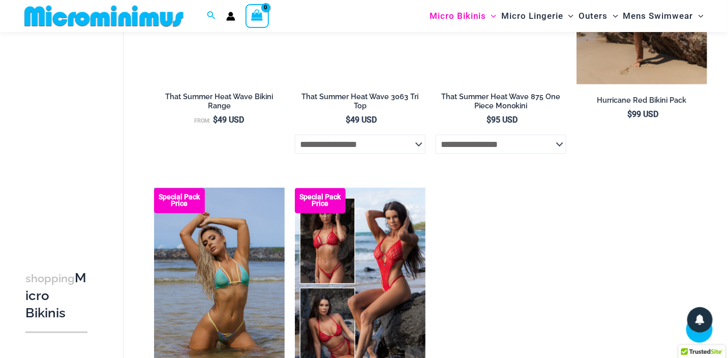
scroll to position [1822, 0]
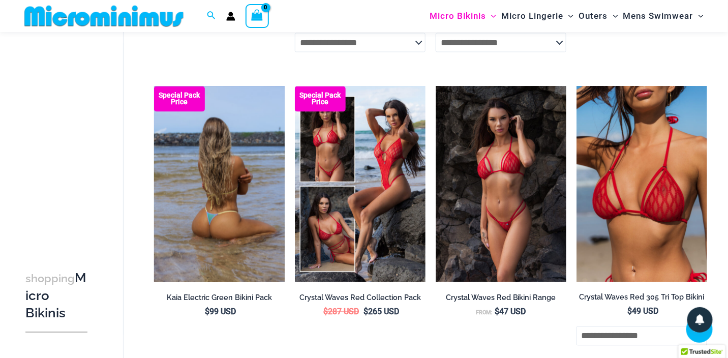
click at [241, 194] on img at bounding box center [219, 184] width 131 height 196
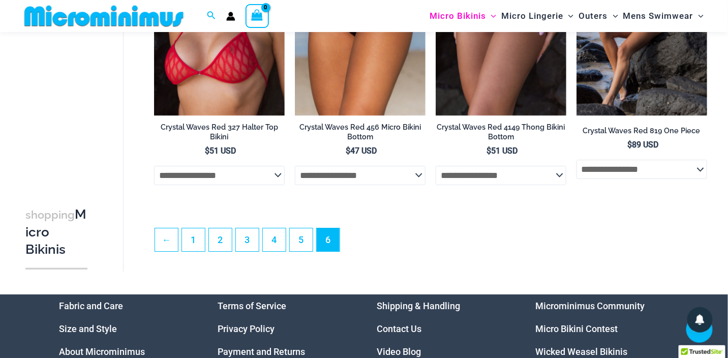
scroll to position [2331, 0]
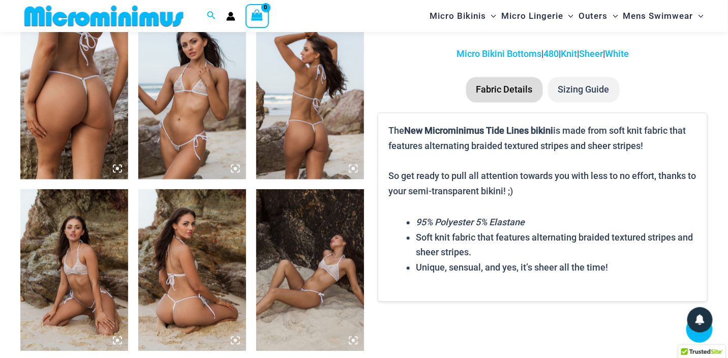
scroll to position [702, 0]
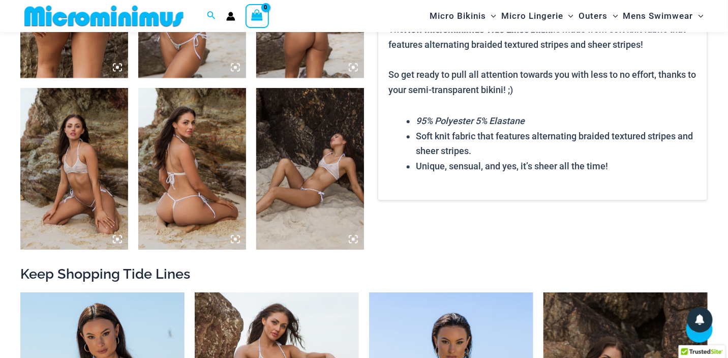
click at [171, 186] on img at bounding box center [192, 169] width 108 height 162
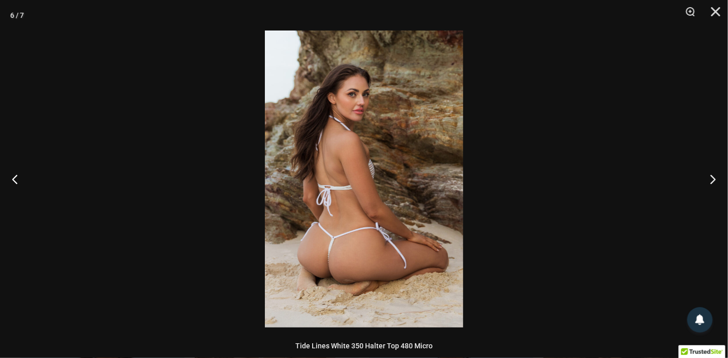
click at [359, 203] on img at bounding box center [364, 178] width 198 height 297
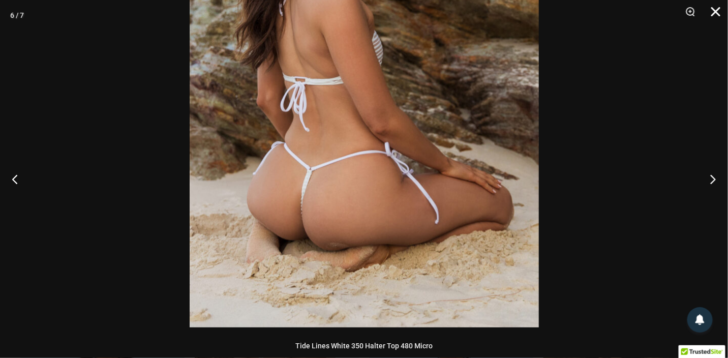
click at [715, 11] on button "Close" at bounding box center [711, 15] width 25 height 30
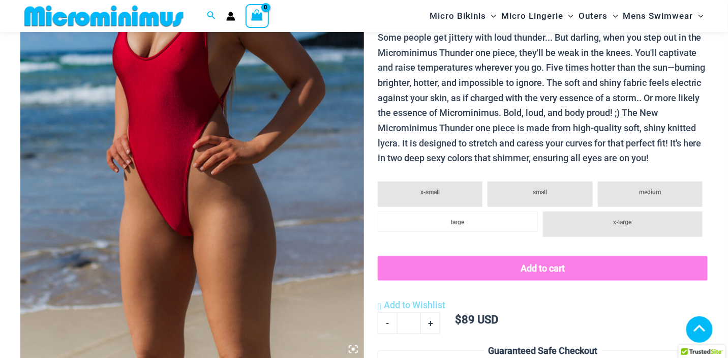
scroll to position [295, 0]
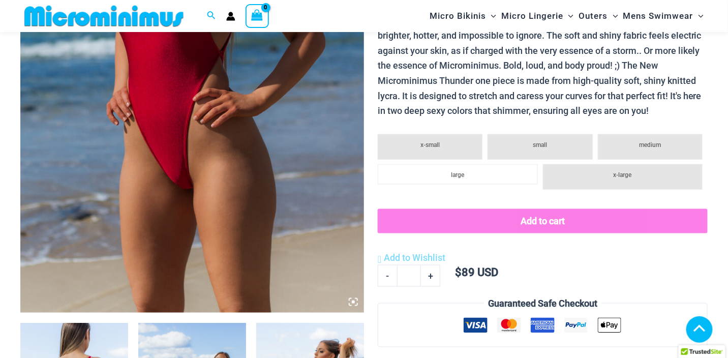
click at [180, 175] on img at bounding box center [192, 54] width 344 height 515
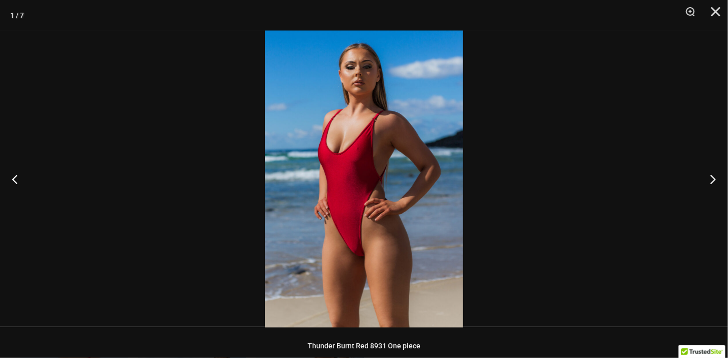
click at [375, 226] on img at bounding box center [364, 178] width 198 height 297
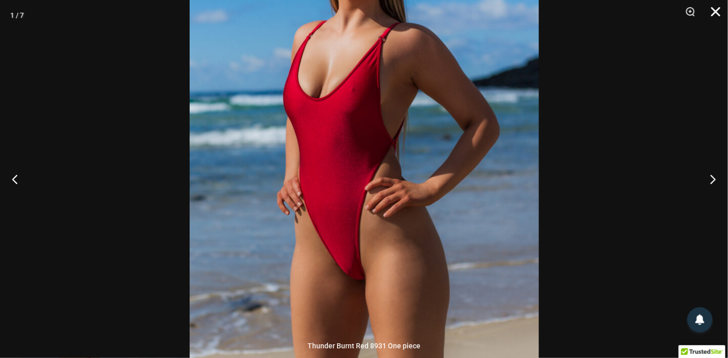
click at [711, 14] on button "Close" at bounding box center [711, 15] width 25 height 30
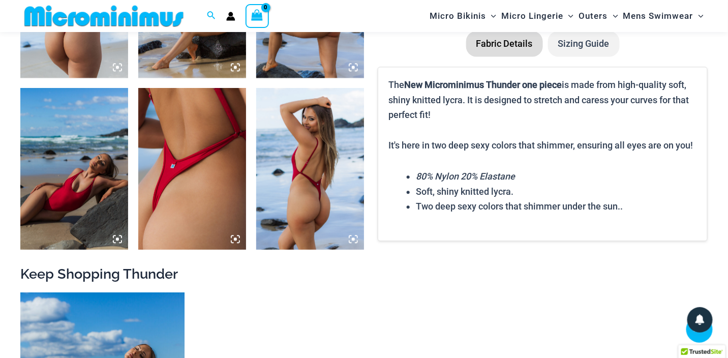
scroll to position [803, 0]
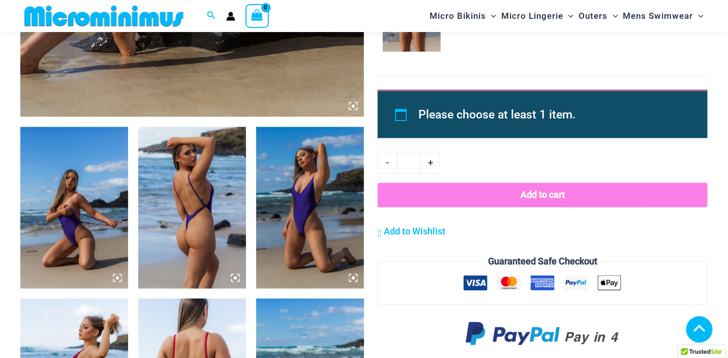
scroll to position [502, 0]
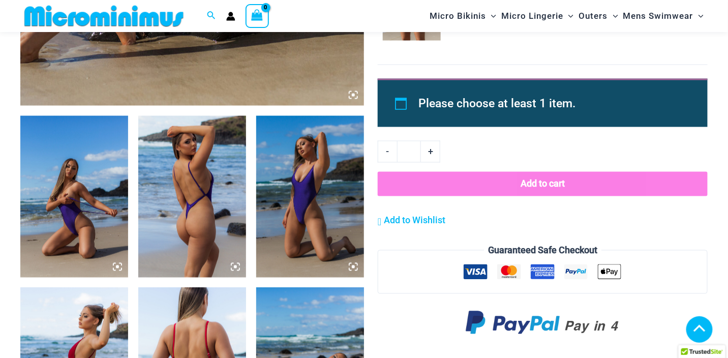
click at [181, 217] on img at bounding box center [192, 197] width 108 height 162
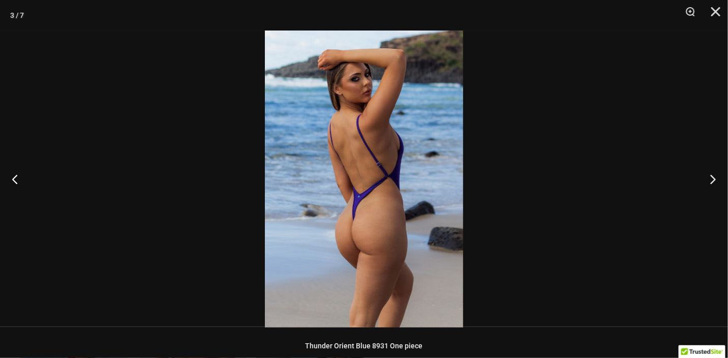
click at [319, 238] on img at bounding box center [364, 178] width 198 height 297
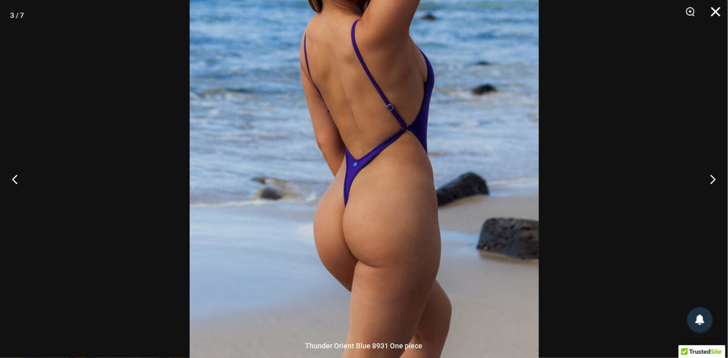
click at [717, 5] on button "Close" at bounding box center [711, 15] width 25 height 30
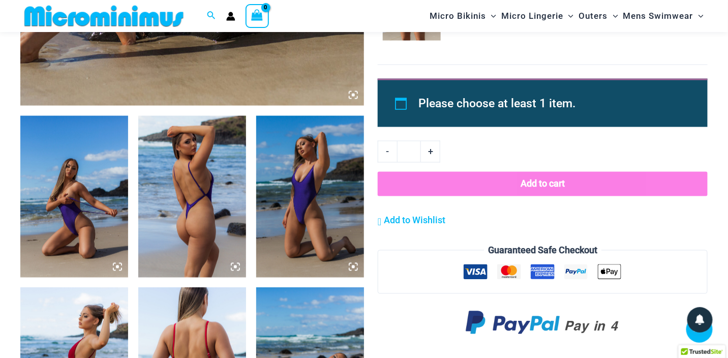
click at [301, 202] on img at bounding box center [310, 197] width 108 height 162
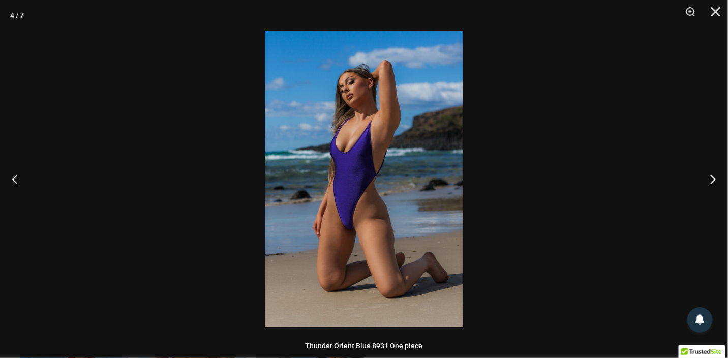
click at [345, 207] on img at bounding box center [364, 178] width 198 height 297
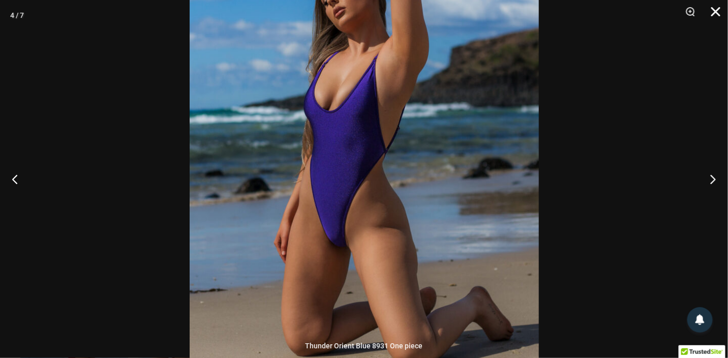
click at [716, 13] on button "Close" at bounding box center [711, 15] width 25 height 30
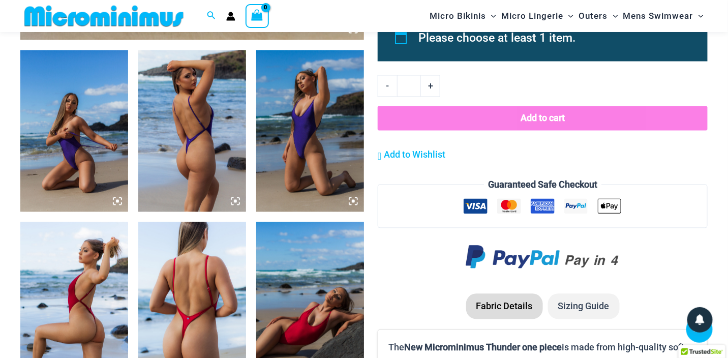
scroll to position [604, 0]
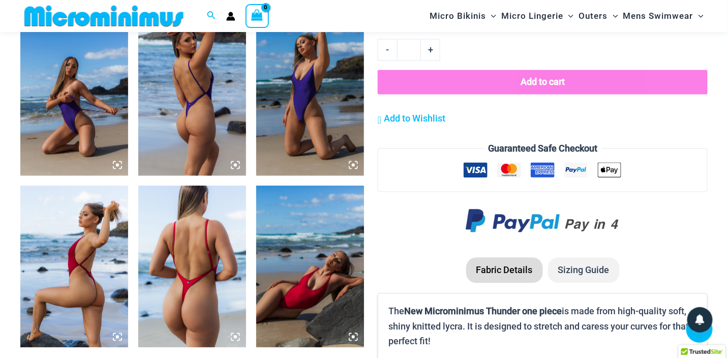
click at [179, 269] on img at bounding box center [192, 267] width 108 height 162
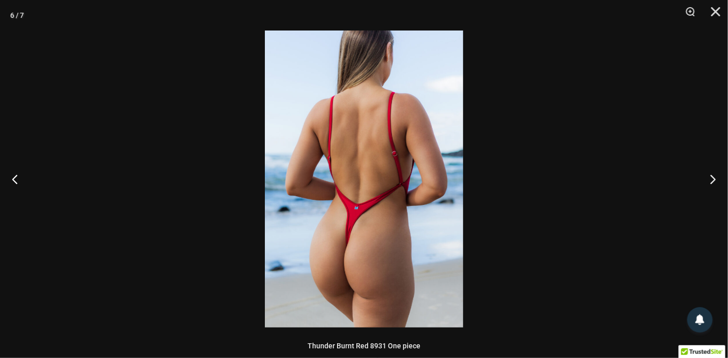
click at [404, 272] on img at bounding box center [364, 178] width 198 height 297
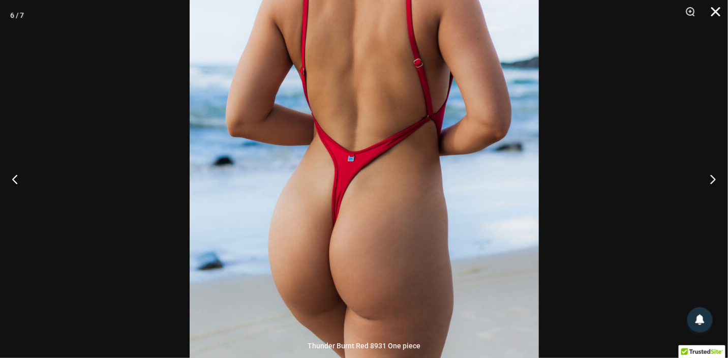
click at [714, 13] on button "Close" at bounding box center [711, 15] width 25 height 30
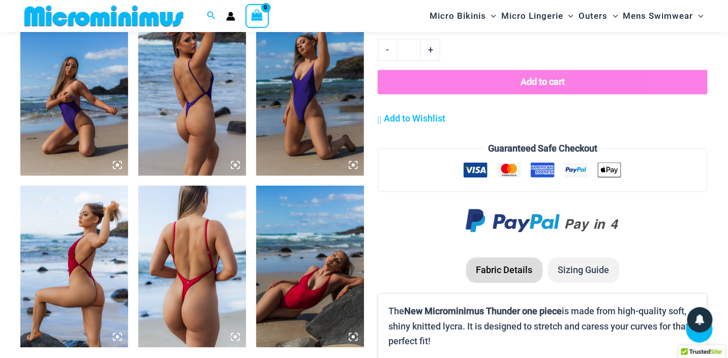
scroll to position [807, 0]
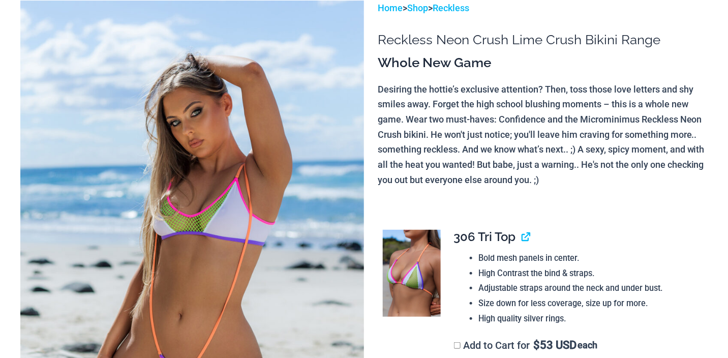
scroll to position [101, 0]
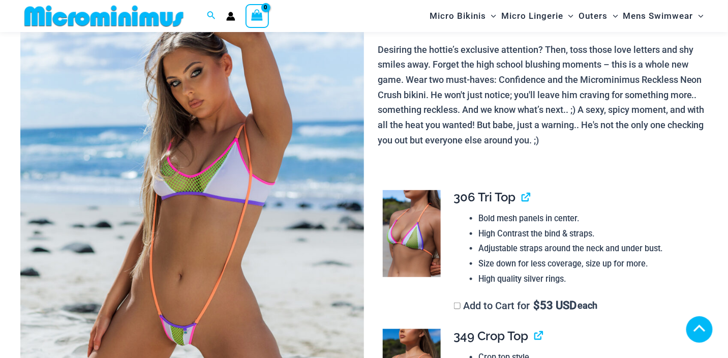
click at [190, 238] on img at bounding box center [192, 218] width 344 height 515
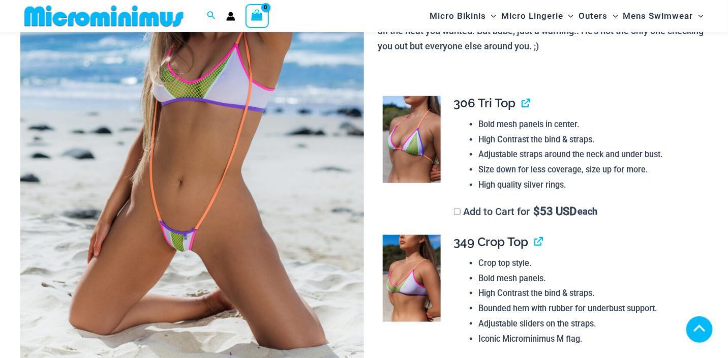
click at [180, 182] on img at bounding box center [192, 124] width 344 height 515
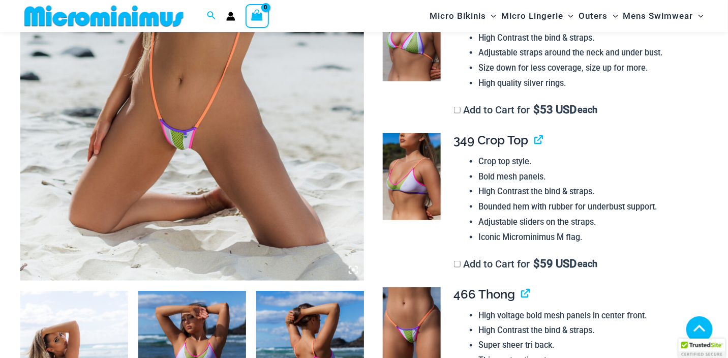
scroll to position [398, 0]
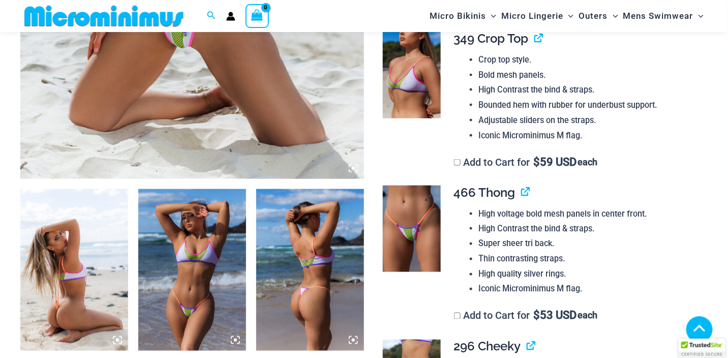
click at [412, 236] on img at bounding box center [412, 229] width 58 height 86
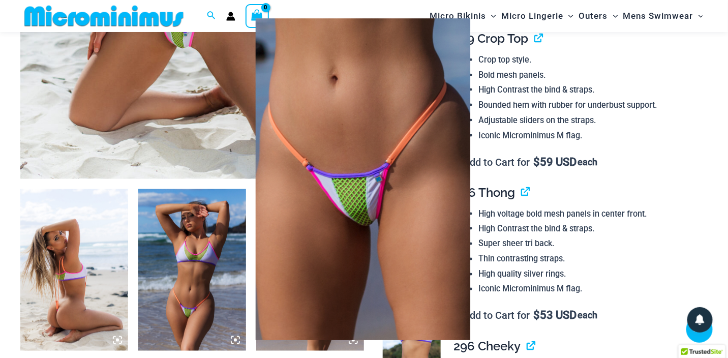
click at [577, 189] on div at bounding box center [364, 179] width 728 height 358
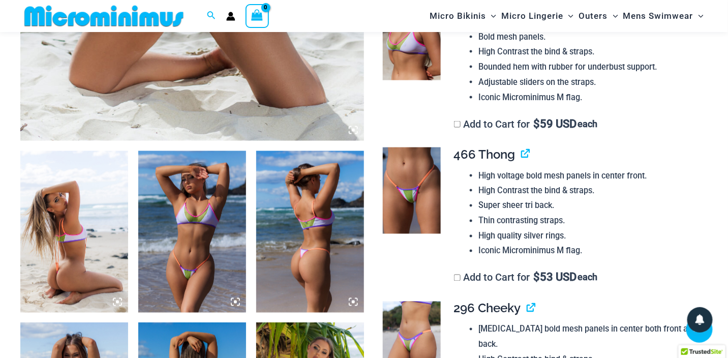
scroll to position [500, 0]
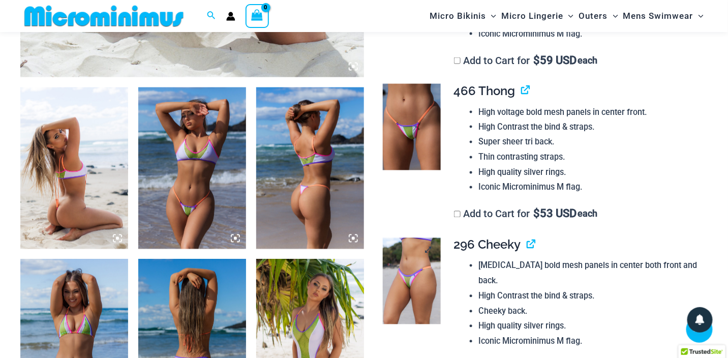
click at [391, 289] on img at bounding box center [412, 281] width 58 height 86
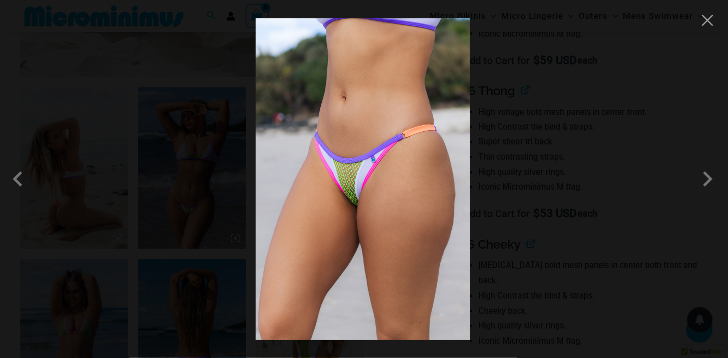
click at [357, 197] on img at bounding box center [363, 179] width 214 height 322
click at [713, 24] on button "Close" at bounding box center [707, 20] width 15 height 15
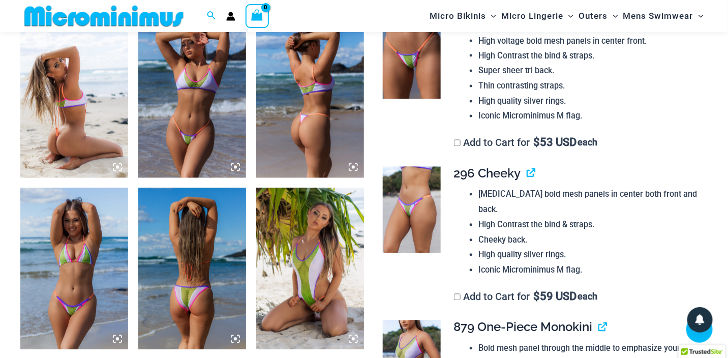
scroll to position [602, 0]
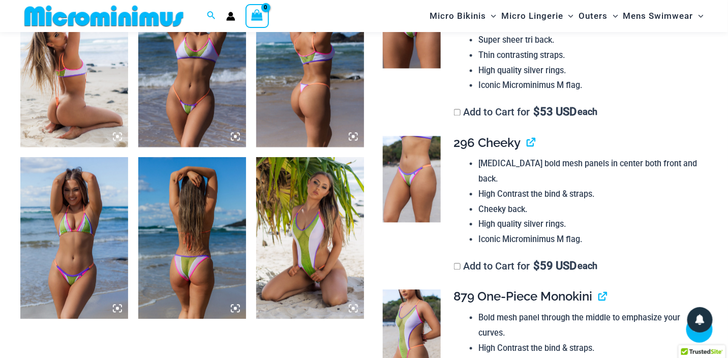
click at [74, 267] on img at bounding box center [74, 239] width 108 height 162
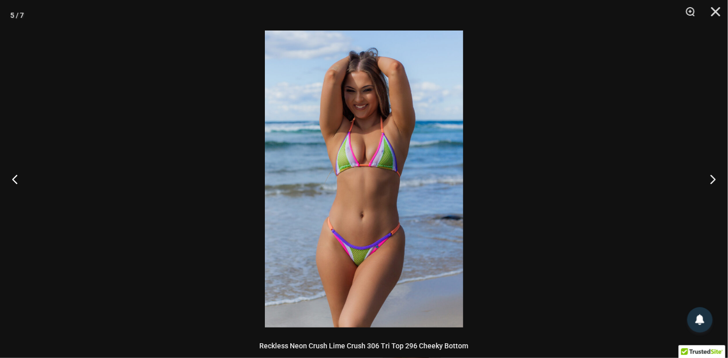
click at [357, 256] on img at bounding box center [364, 178] width 198 height 297
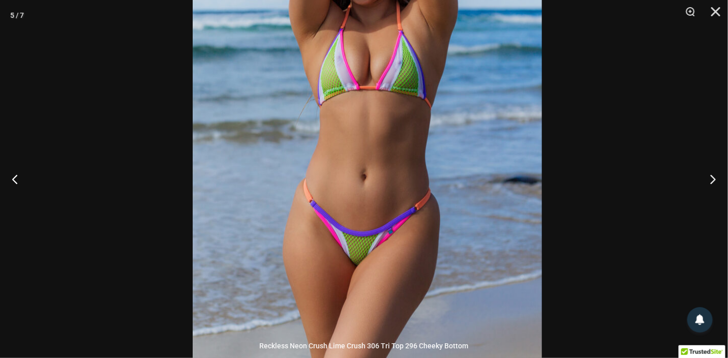
click at [448, 167] on img at bounding box center [367, 111] width 349 height 523
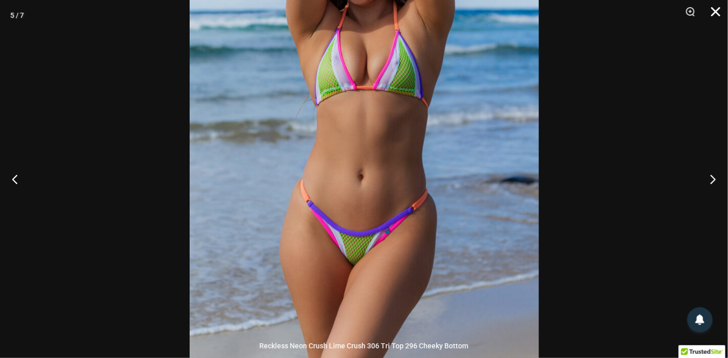
click at [714, 9] on button "Close" at bounding box center [711, 15] width 25 height 30
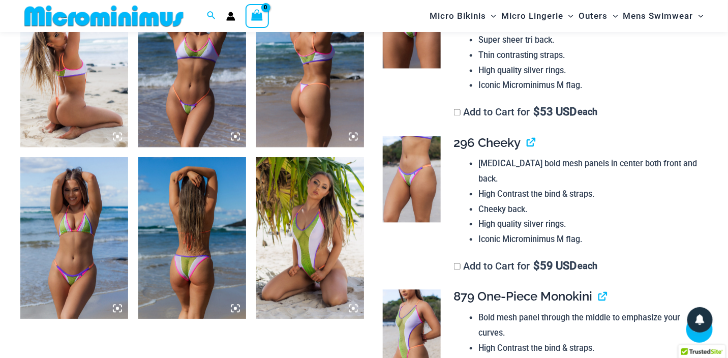
click at [307, 246] on img at bounding box center [310, 239] width 108 height 162
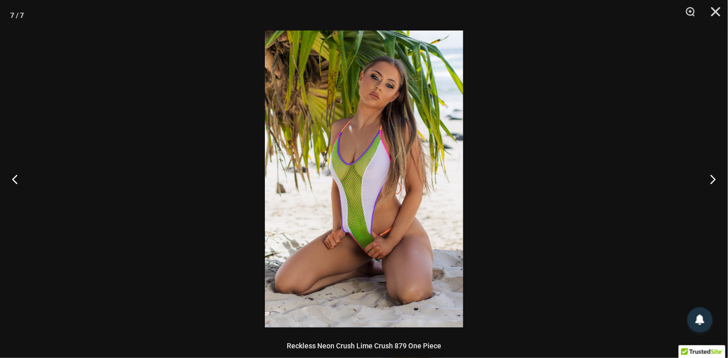
click at [325, 223] on img at bounding box center [364, 178] width 198 height 297
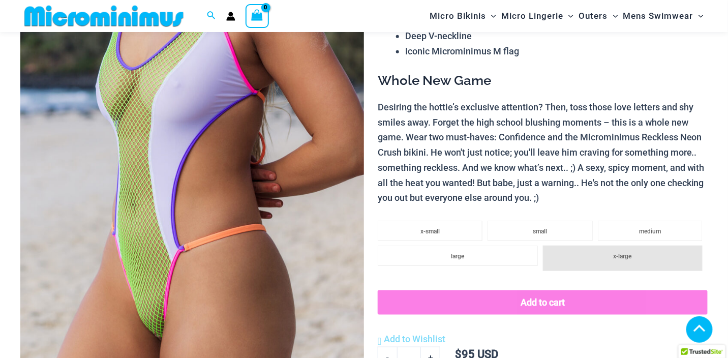
scroll to position [296, 0]
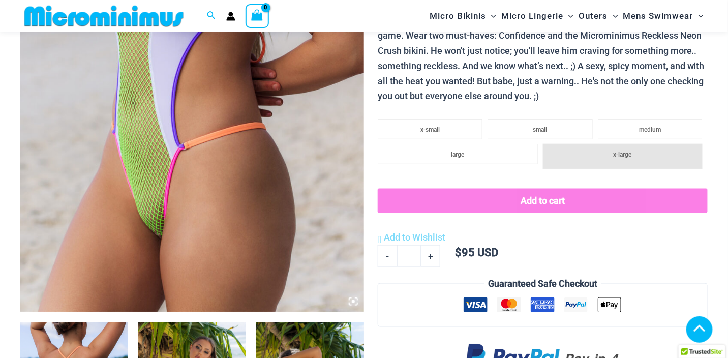
click at [186, 115] on img at bounding box center [192, 54] width 344 height 515
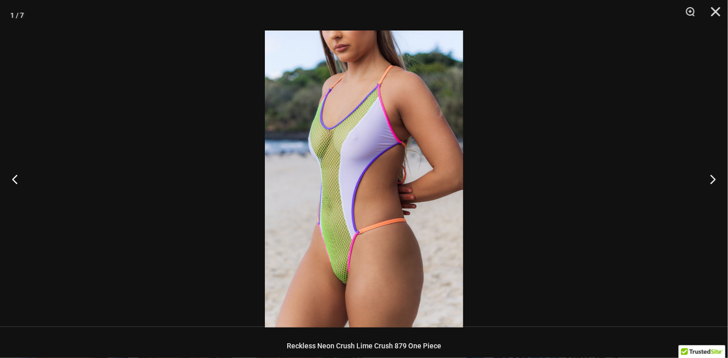
click at [354, 232] on img at bounding box center [364, 178] width 198 height 297
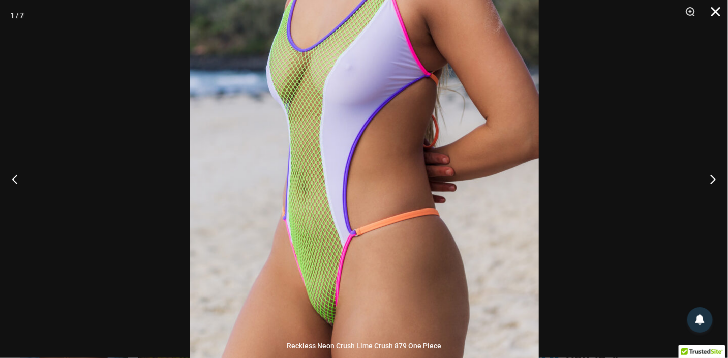
click at [717, 10] on button "Close" at bounding box center [711, 15] width 25 height 30
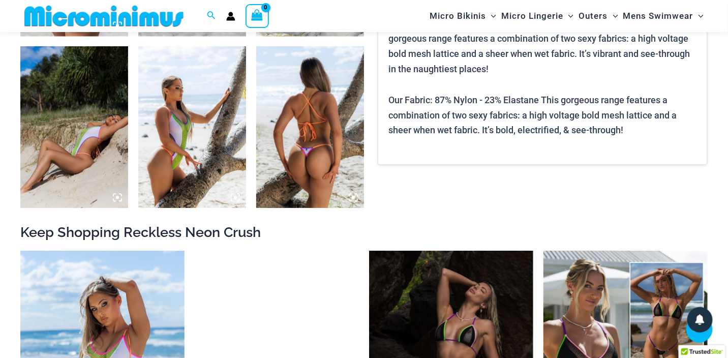
scroll to position [804, 0]
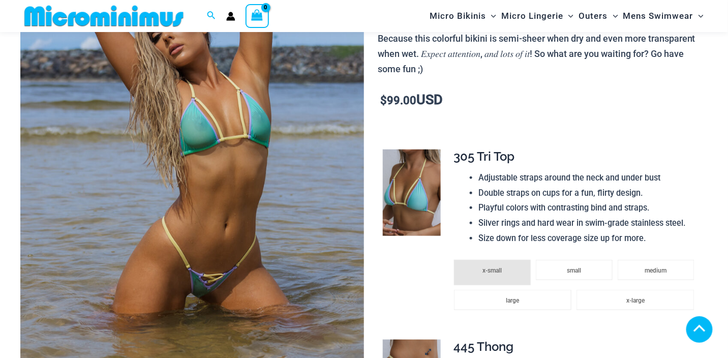
scroll to position [305, 0]
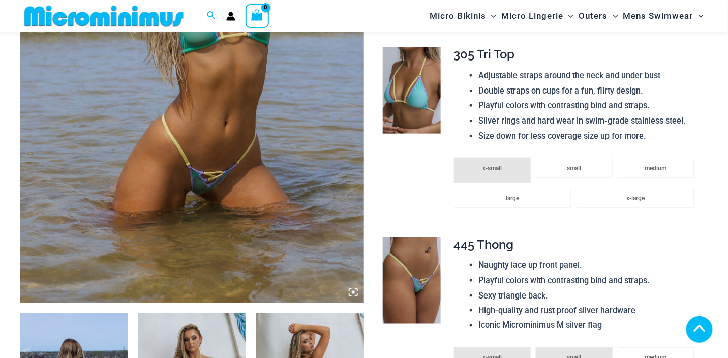
click at [414, 263] on img at bounding box center [412, 280] width 58 height 86
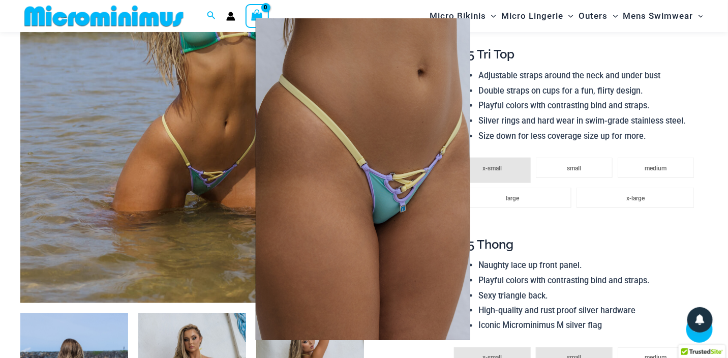
click at [685, 235] on div at bounding box center [364, 179] width 728 height 358
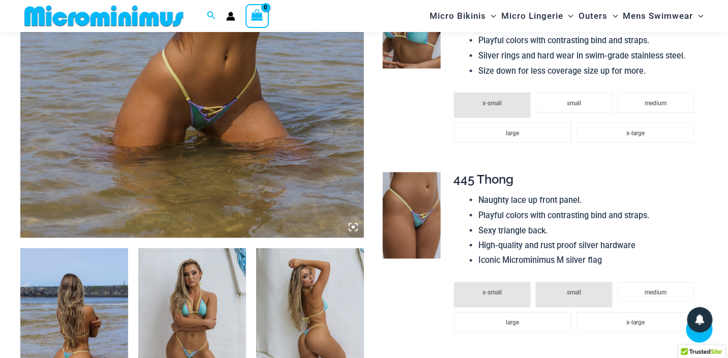
scroll to position [406, 0]
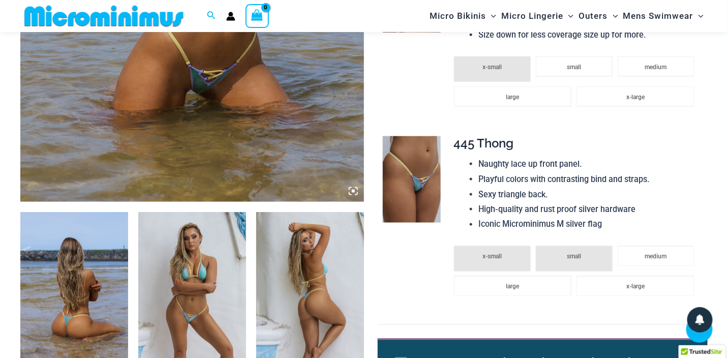
click at [190, 296] on img at bounding box center [192, 293] width 108 height 162
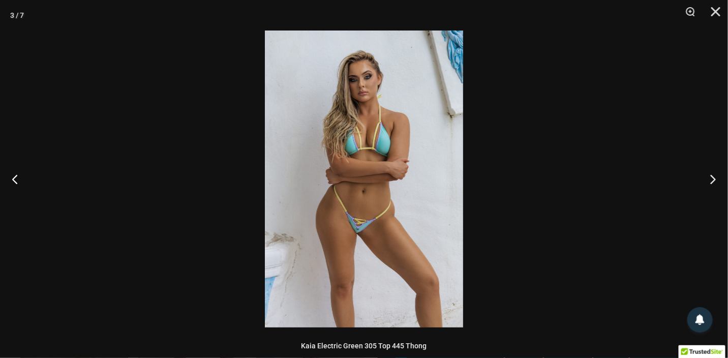
click at [343, 180] on img at bounding box center [364, 178] width 198 height 297
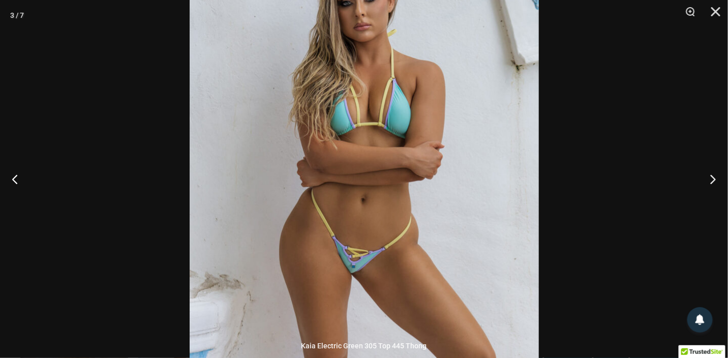
click at [638, 99] on div at bounding box center [364, 179] width 728 height 358
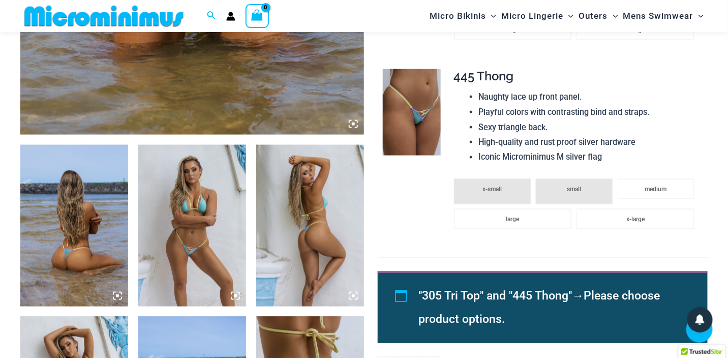
scroll to position [610, 0]
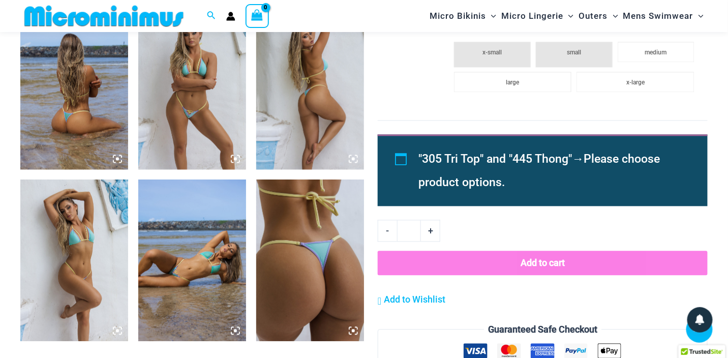
click at [176, 264] on img at bounding box center [192, 261] width 108 height 162
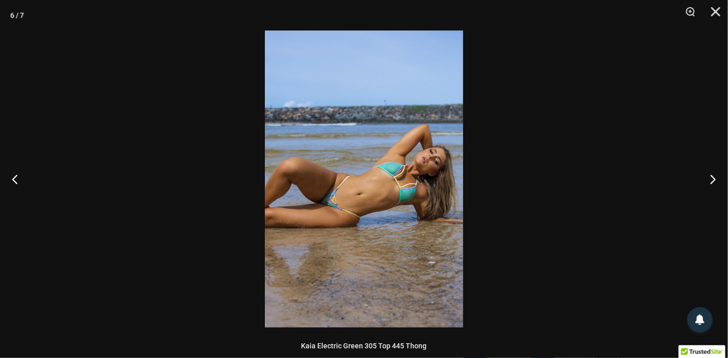
click at [298, 205] on img at bounding box center [364, 178] width 198 height 297
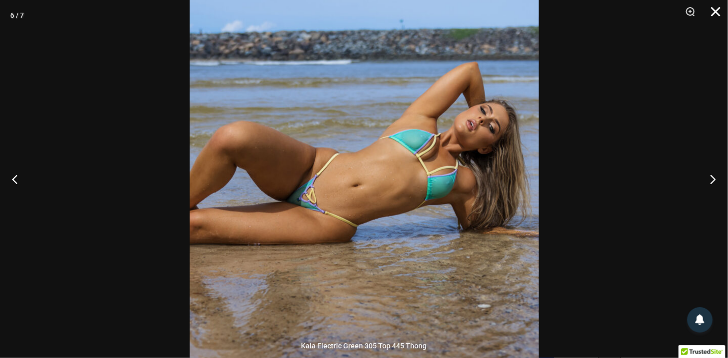
click at [716, 10] on button "Close" at bounding box center [711, 15] width 25 height 30
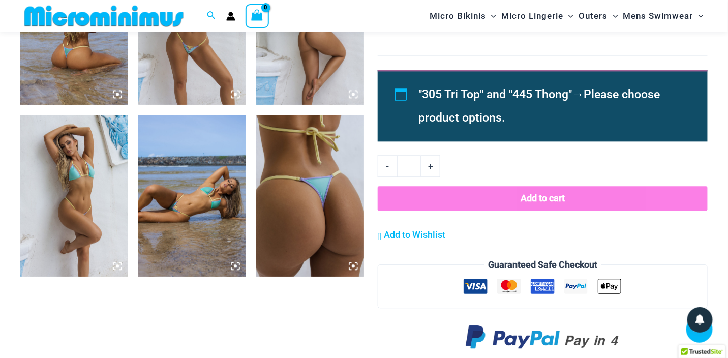
scroll to position [712, 0]
